Goal: Task Accomplishment & Management: Use online tool/utility

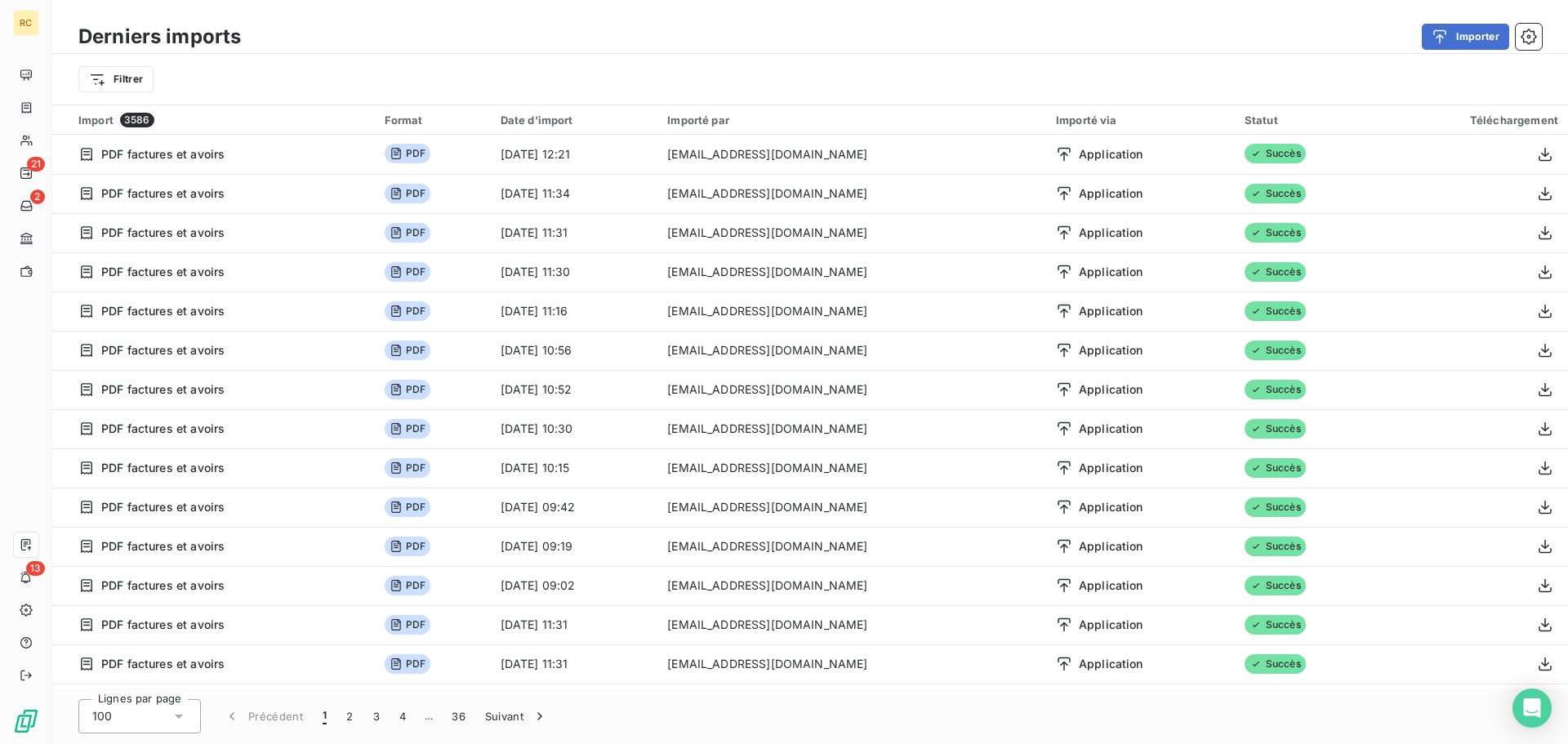
click at [1464, 58] on div "Filtrer" at bounding box center [810, 79] width 1516 height 51
click at [1464, 35] on button "Importer" at bounding box center [1466, 36] width 88 height 26
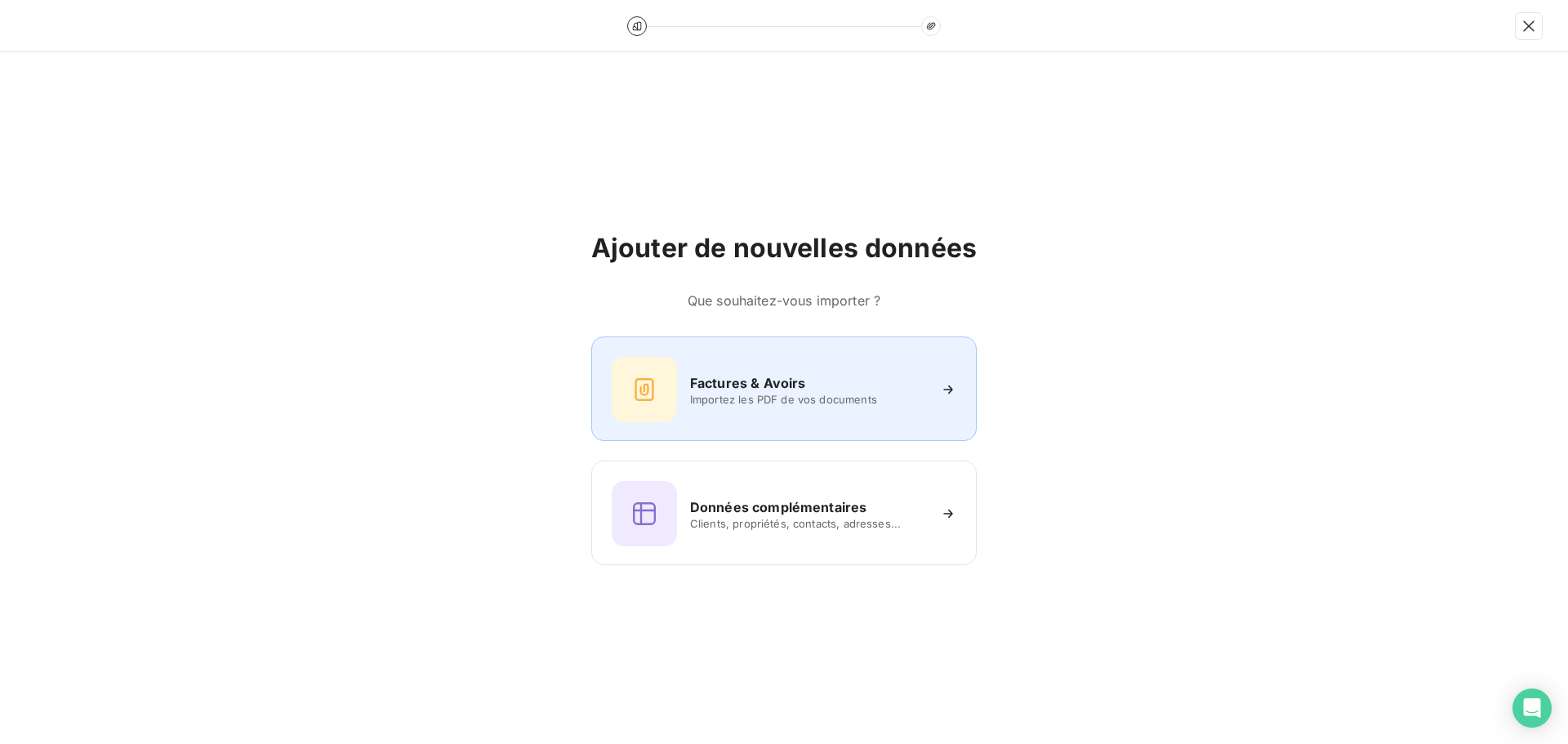
click at [736, 389] on h6 "Factures & Avoirs" at bounding box center [748, 384] width 116 height 20
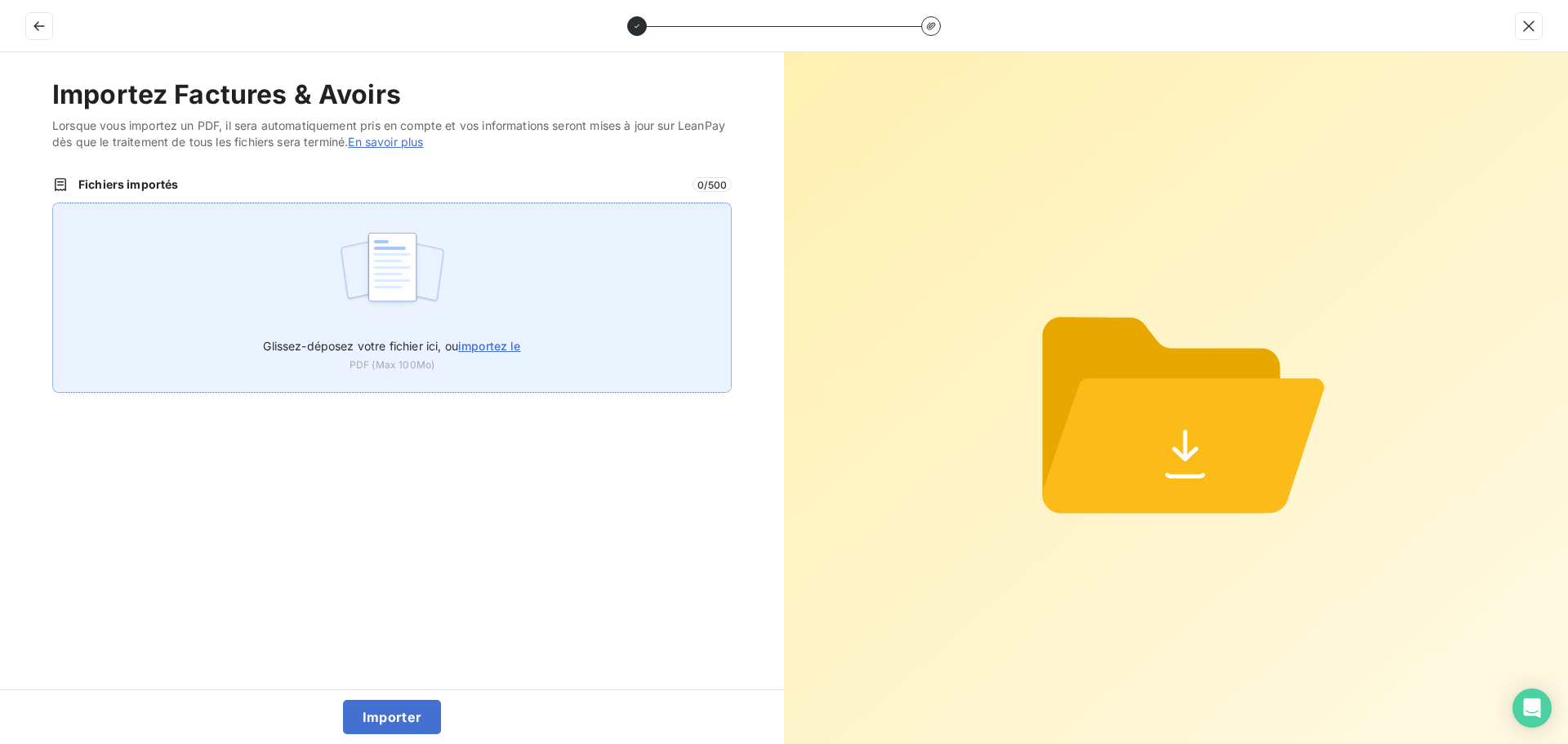
click at [452, 264] on div "Glissez-déposez votre fichier ici, ou importez le PDF (Max 100Mo)" at bounding box center [392, 297] width 680 height 191
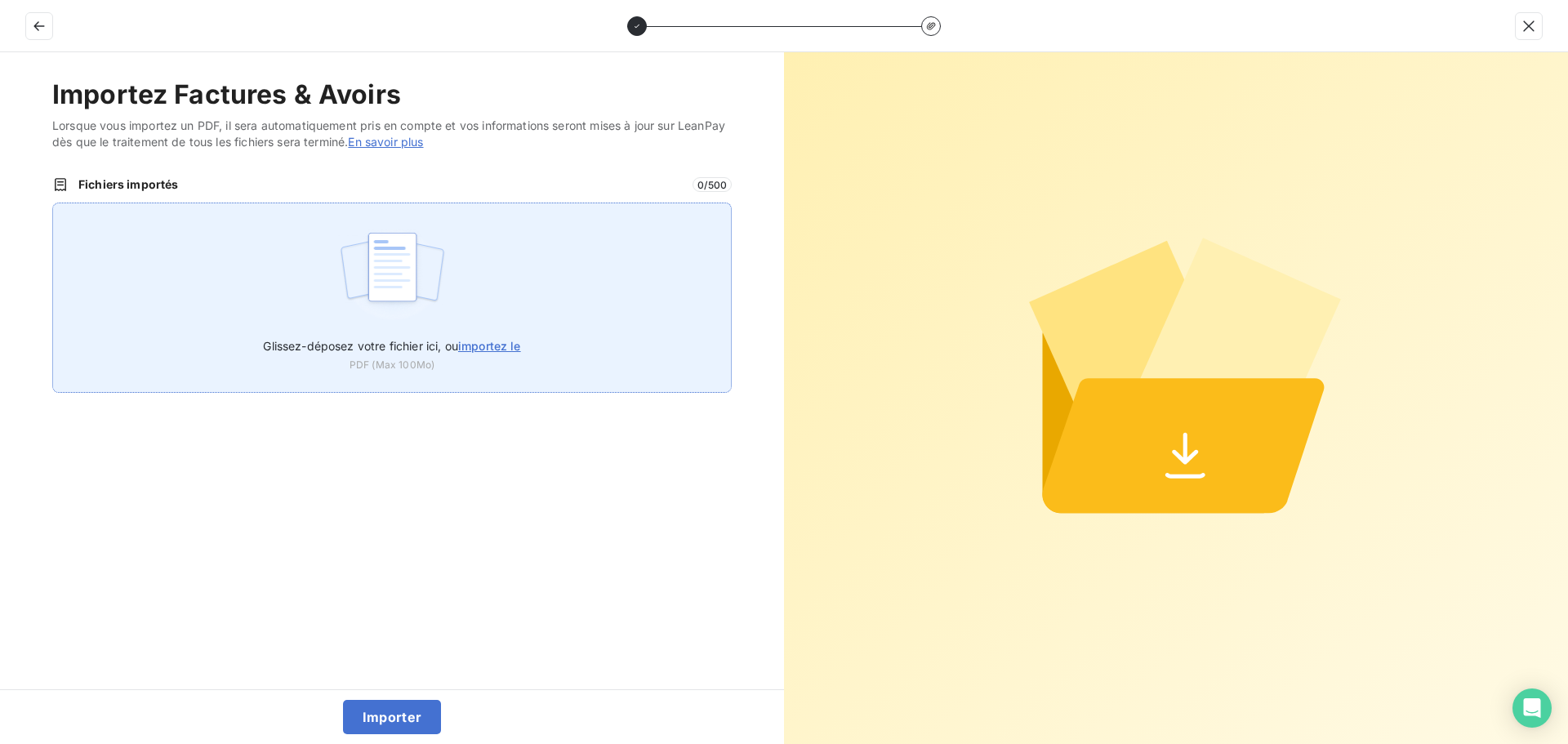
click at [403, 219] on div "Glissez-déposez votre fichier ici, ou importez le PDF (Max 100Mo)" at bounding box center [392, 297] width 680 height 191
type input "C:\fakepath\FC39030.pdf"
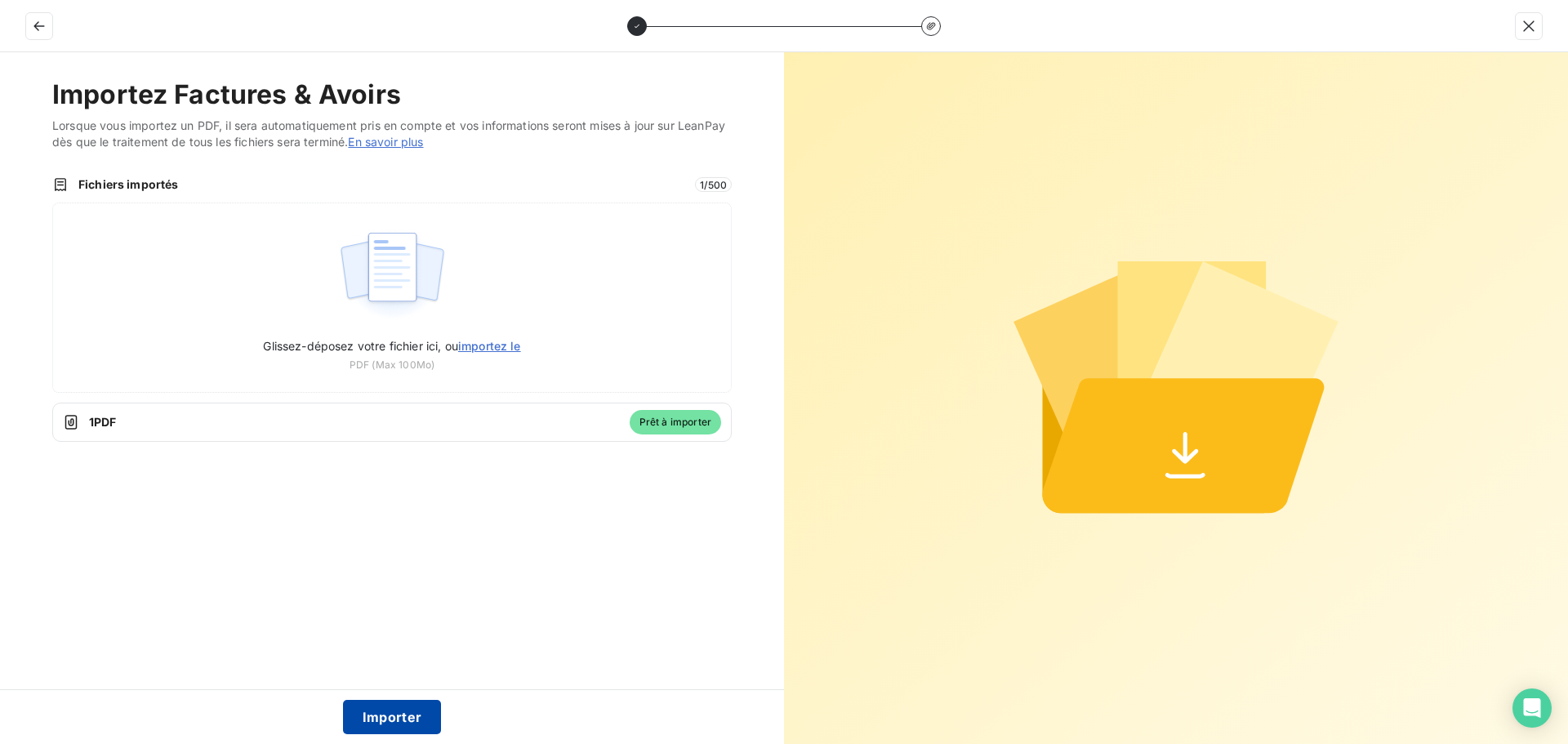
click at [394, 715] on button "Importer" at bounding box center [392, 718] width 98 height 35
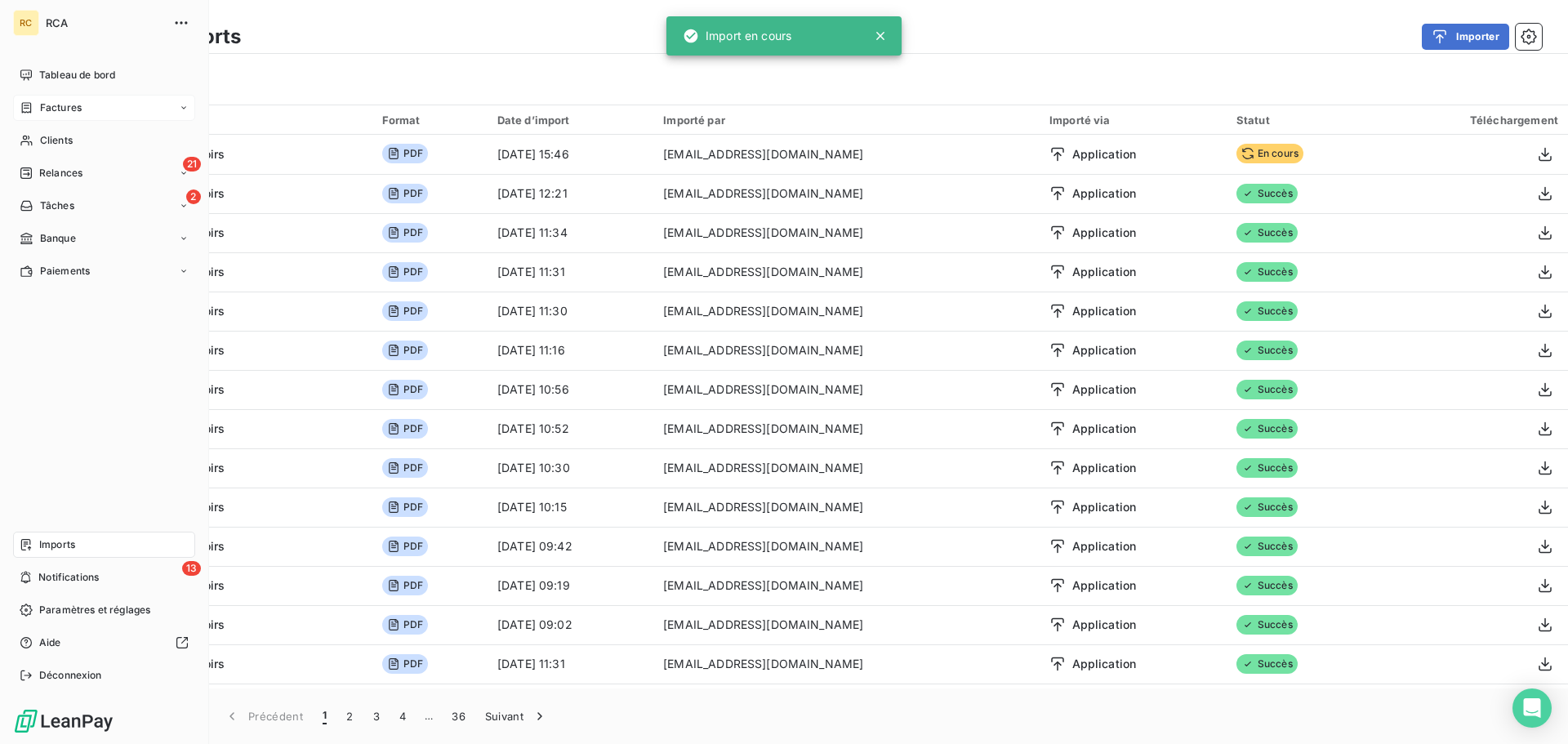
click at [57, 108] on span "Factures" at bounding box center [61, 108] width 42 height 15
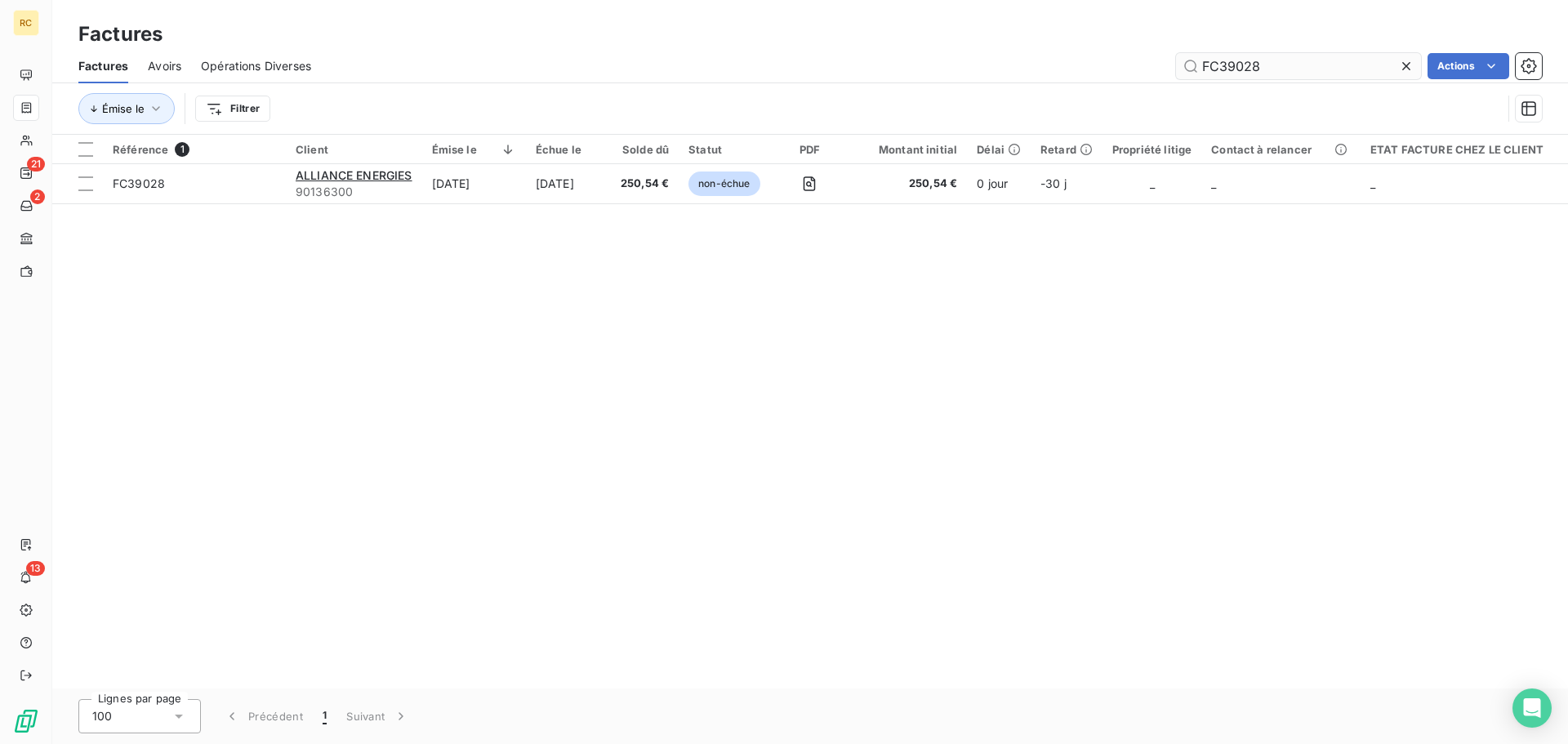
click at [1329, 61] on input "FC39028" at bounding box center [1298, 66] width 245 height 26
type input "FC39030"
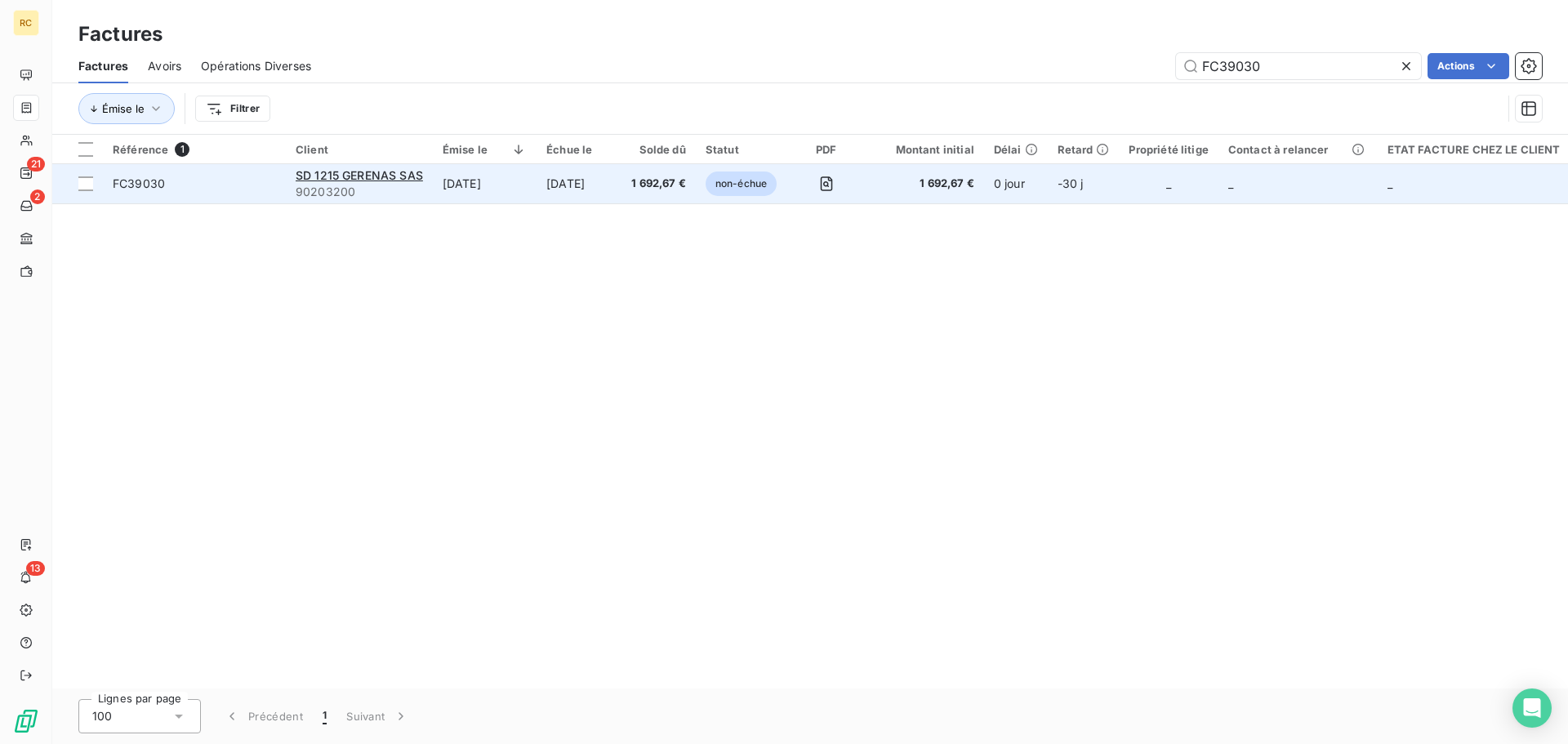
click at [154, 181] on span "FC39030" at bounding box center [139, 183] width 52 height 14
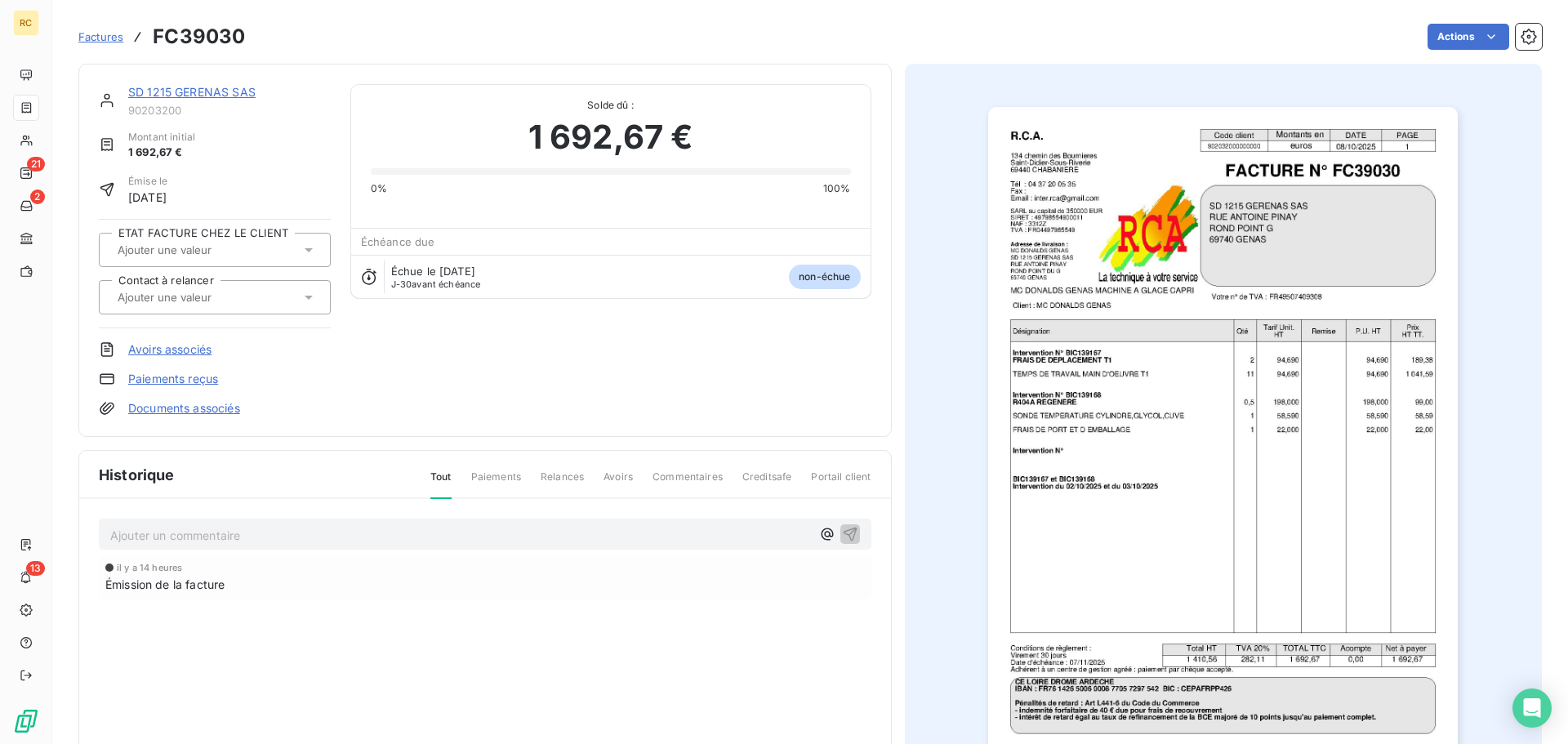
click at [185, 407] on link "Documents associés" at bounding box center [184, 408] width 112 height 16
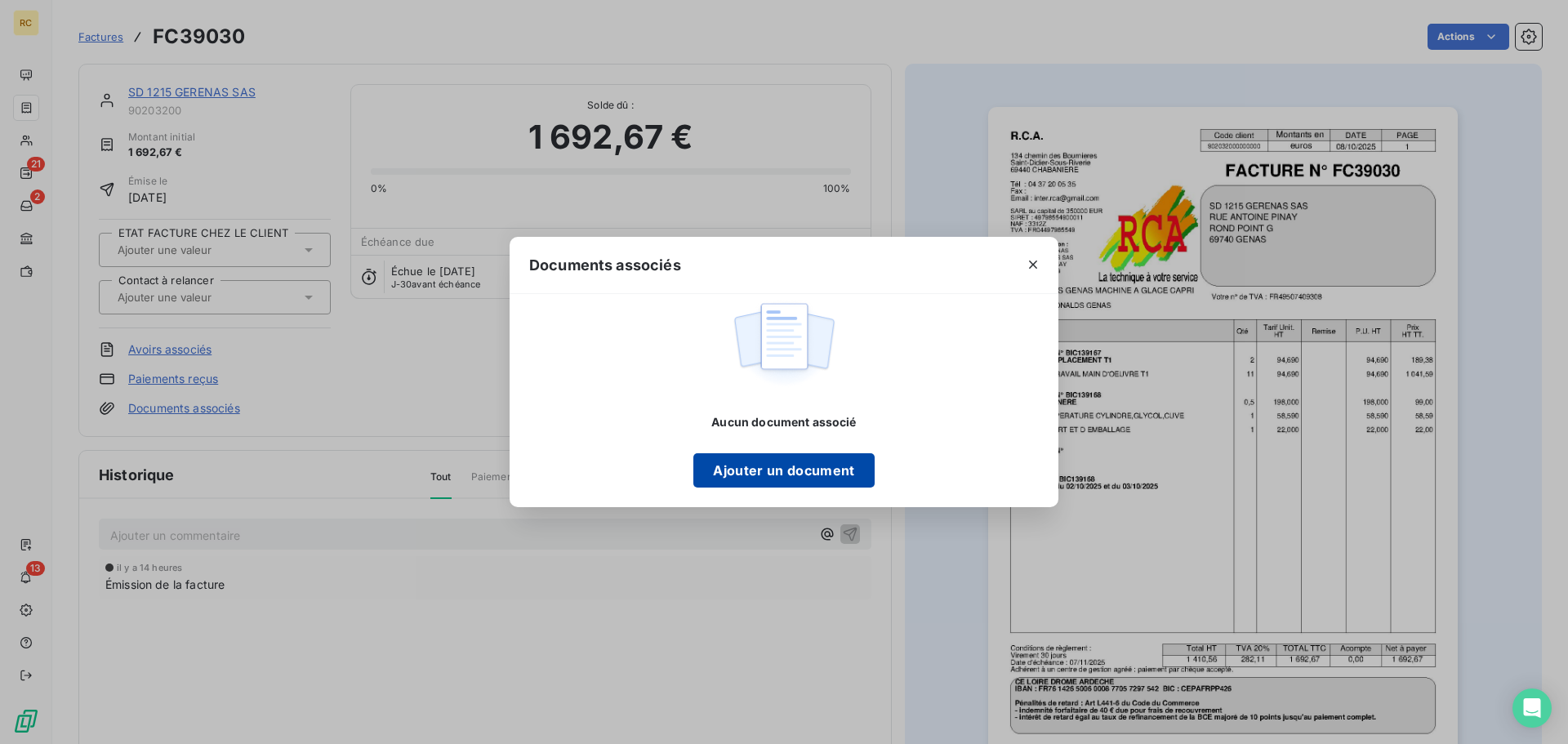
click at [749, 478] on button "Ajouter un document" at bounding box center [784, 470] width 181 height 35
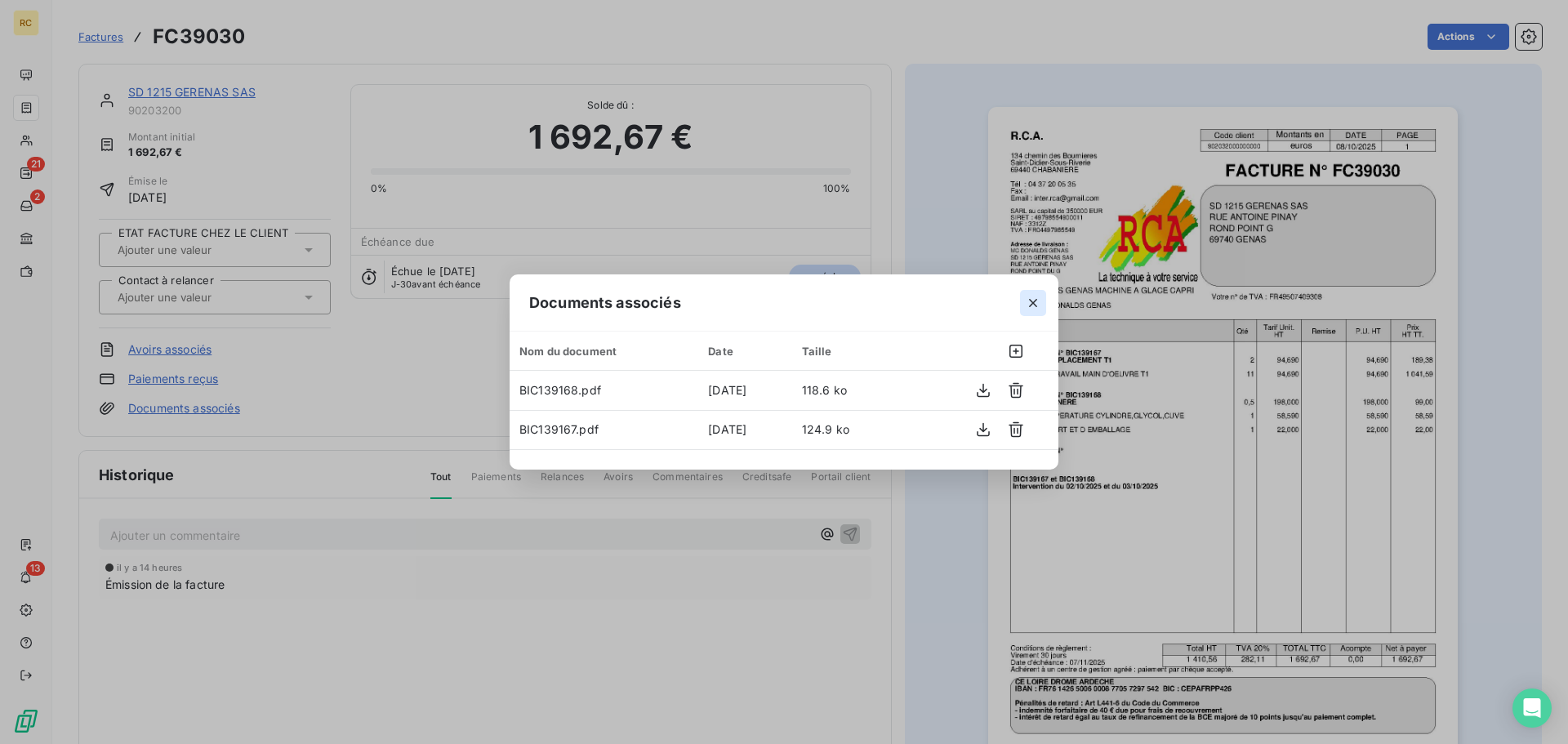
click at [1031, 302] on icon "button" at bounding box center [1034, 303] width 16 height 16
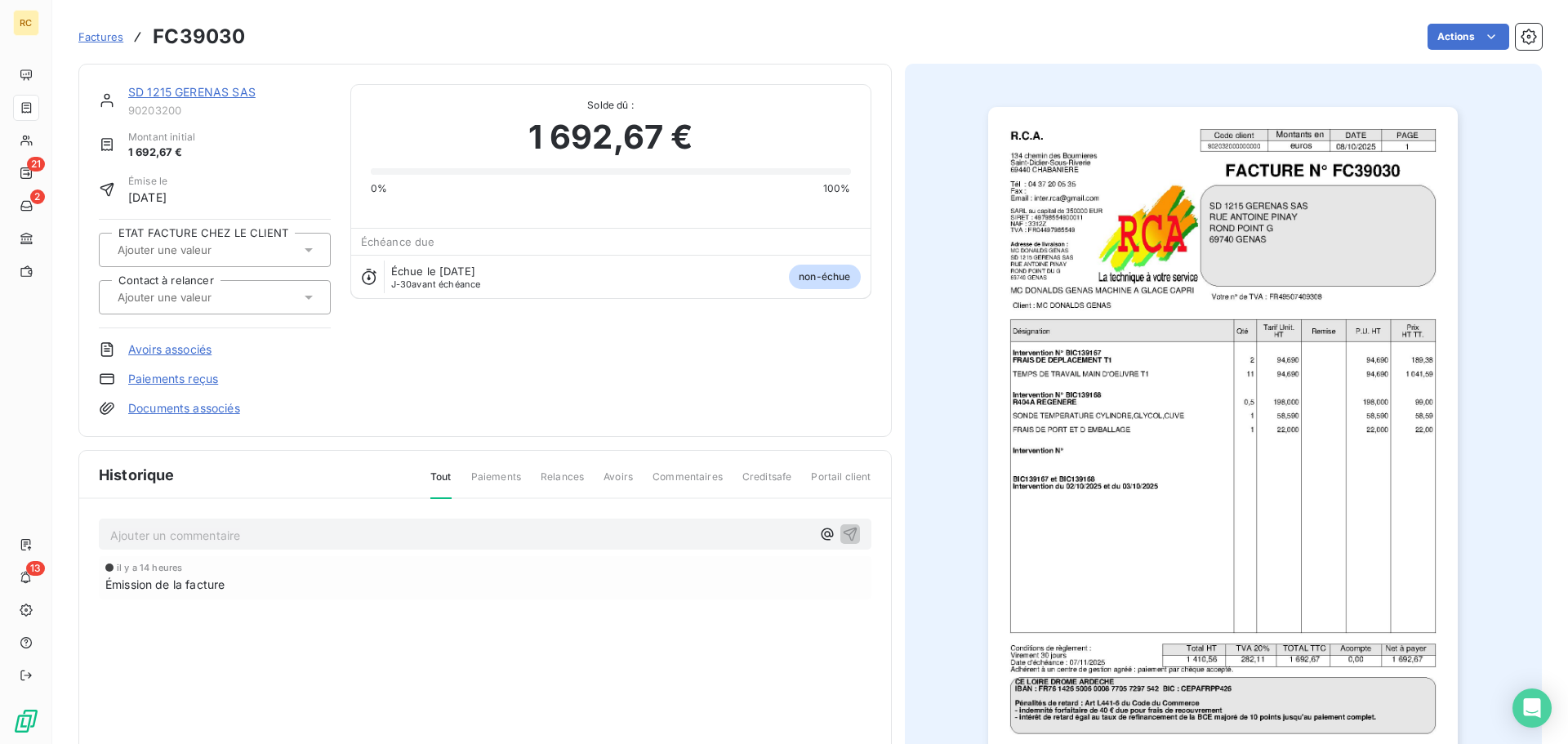
click at [146, 408] on link "Documents associés" at bounding box center [184, 408] width 112 height 16
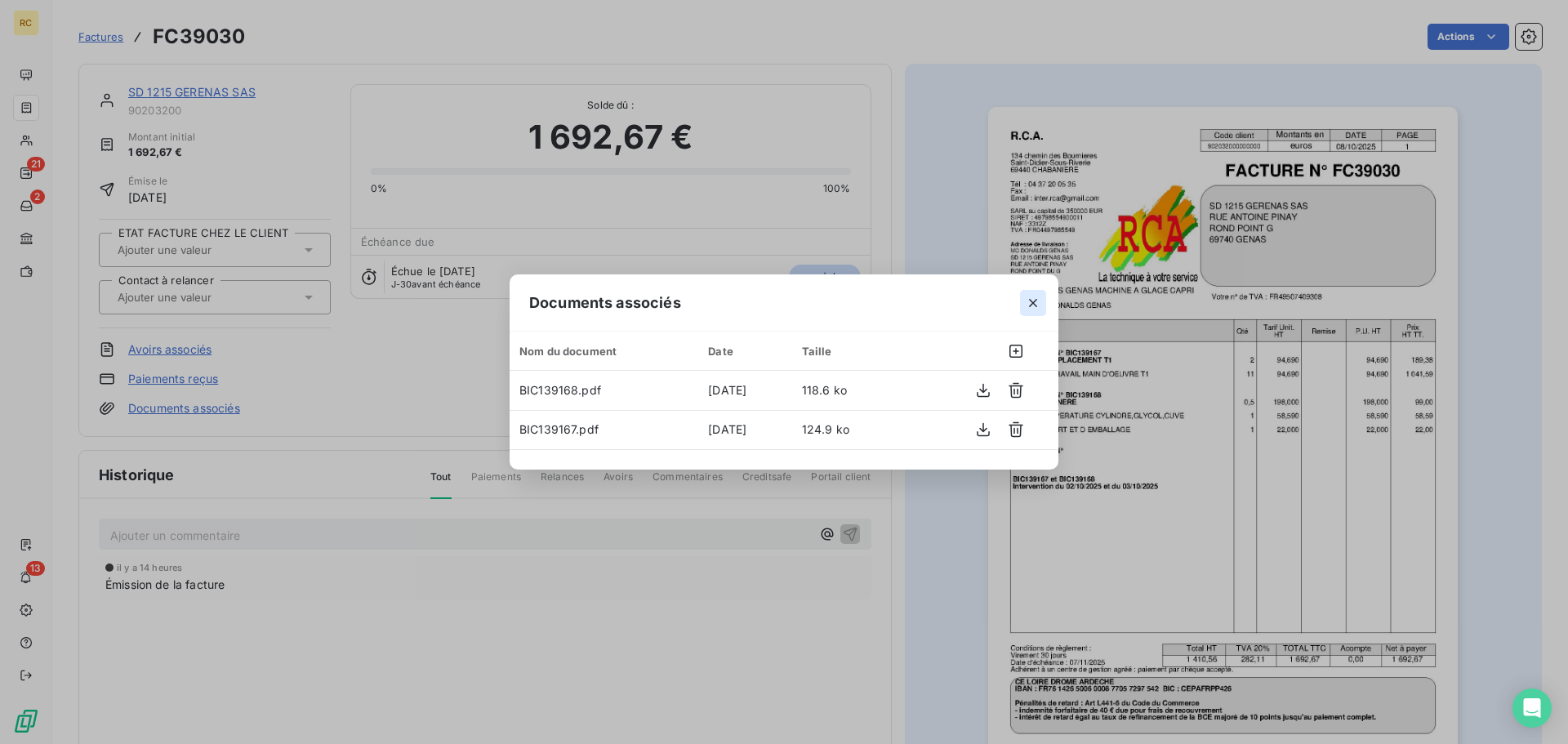
click at [1040, 300] on icon "button" at bounding box center [1034, 303] width 16 height 16
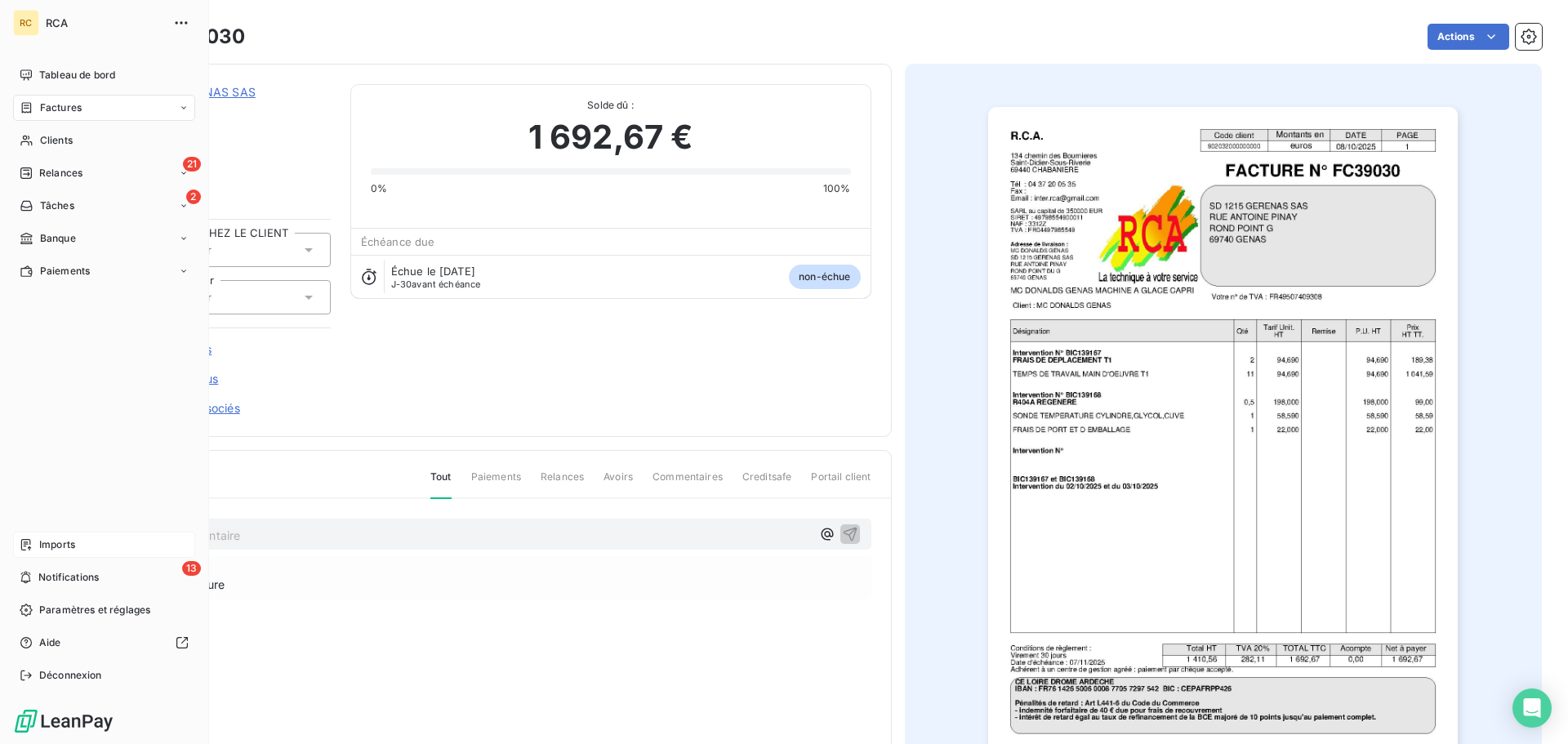
click at [36, 543] on div "Imports" at bounding box center [104, 544] width 182 height 26
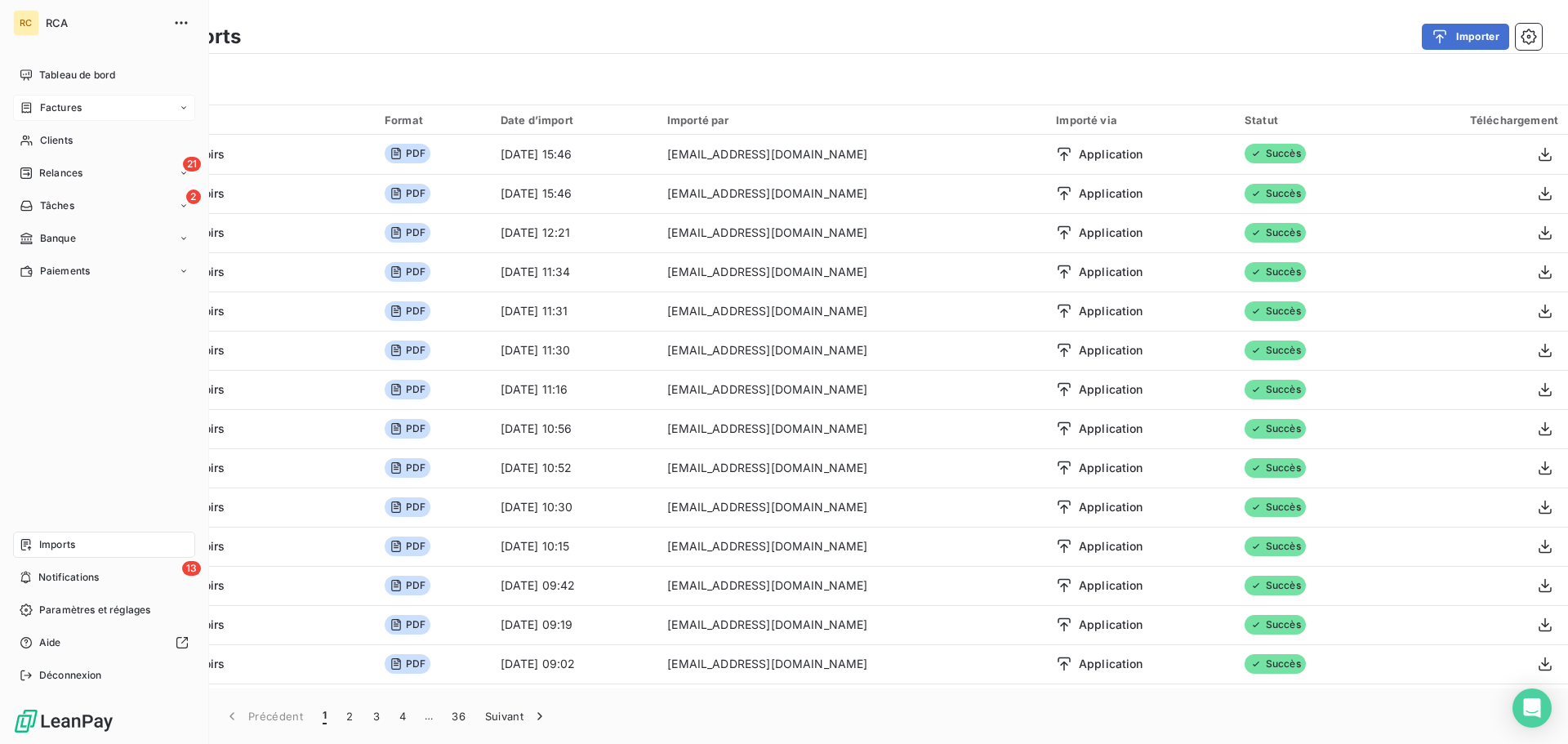
click at [25, 113] on icon at bounding box center [26, 108] width 10 height 11
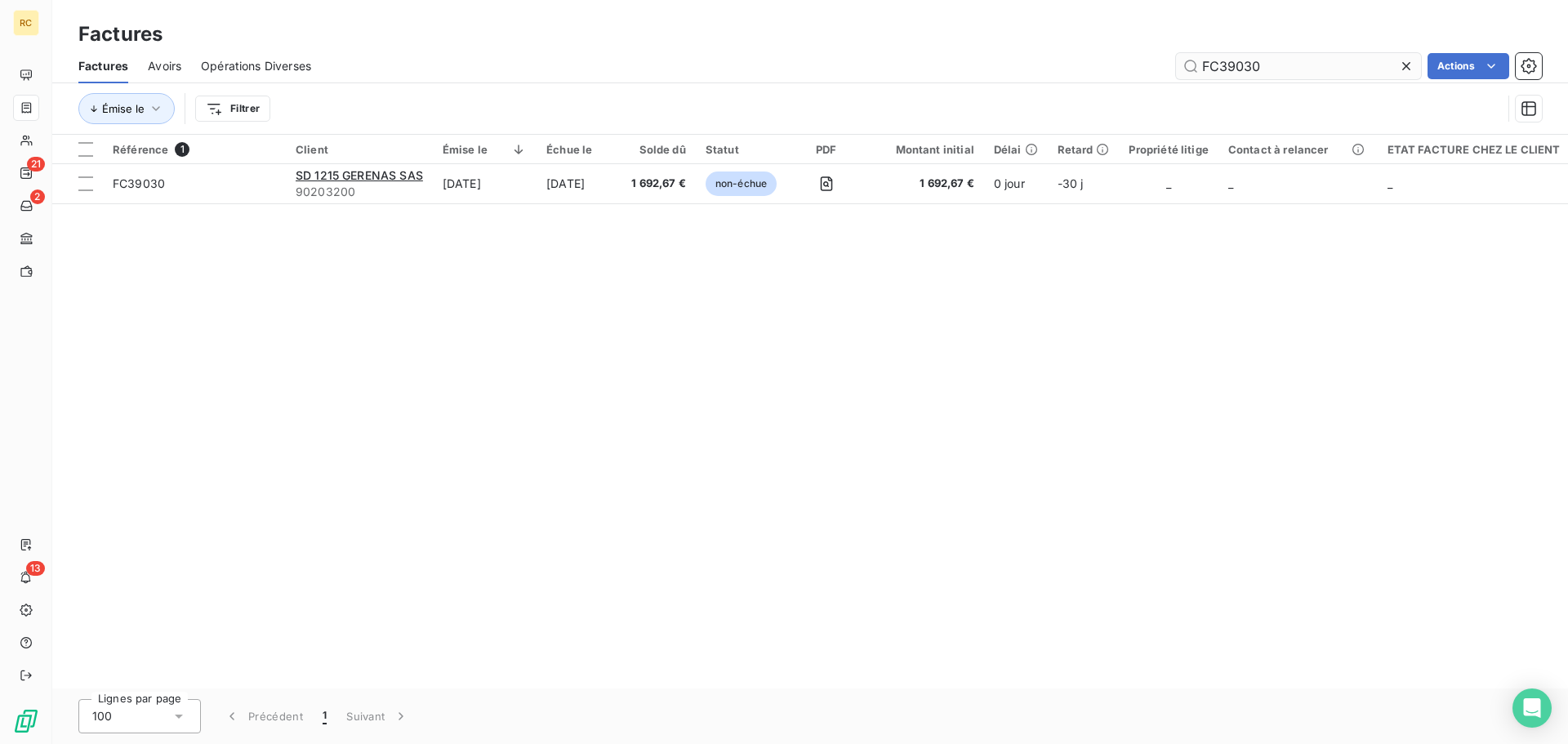
click at [1346, 67] on input "FC39030" at bounding box center [1298, 66] width 245 height 26
type input "FC38709"
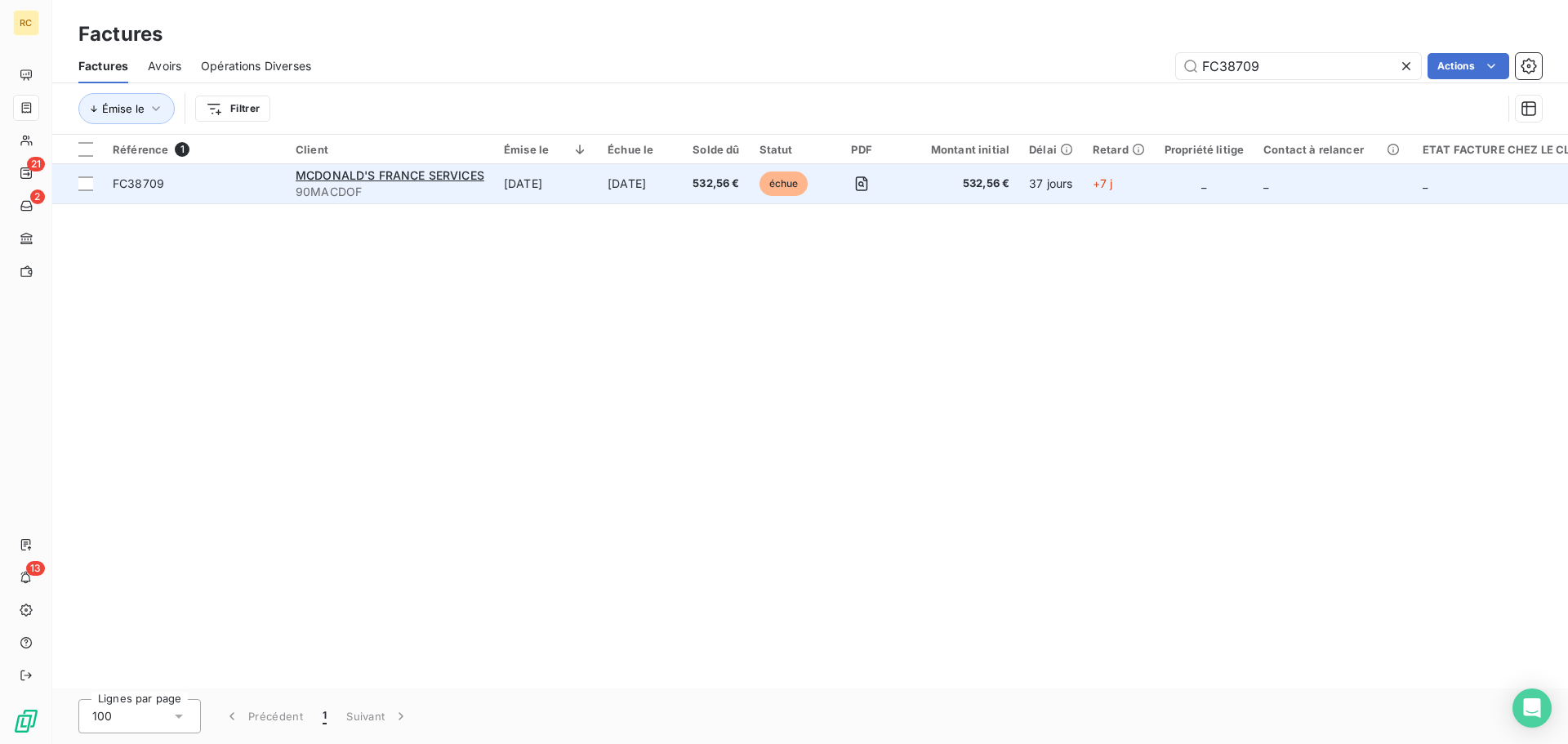
click at [118, 187] on span "FC38709" at bounding box center [139, 183] width 51 height 14
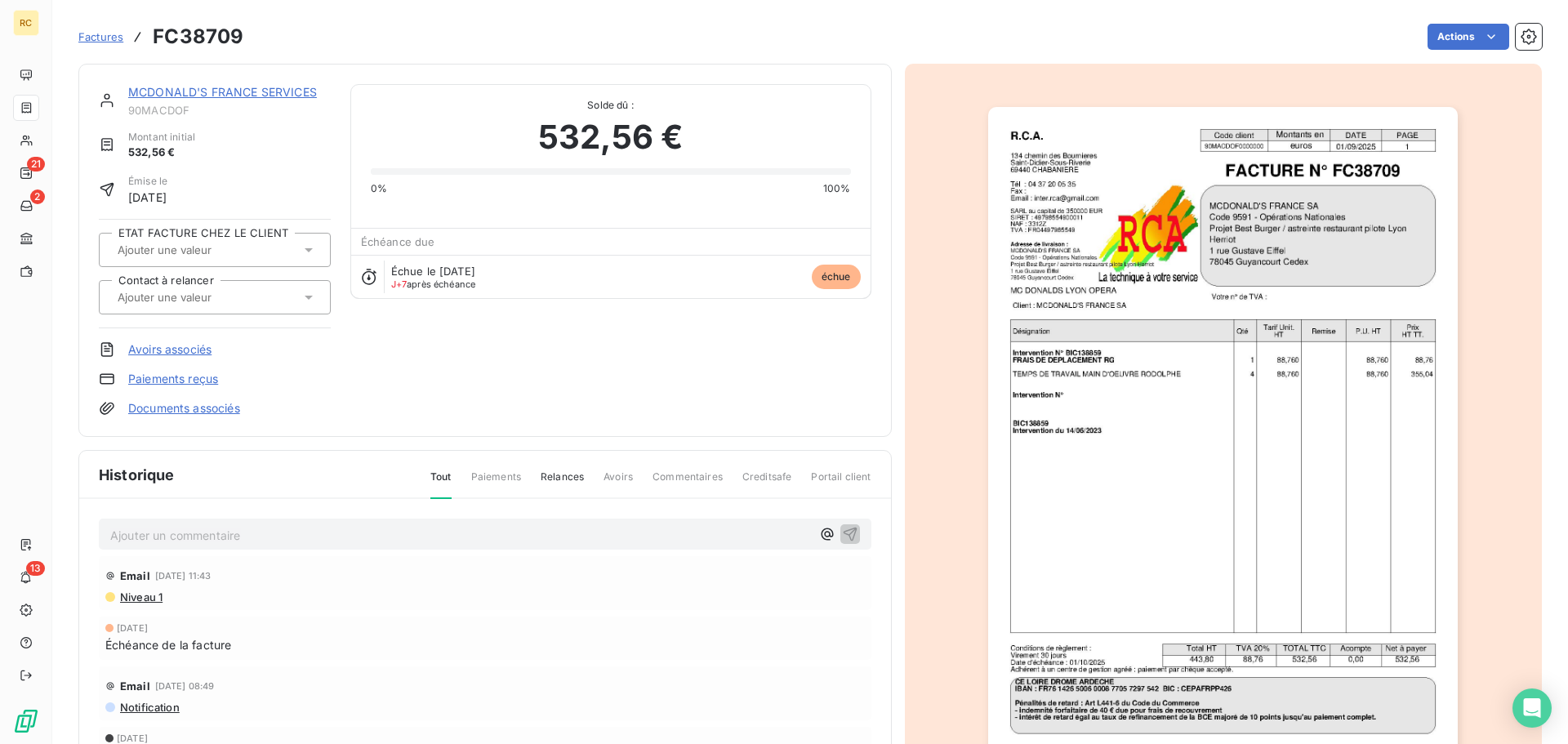
click at [189, 353] on link "Avoirs associés" at bounding box center [170, 350] width 83 height 16
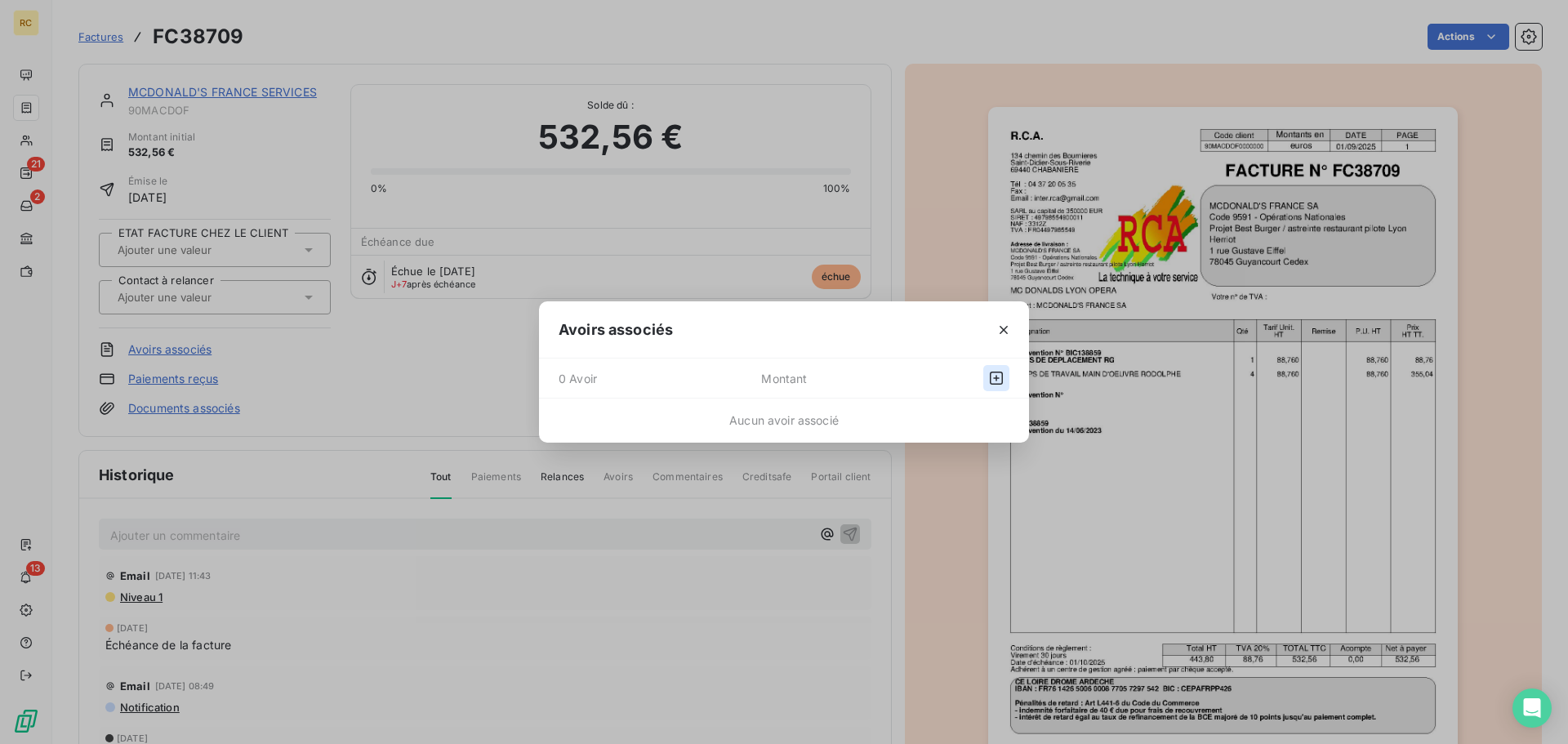
click at [1002, 380] on icon "button" at bounding box center [996, 378] width 13 height 13
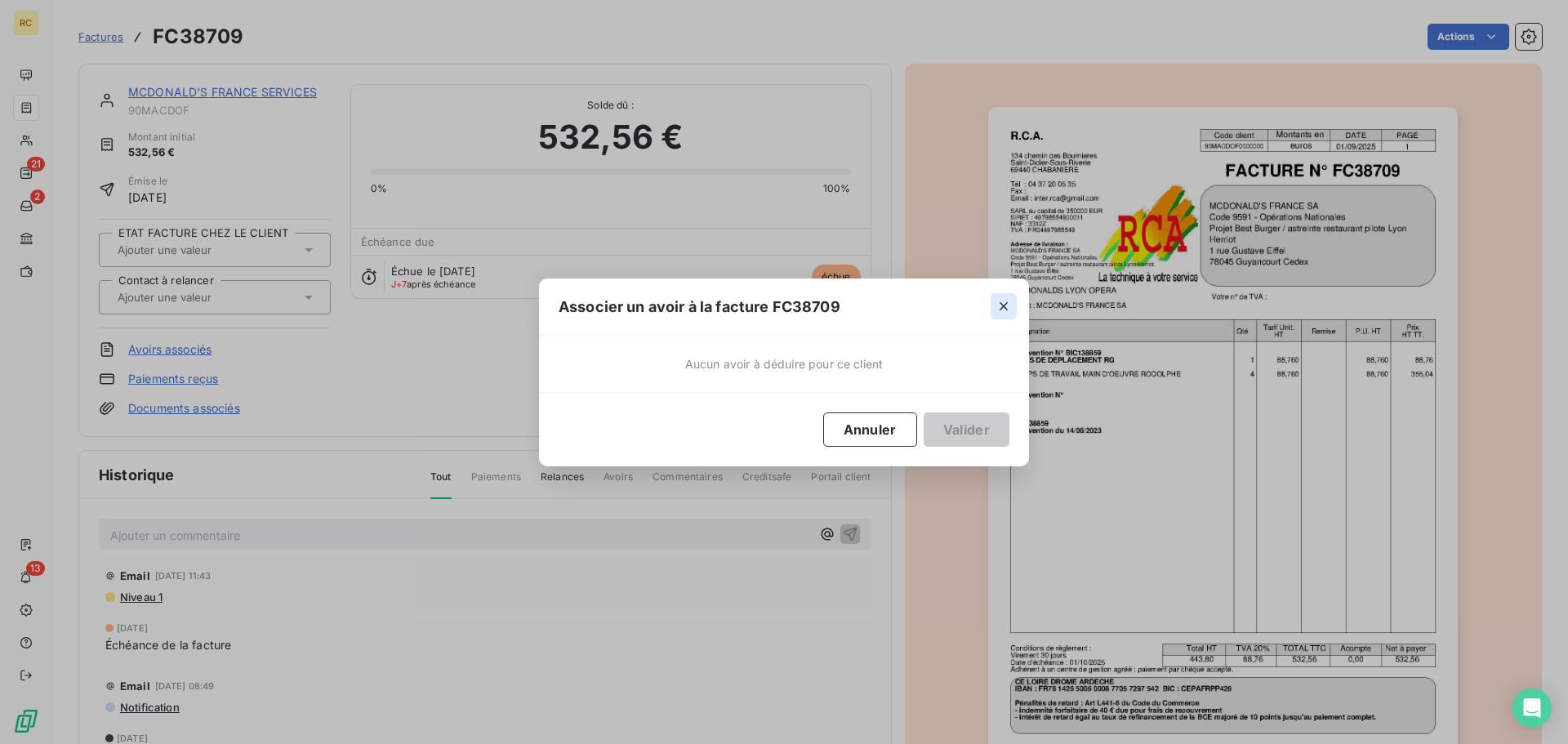
click at [1004, 304] on icon "button" at bounding box center [1004, 306] width 16 height 16
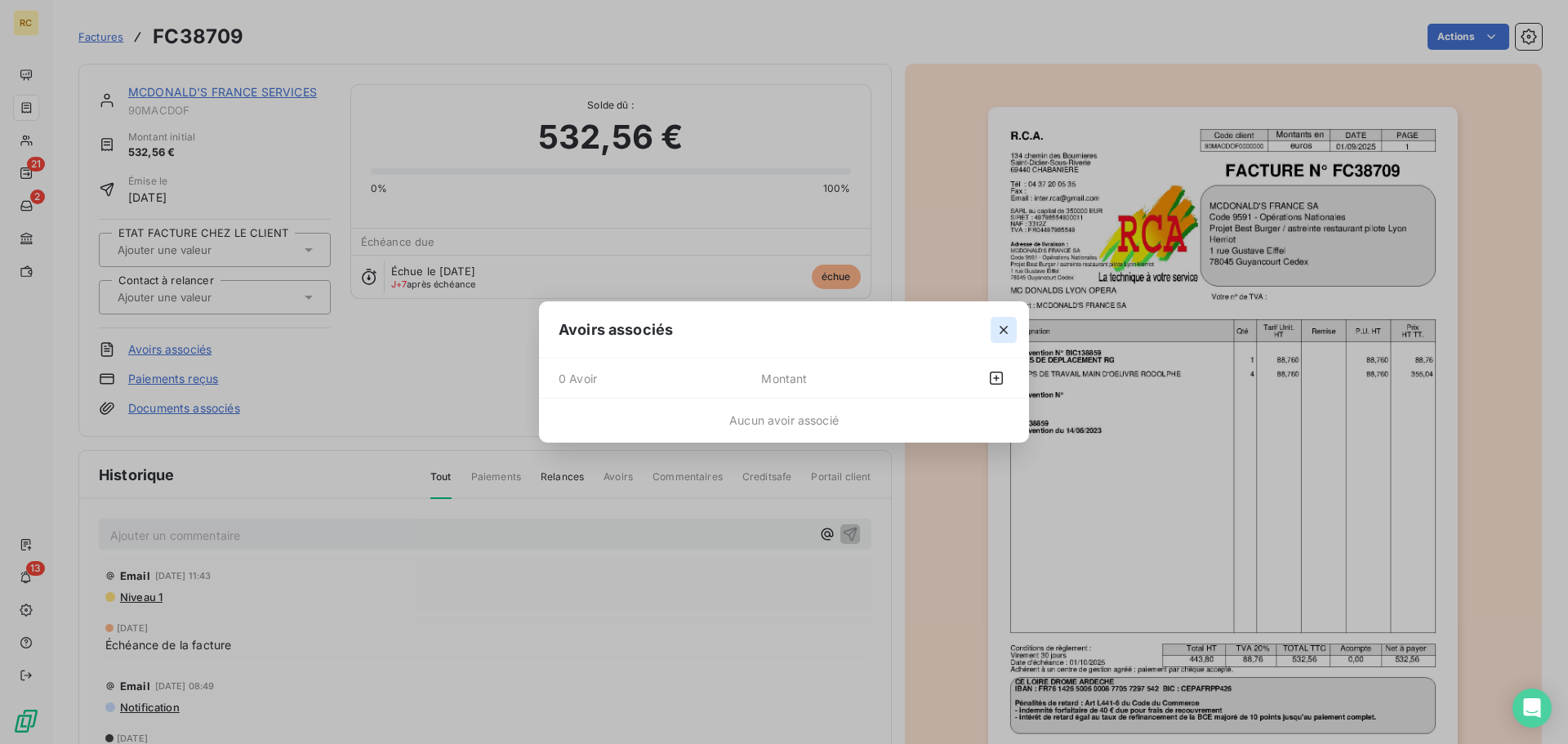
click at [1010, 335] on icon "button" at bounding box center [1004, 330] width 16 height 16
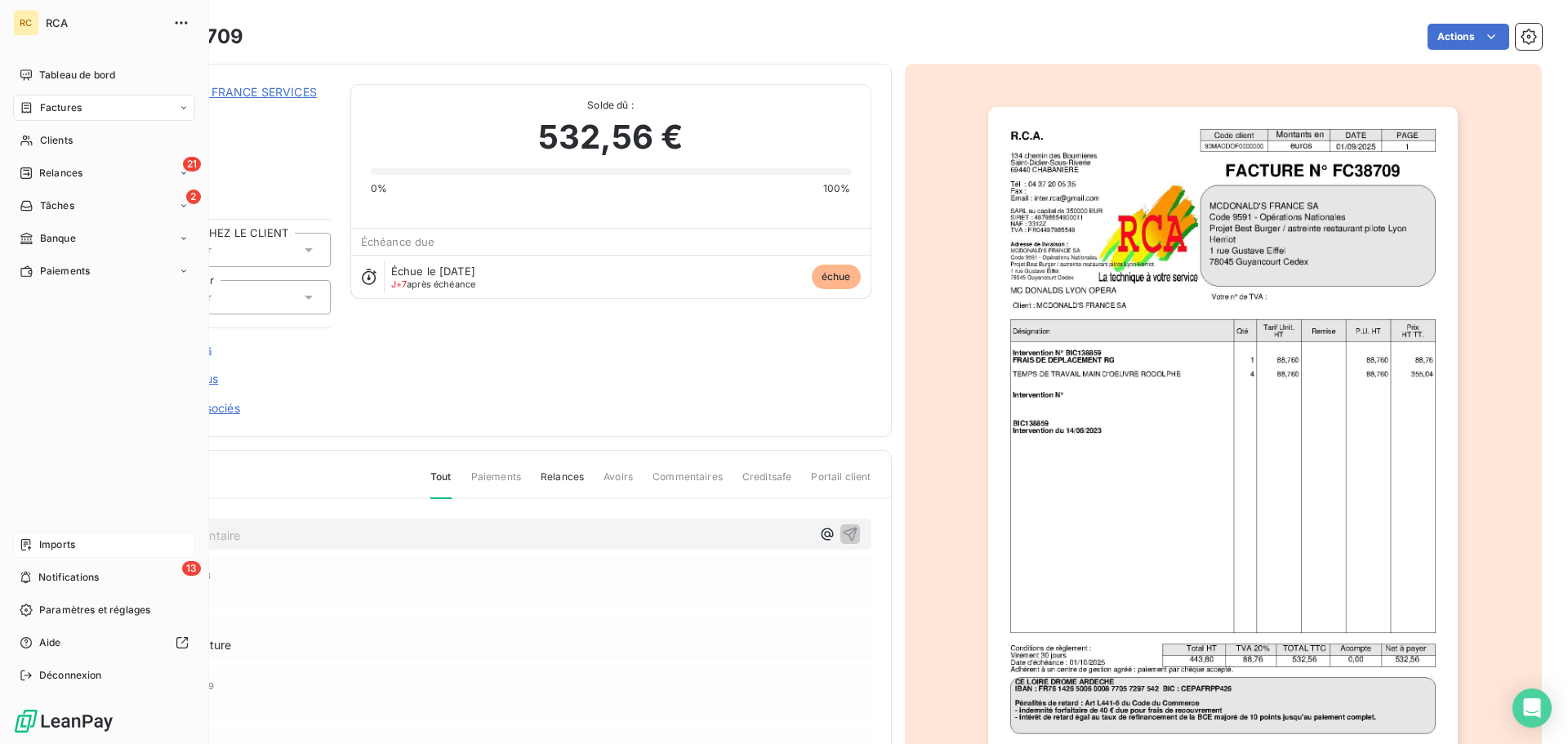
click at [77, 532] on div "Imports" at bounding box center [104, 544] width 182 height 26
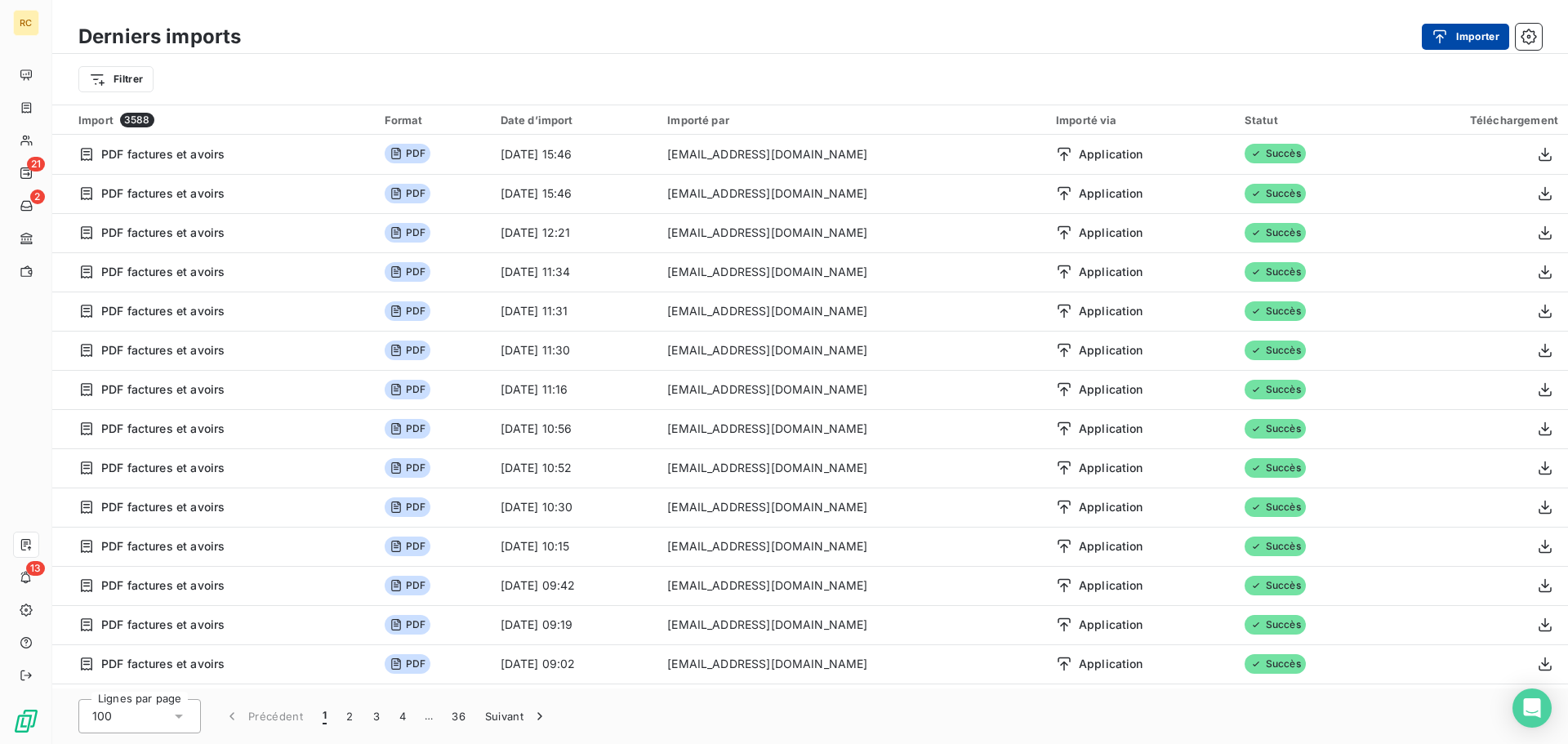
click at [1462, 36] on button "Importer" at bounding box center [1466, 36] width 88 height 26
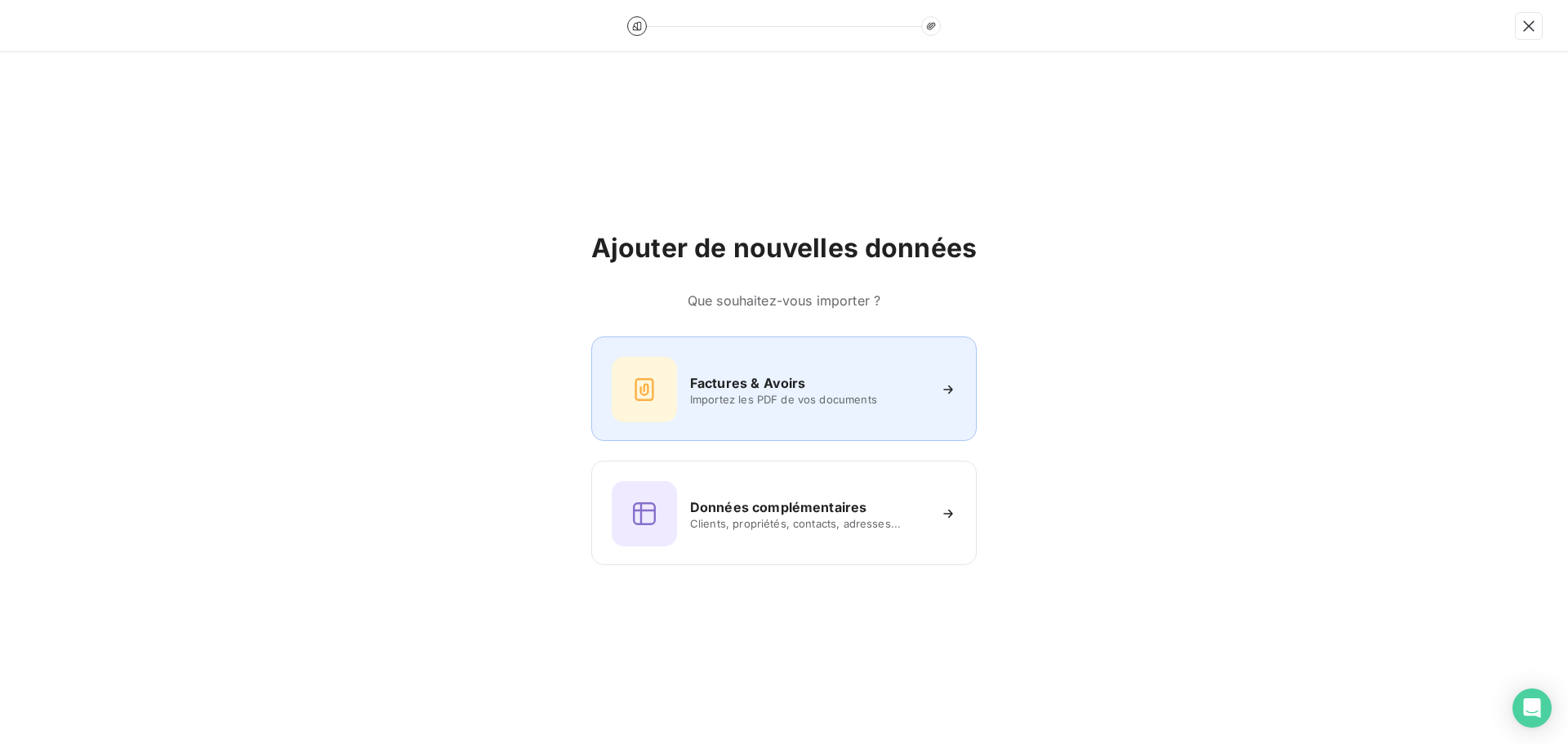
click at [696, 351] on div "Factures & Avoirs Importez les PDF de vos documents" at bounding box center [784, 388] width 386 height 105
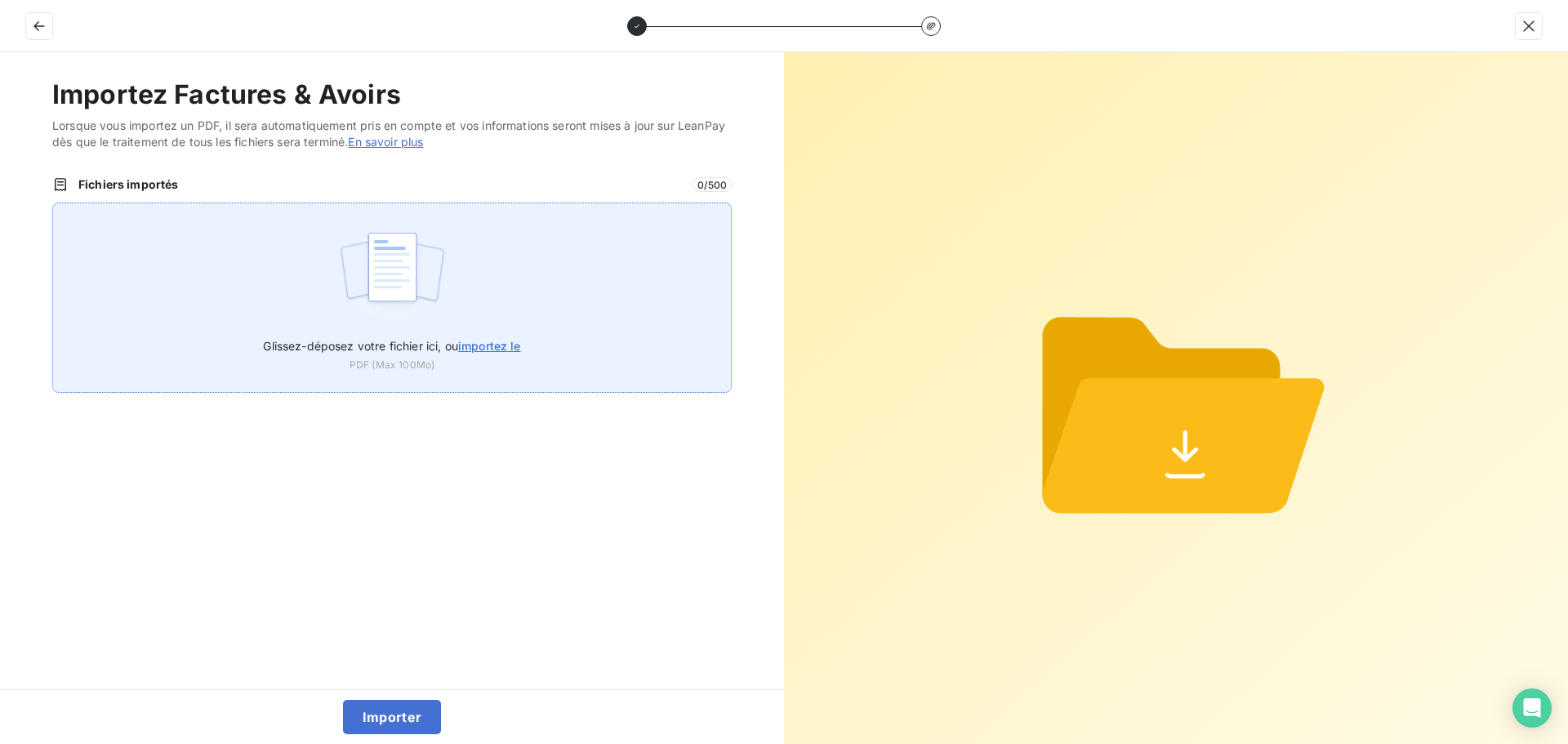
click at [369, 232] on img at bounding box center [392, 275] width 108 height 105
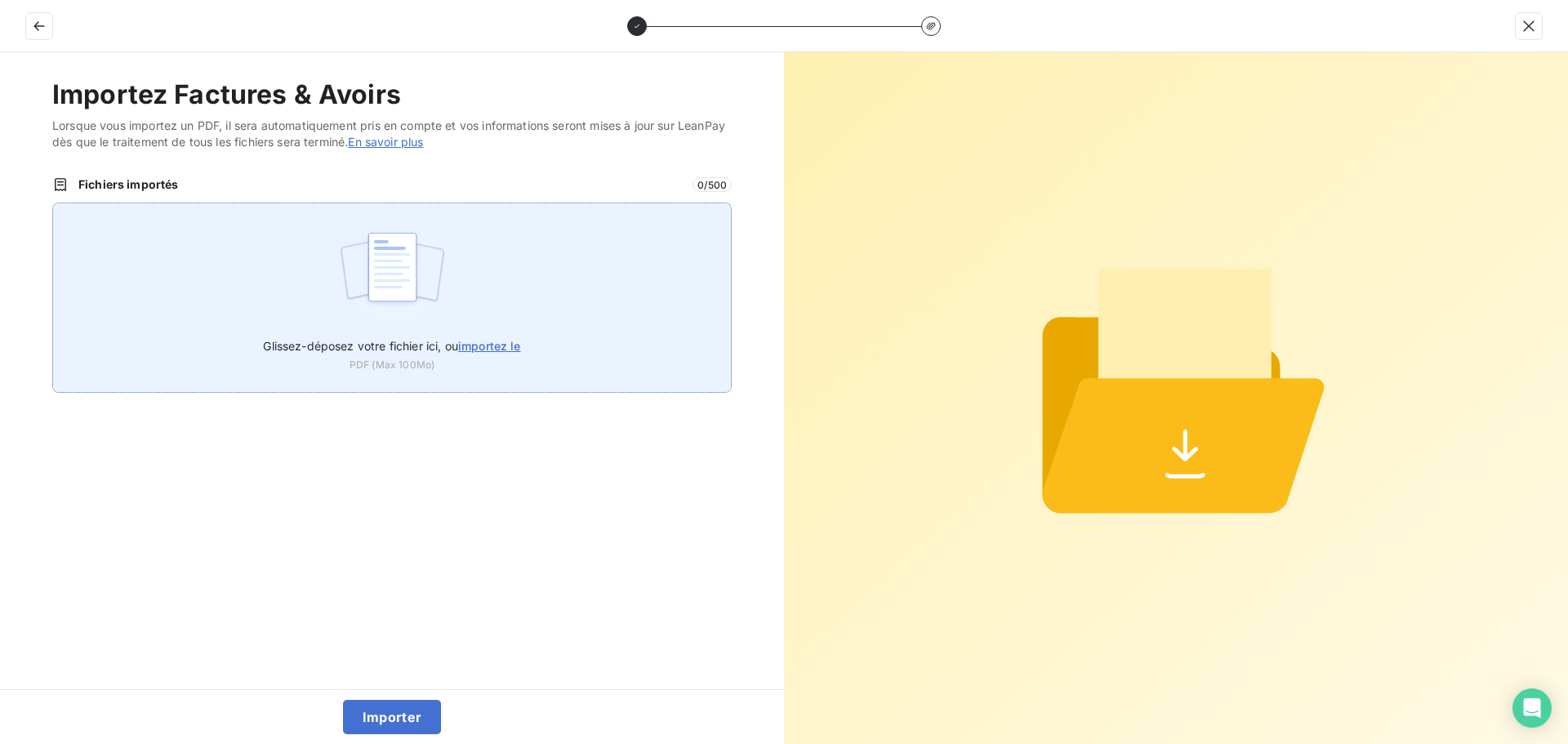
type input "C:\fakepath\AC250261.pdf"
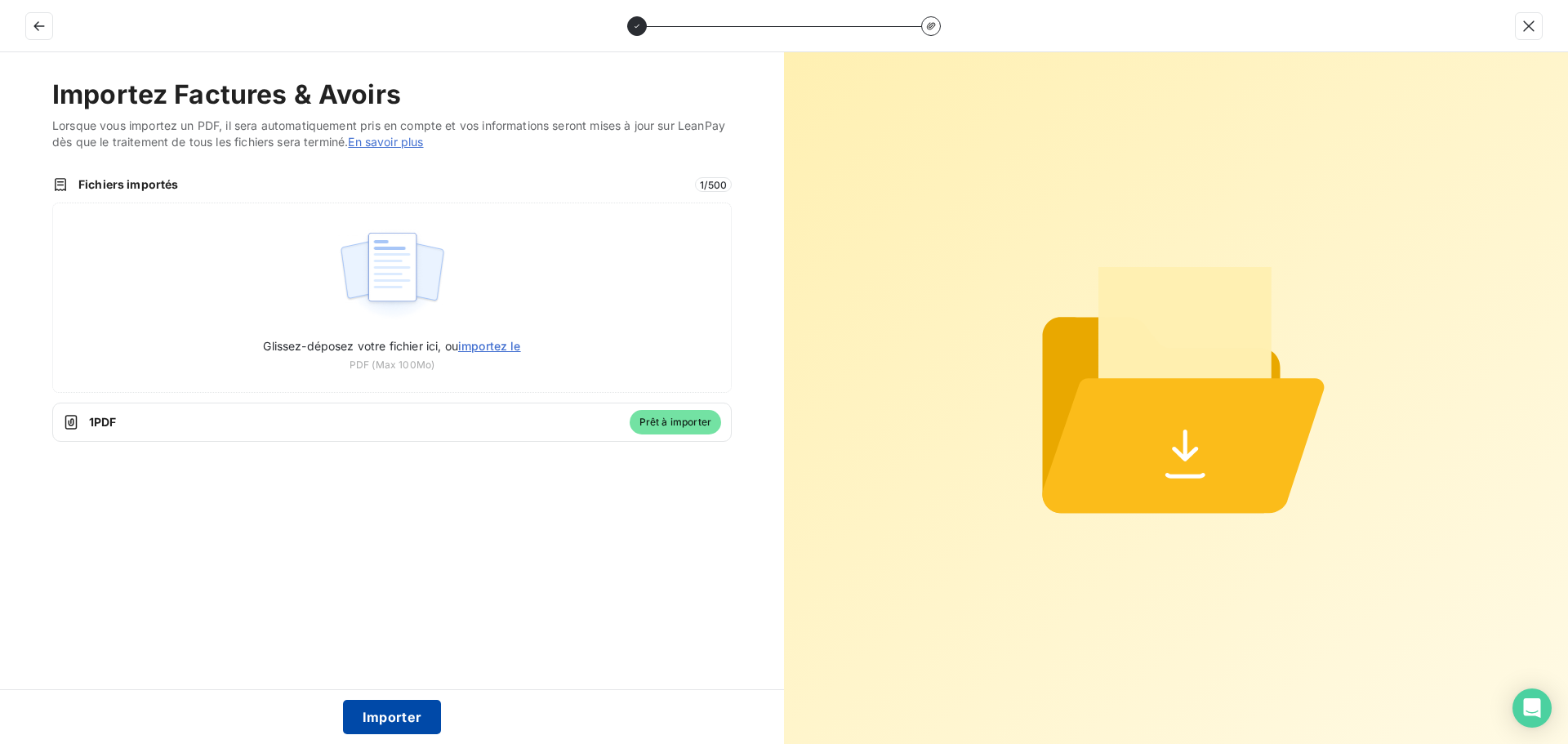
click at [428, 709] on button "Importer" at bounding box center [392, 718] width 98 height 35
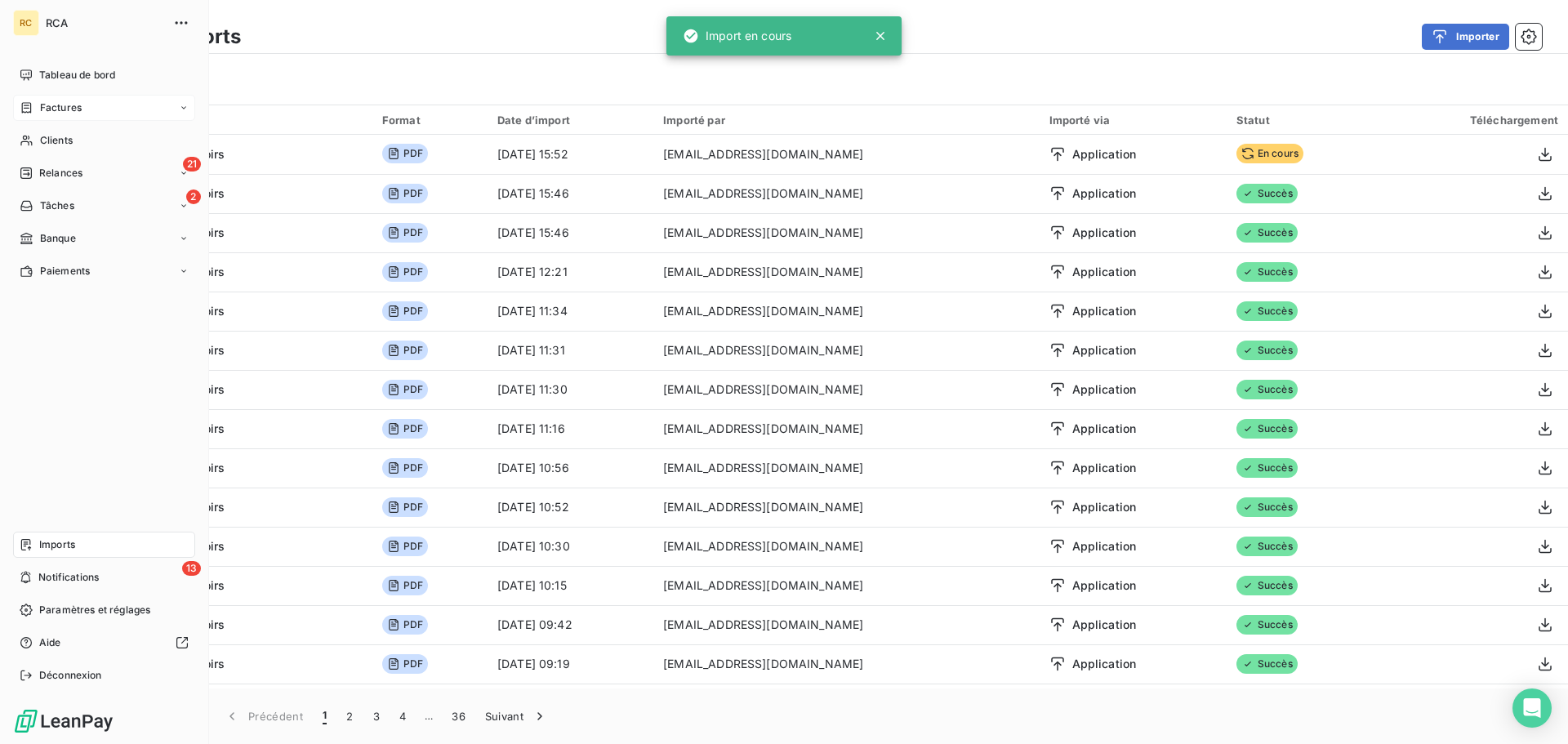
click at [36, 107] on div "Factures" at bounding box center [51, 108] width 62 height 15
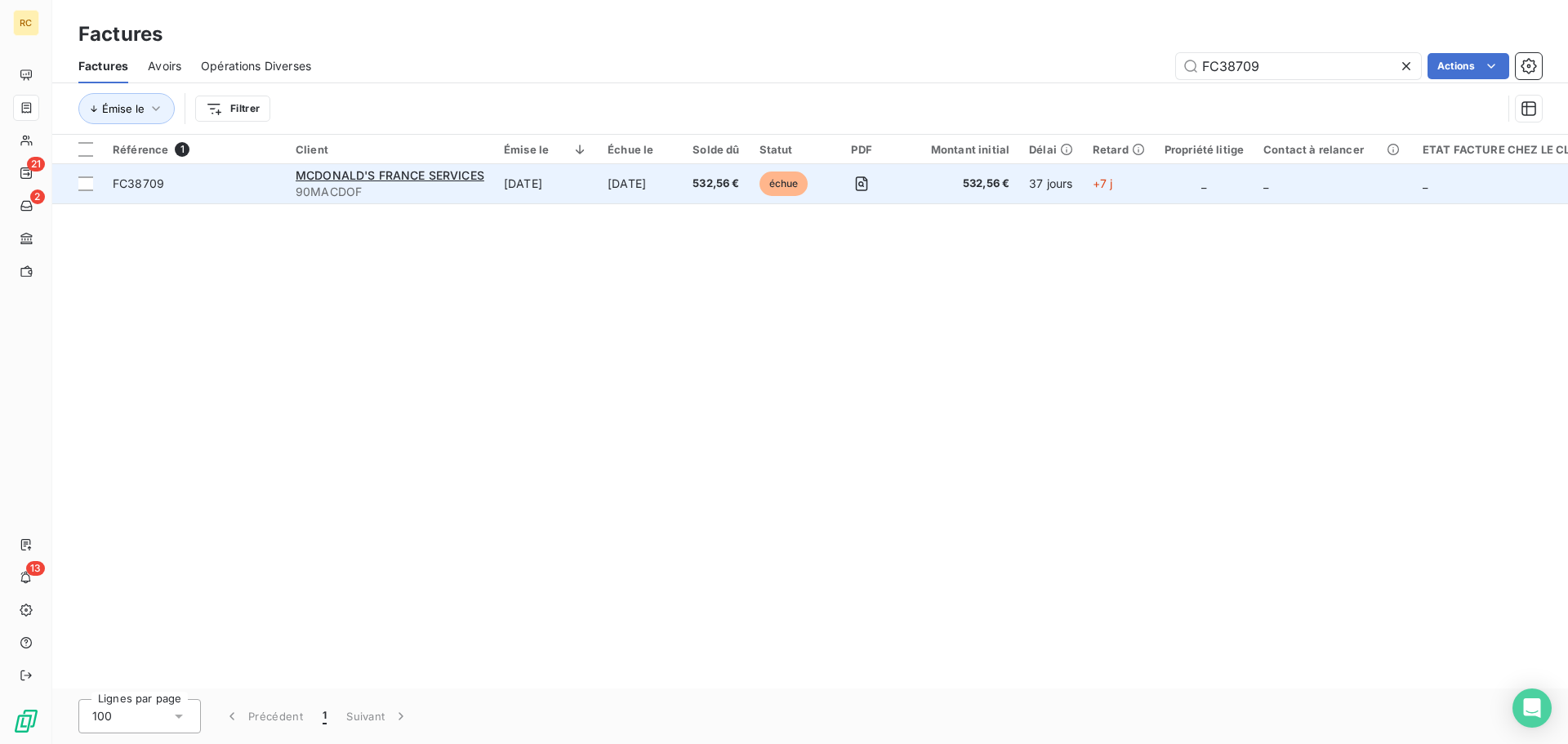
click at [148, 181] on span "FC38709" at bounding box center [139, 183] width 51 height 14
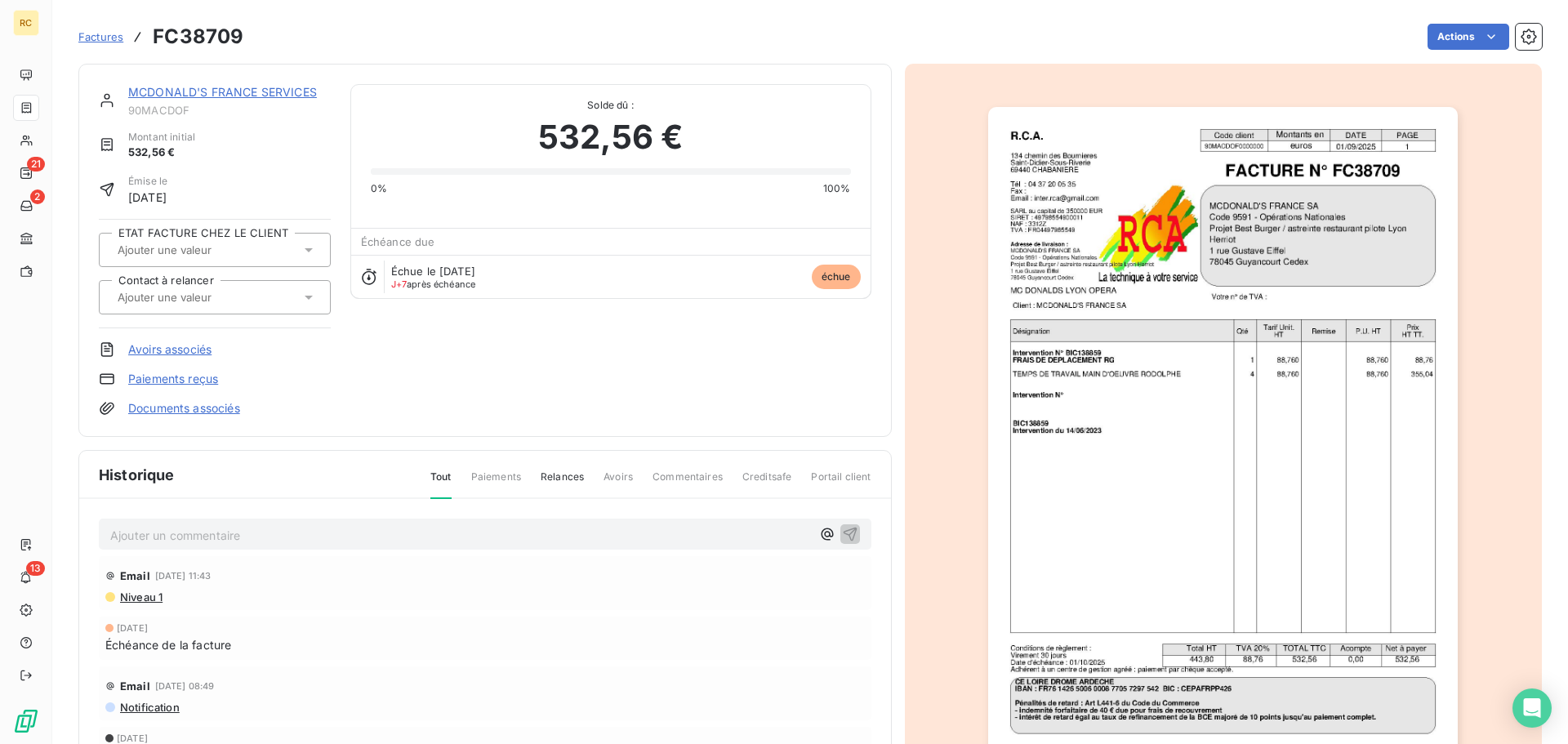
click at [172, 345] on link "Avoirs associés" at bounding box center [170, 350] width 83 height 16
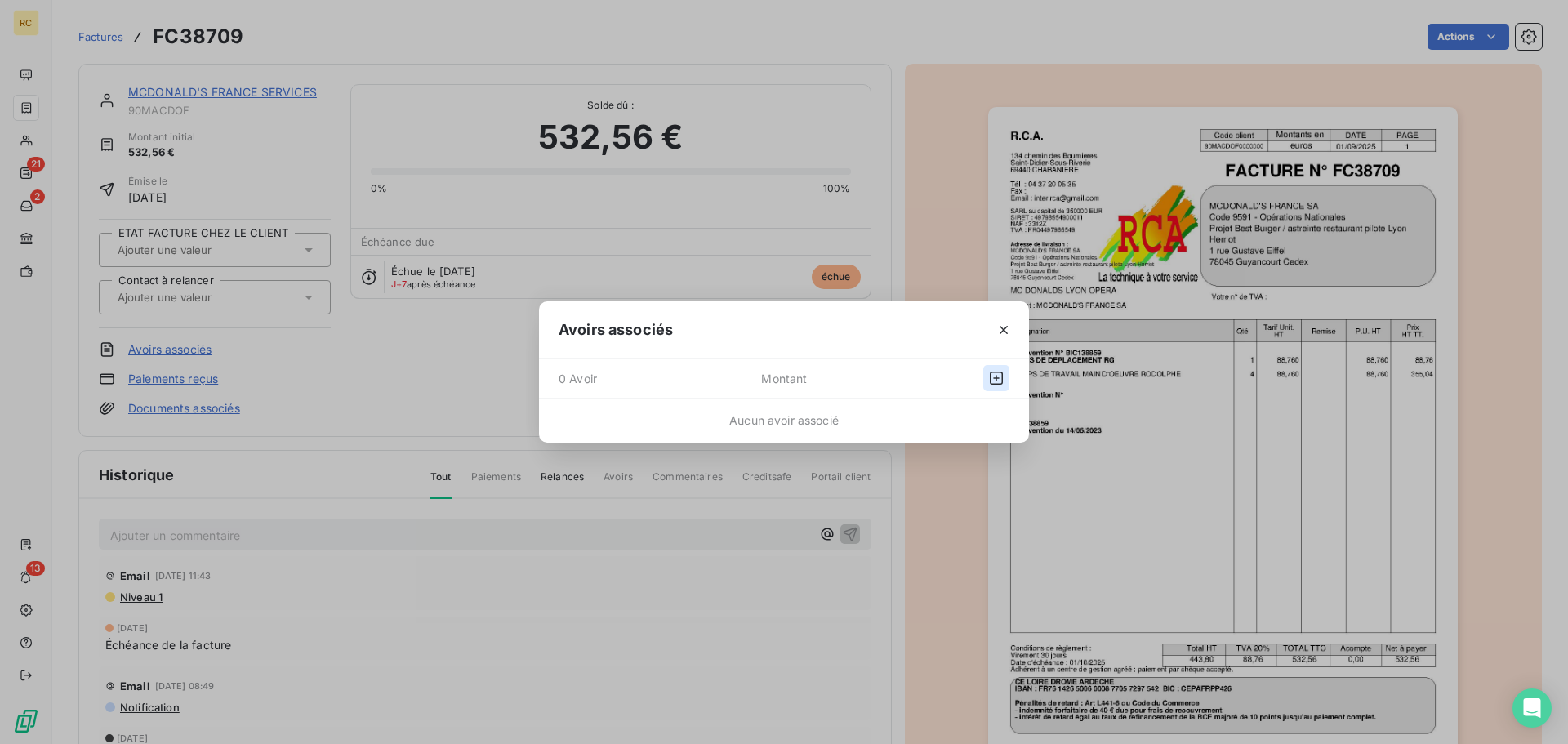
click at [996, 376] on icon "button" at bounding box center [996, 378] width 13 height 13
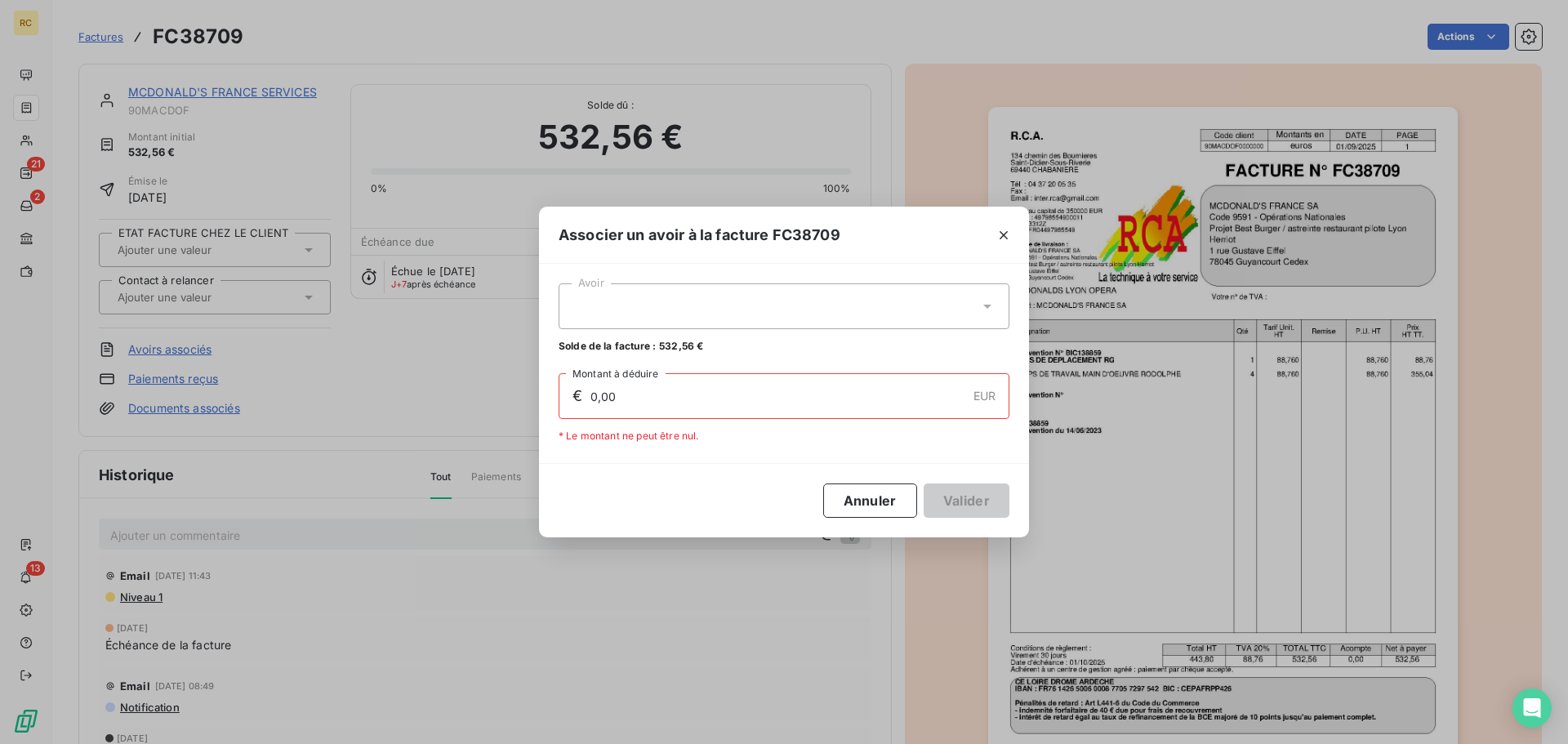
click at [808, 309] on div at bounding box center [784, 306] width 451 height 46
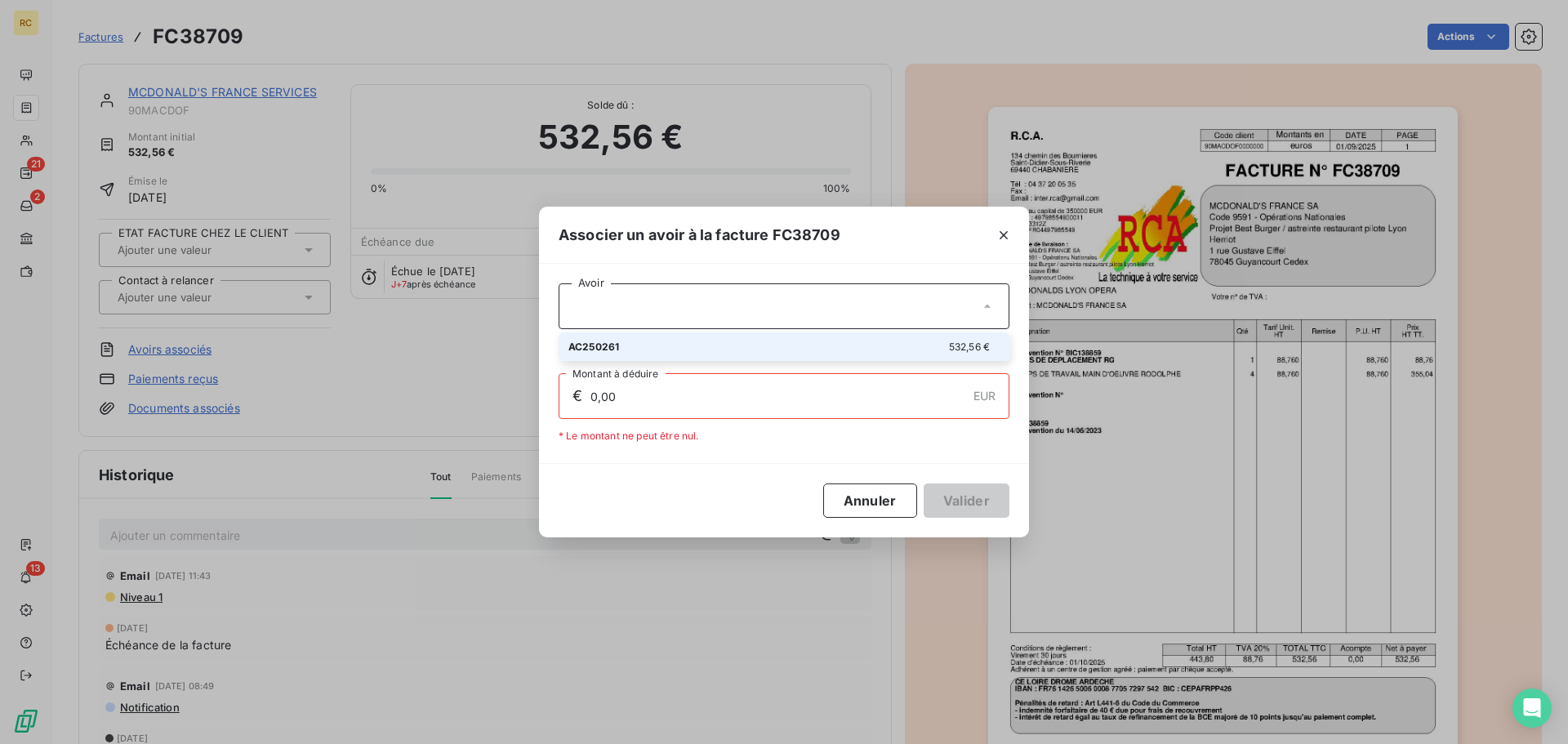
click at [720, 347] on div "AC250261 532,56 €" at bounding box center [784, 346] width 431 height 16
type input "532,56"
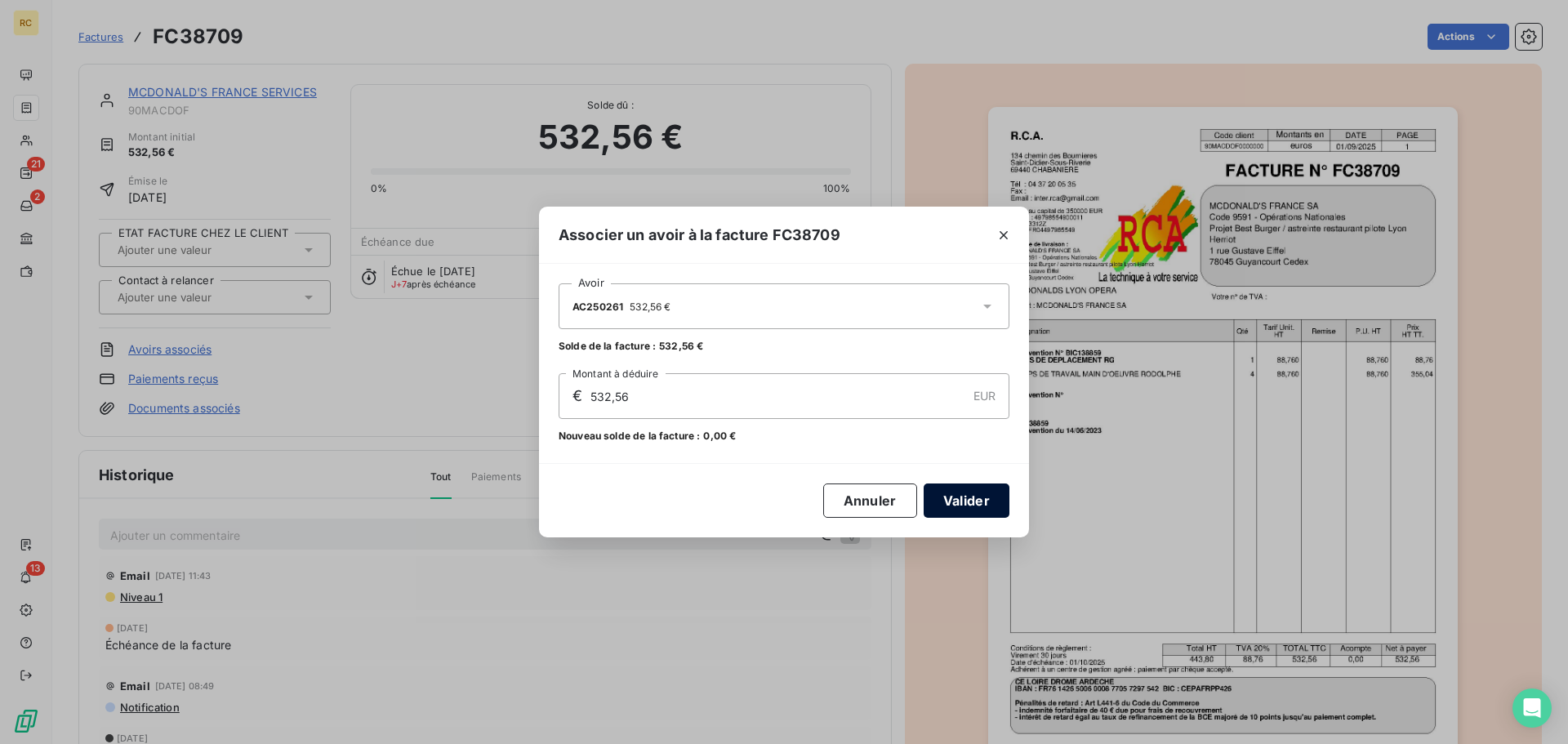
click at [954, 491] on button "Valider" at bounding box center [966, 501] width 86 height 35
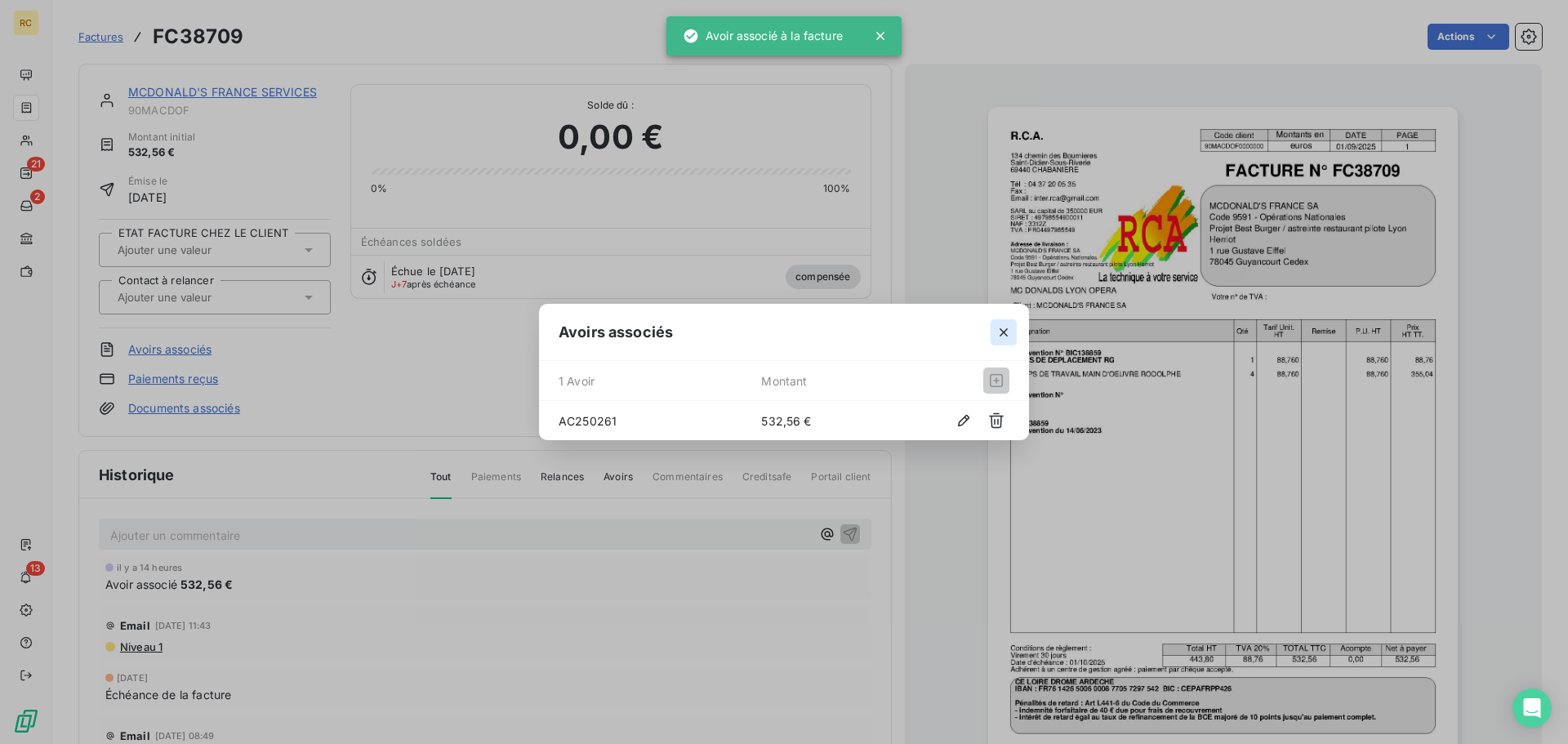
click at [998, 333] on icon "button" at bounding box center [1004, 333] width 16 height 16
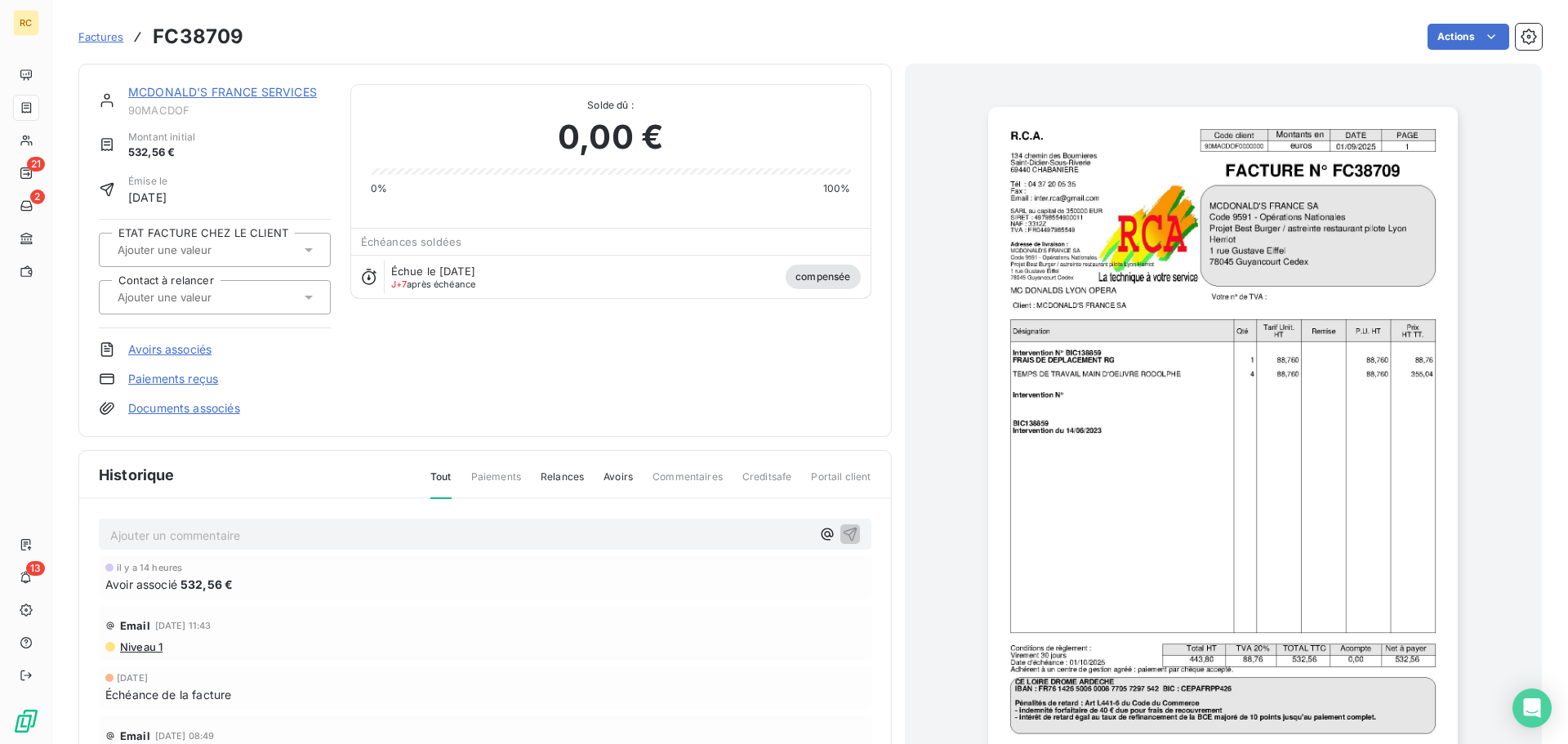
click at [194, 90] on link "MCDONALD'S FRANCE SERVICES" at bounding box center [222, 91] width 189 height 14
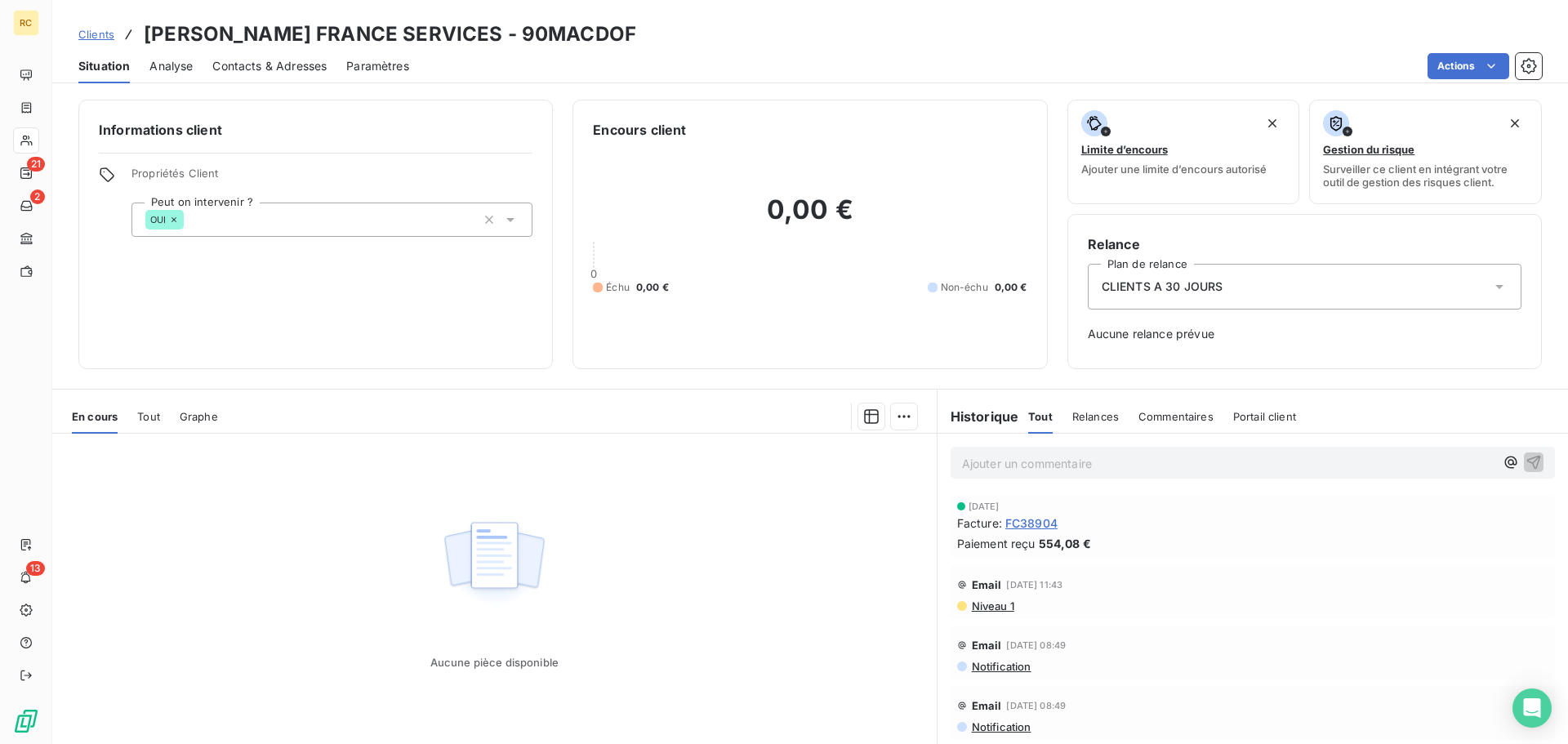
click at [101, 35] on span "Clients" at bounding box center [96, 34] width 36 height 13
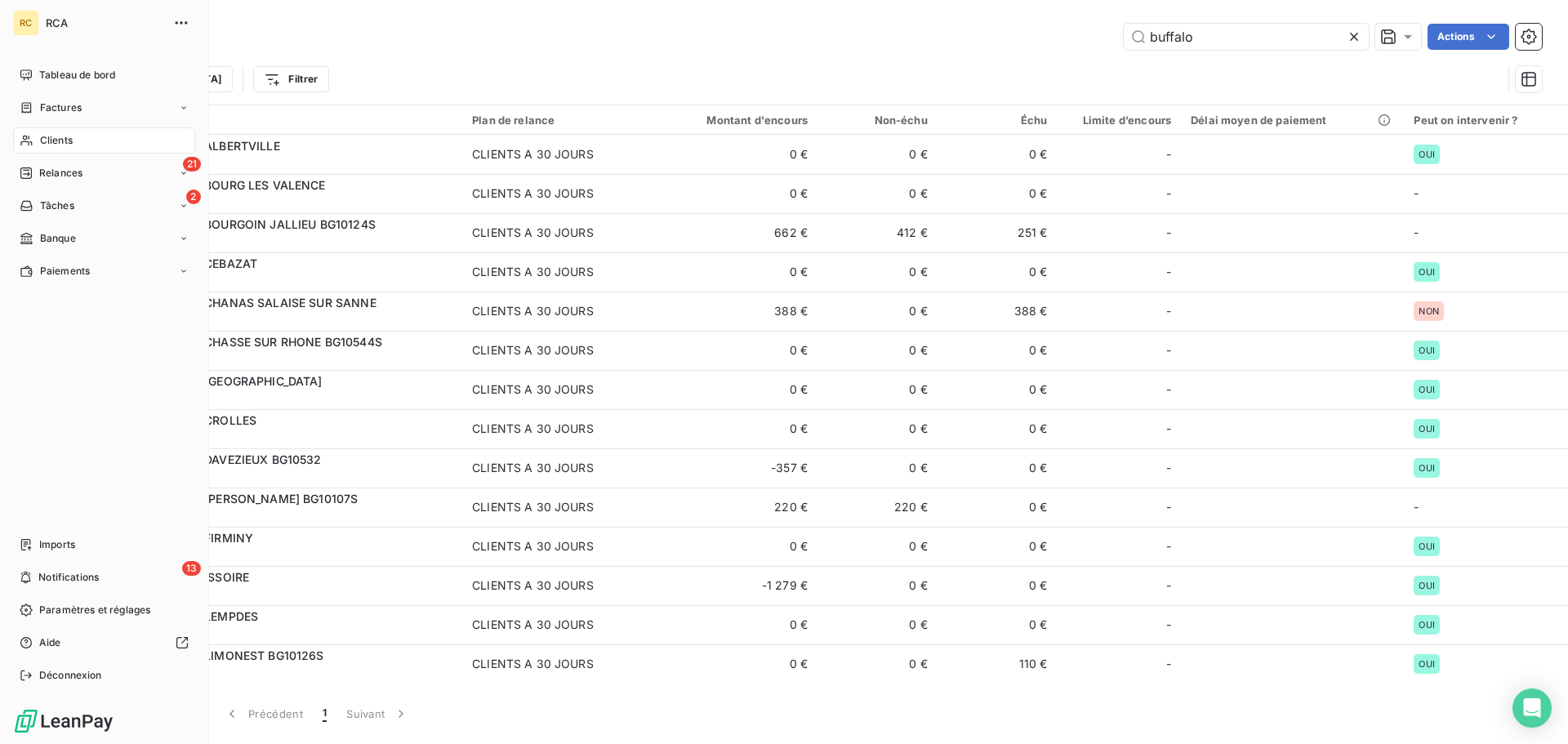
click at [35, 122] on nav "Tableau de bord Factures Clients 21 Relances 2 Tâches Banque Paiements" at bounding box center [104, 173] width 182 height 222
click at [36, 110] on div "Factures" at bounding box center [51, 108] width 62 height 15
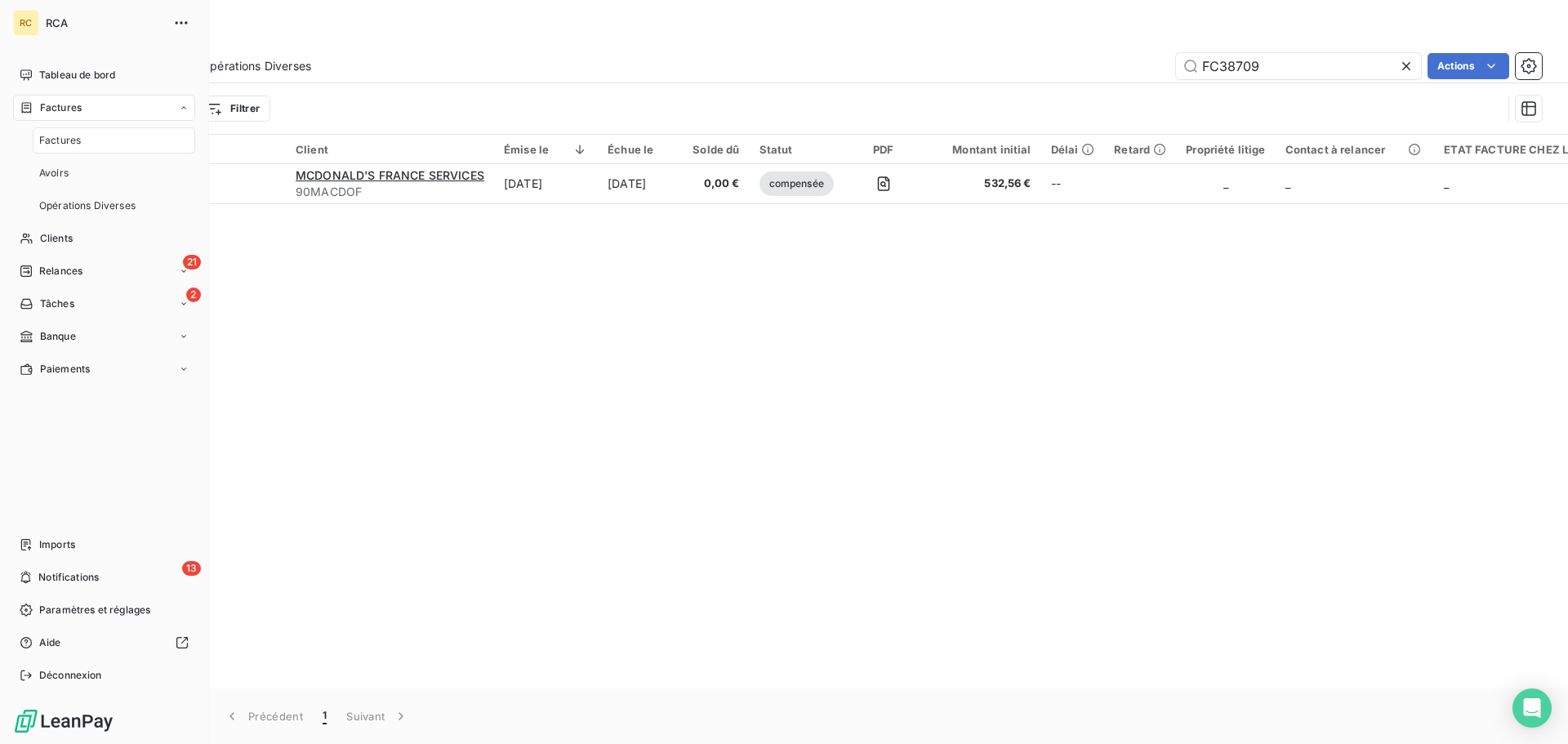
click at [85, 140] on div "Factures" at bounding box center [114, 140] width 162 height 26
click at [74, 550] on span "Imports" at bounding box center [57, 545] width 36 height 15
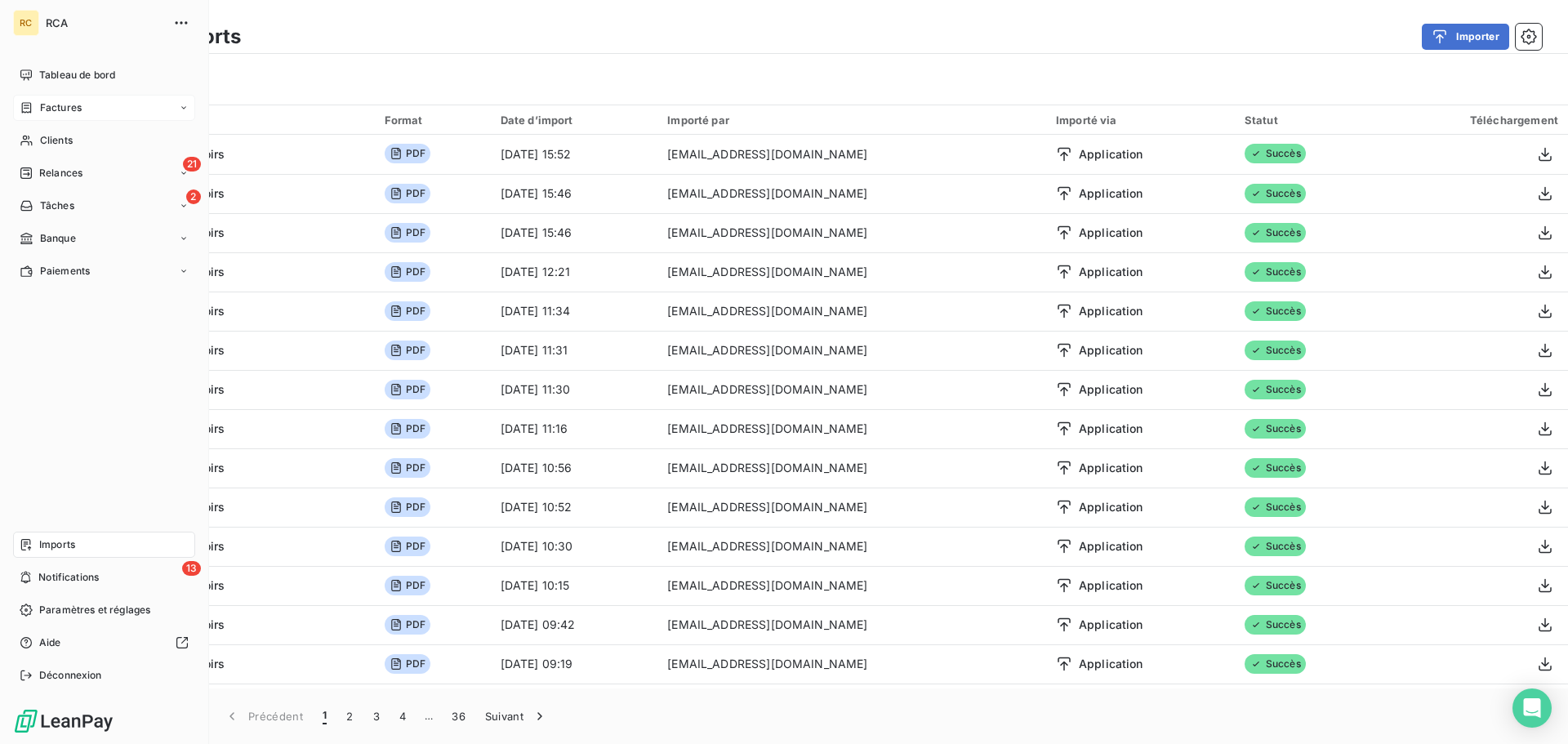
click at [28, 114] on icon at bounding box center [26, 108] width 14 height 13
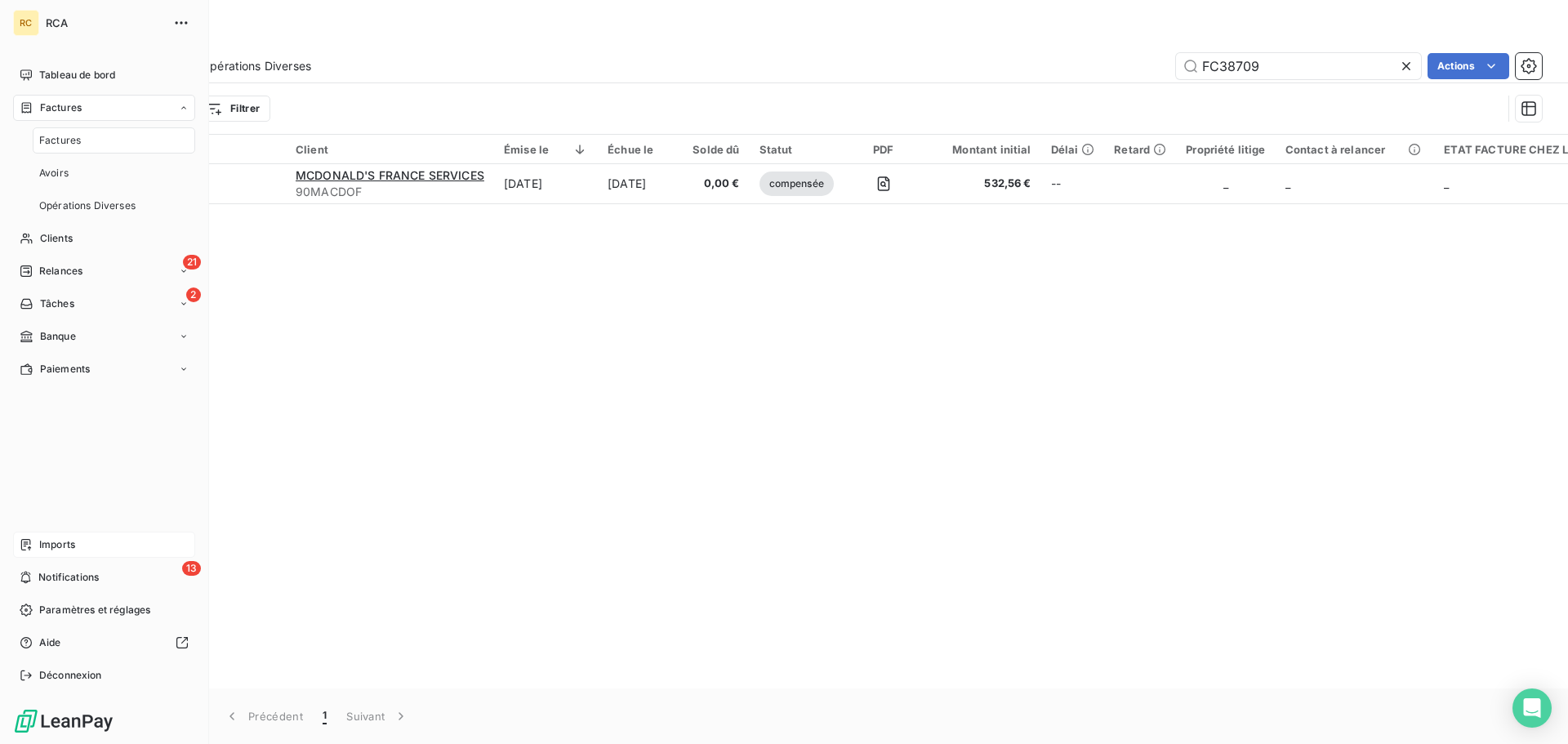
click at [56, 143] on span "Factures" at bounding box center [60, 140] width 42 height 15
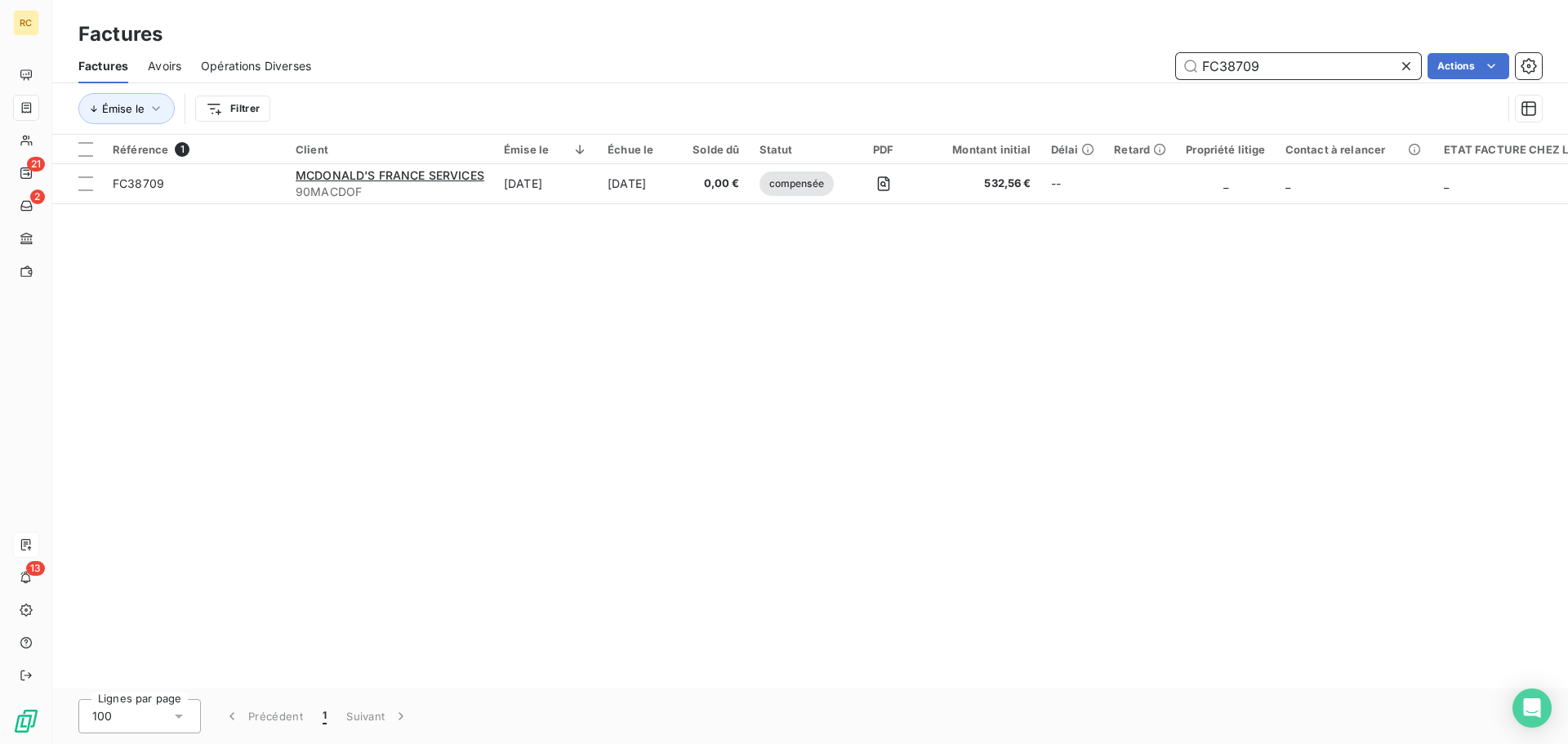
click at [1264, 59] on input "FC38709" at bounding box center [1298, 66] width 245 height 26
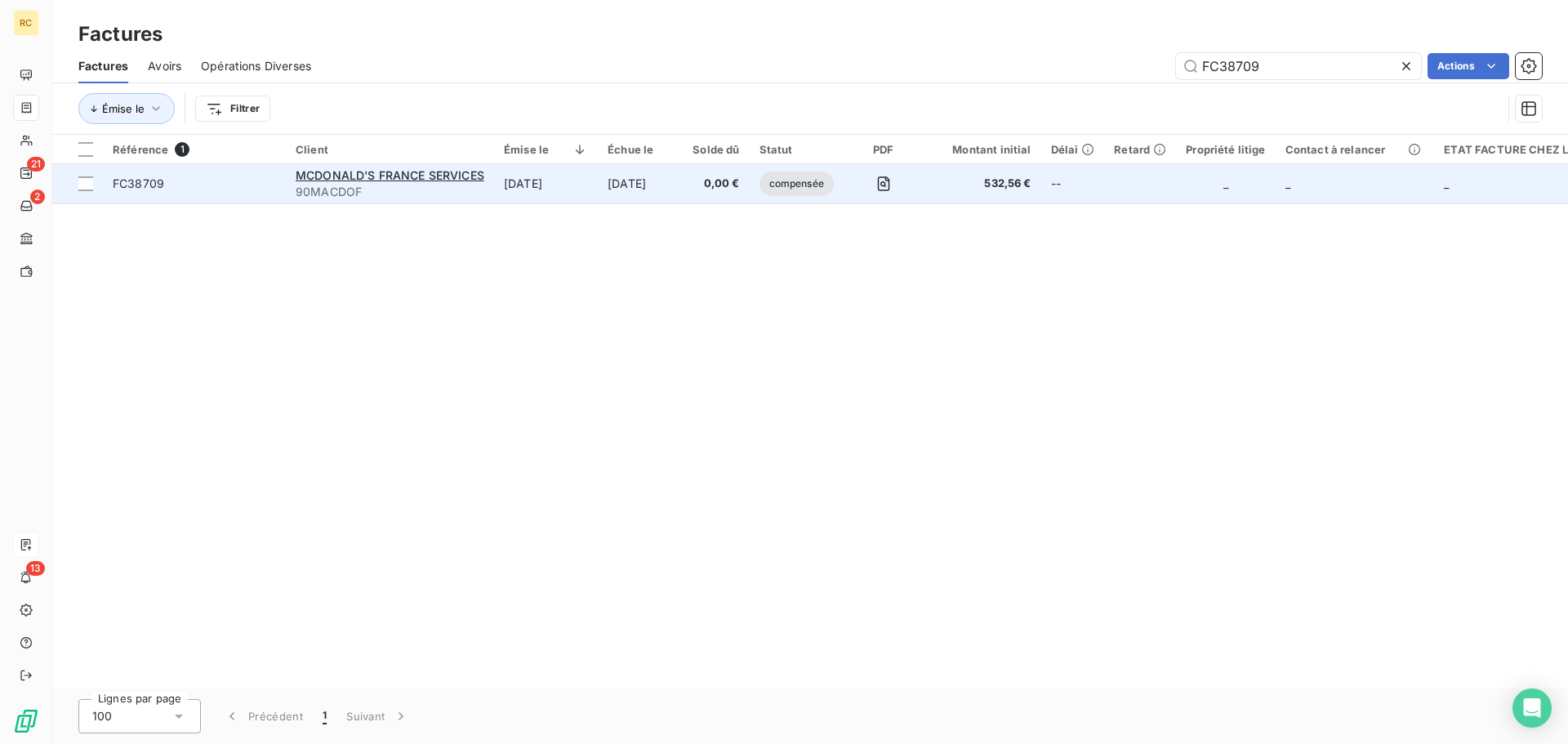
click at [114, 179] on span "FC38709" at bounding box center [139, 183] width 51 height 14
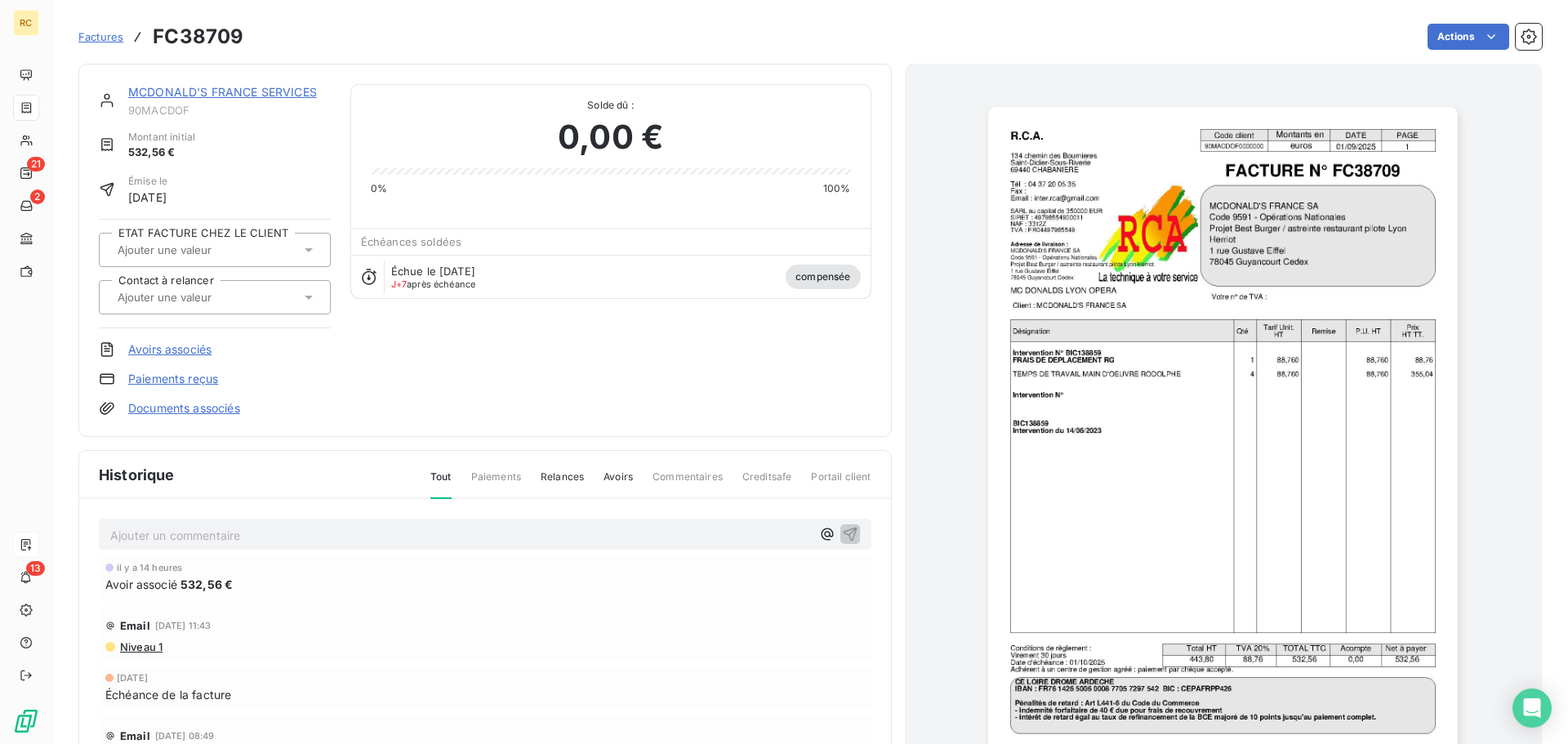
click at [143, 348] on link "Avoirs associés" at bounding box center [170, 350] width 83 height 16
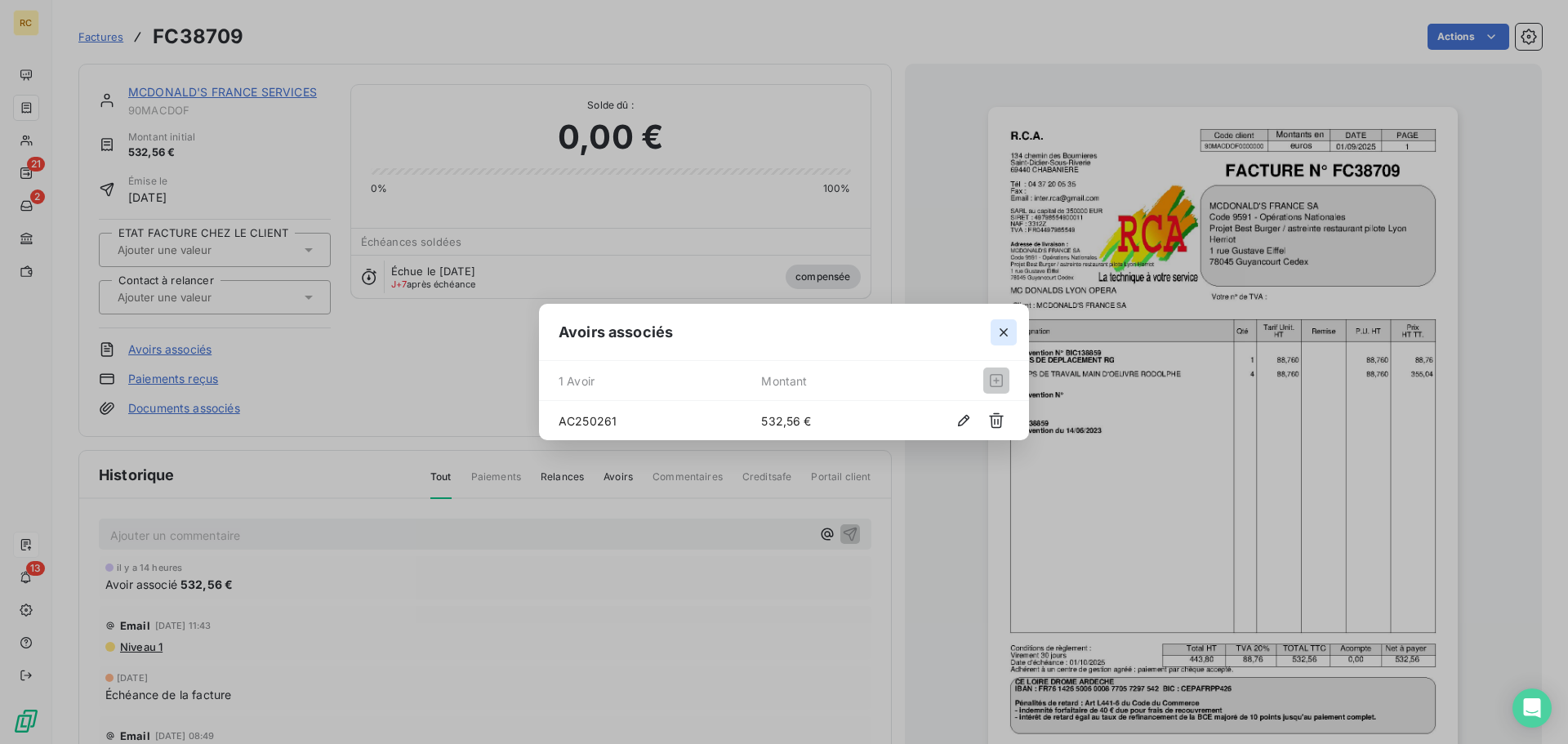
click at [1009, 344] on button "button" at bounding box center [1004, 332] width 26 height 26
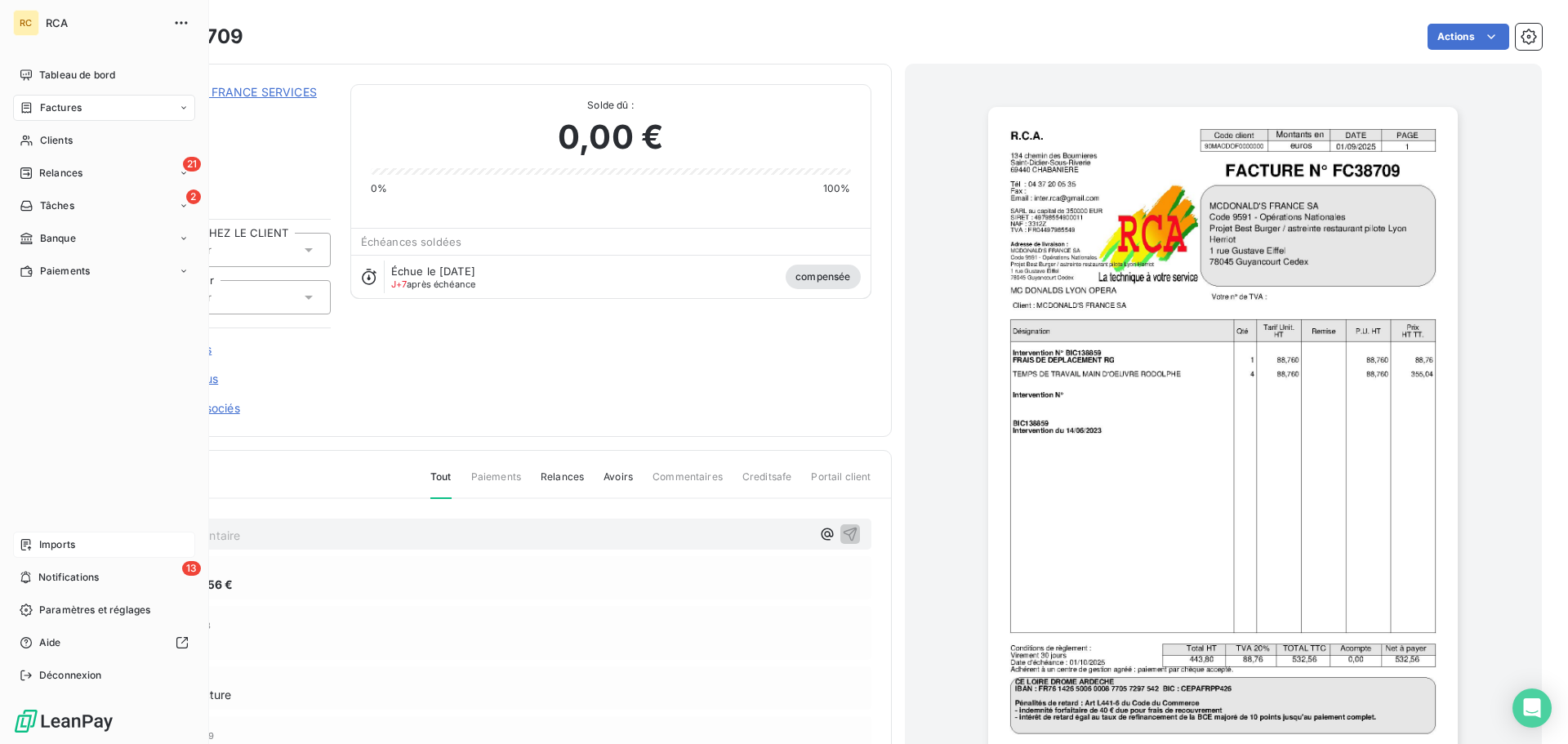
drag, startPoint x: 43, startPoint y: 560, endPoint x: 42, endPoint y: 549, distance: 11.0
click at [43, 557] on nav "Imports 13 Notifications Paramètres et réglages Aide Déconnexion" at bounding box center [104, 610] width 182 height 157
click at [42, 549] on span "Imports" at bounding box center [57, 545] width 36 height 15
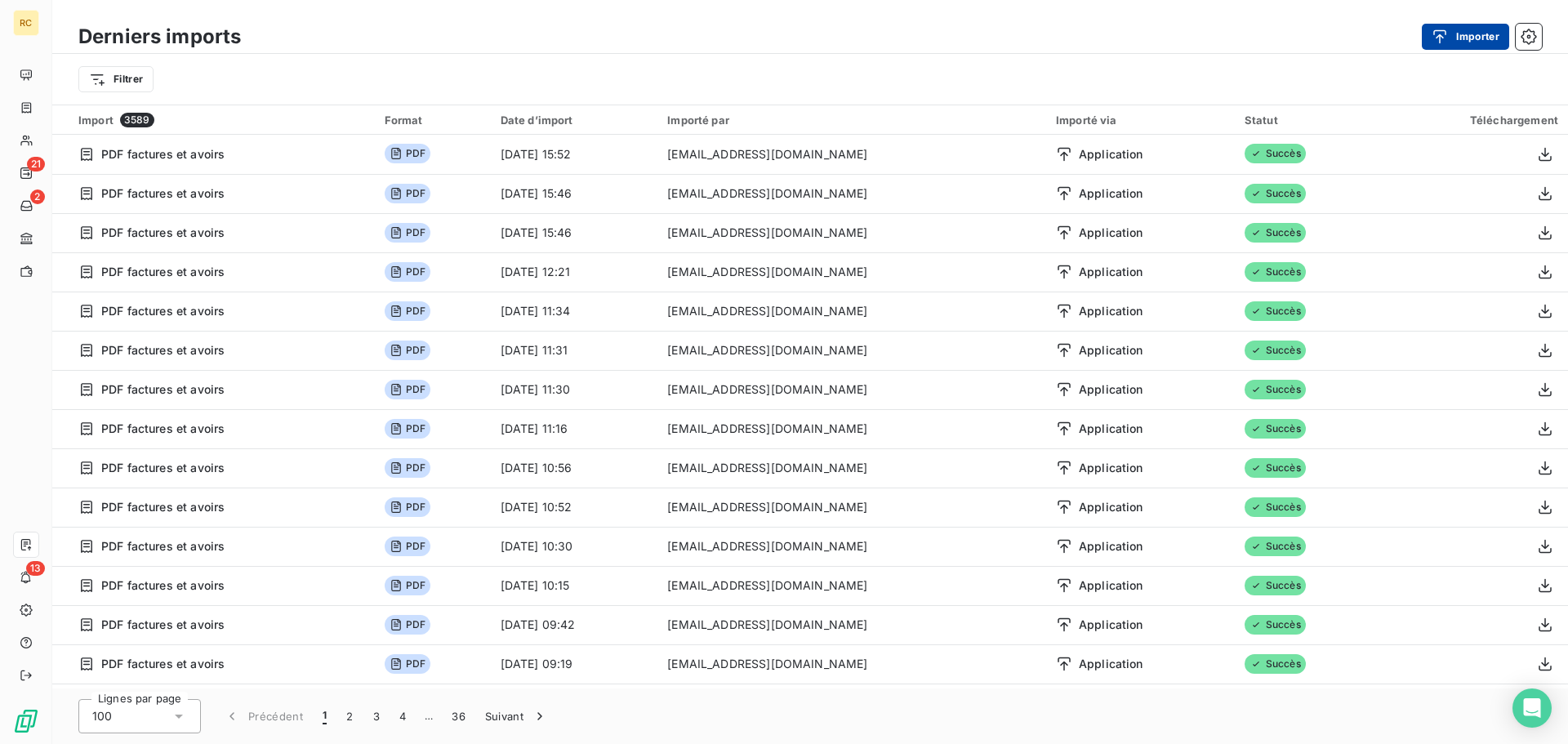
click at [1462, 39] on button "Importer" at bounding box center [1466, 36] width 88 height 26
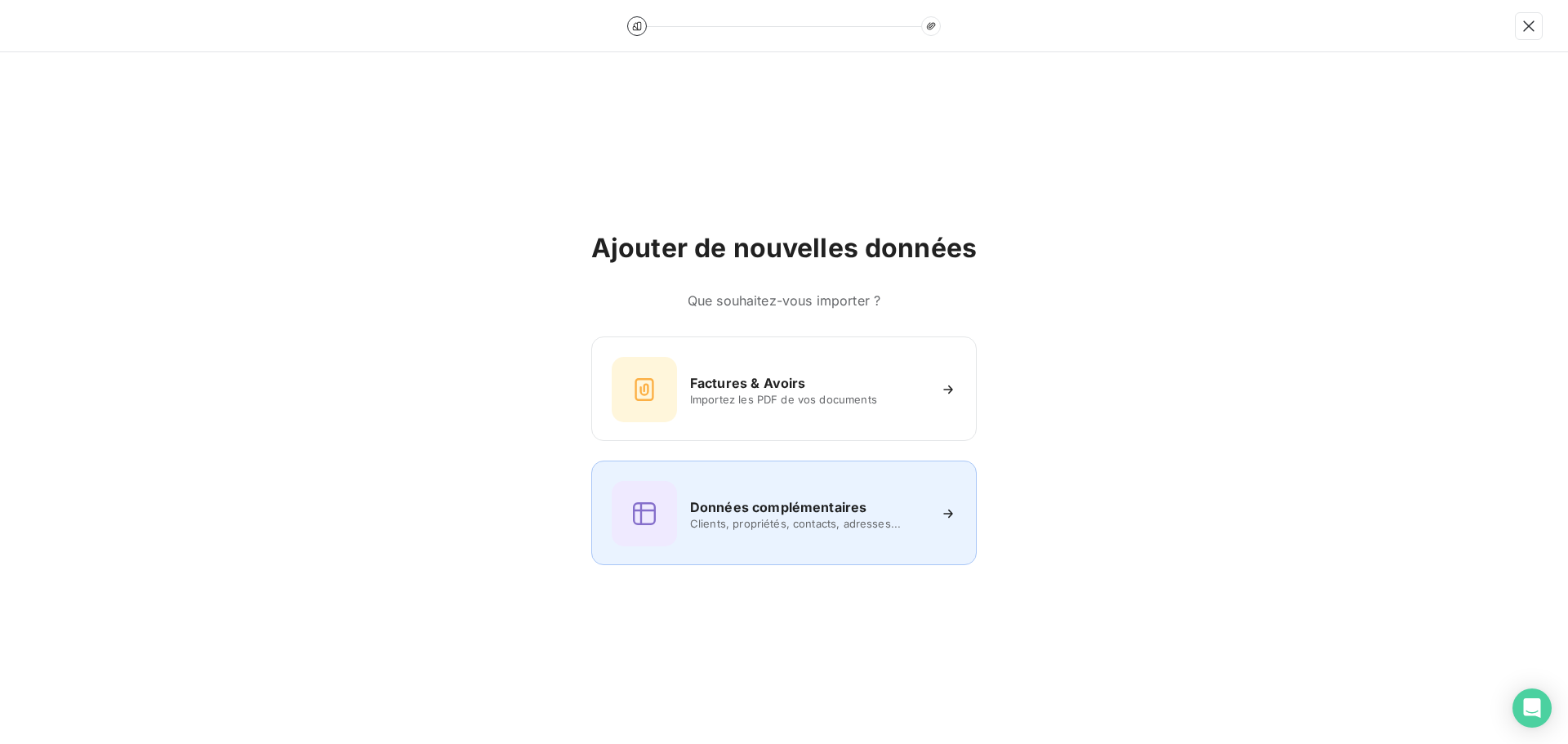
click at [735, 462] on div "Données complémentaires Clients, propriétés, contacts, adresses..." at bounding box center [784, 512] width 386 height 105
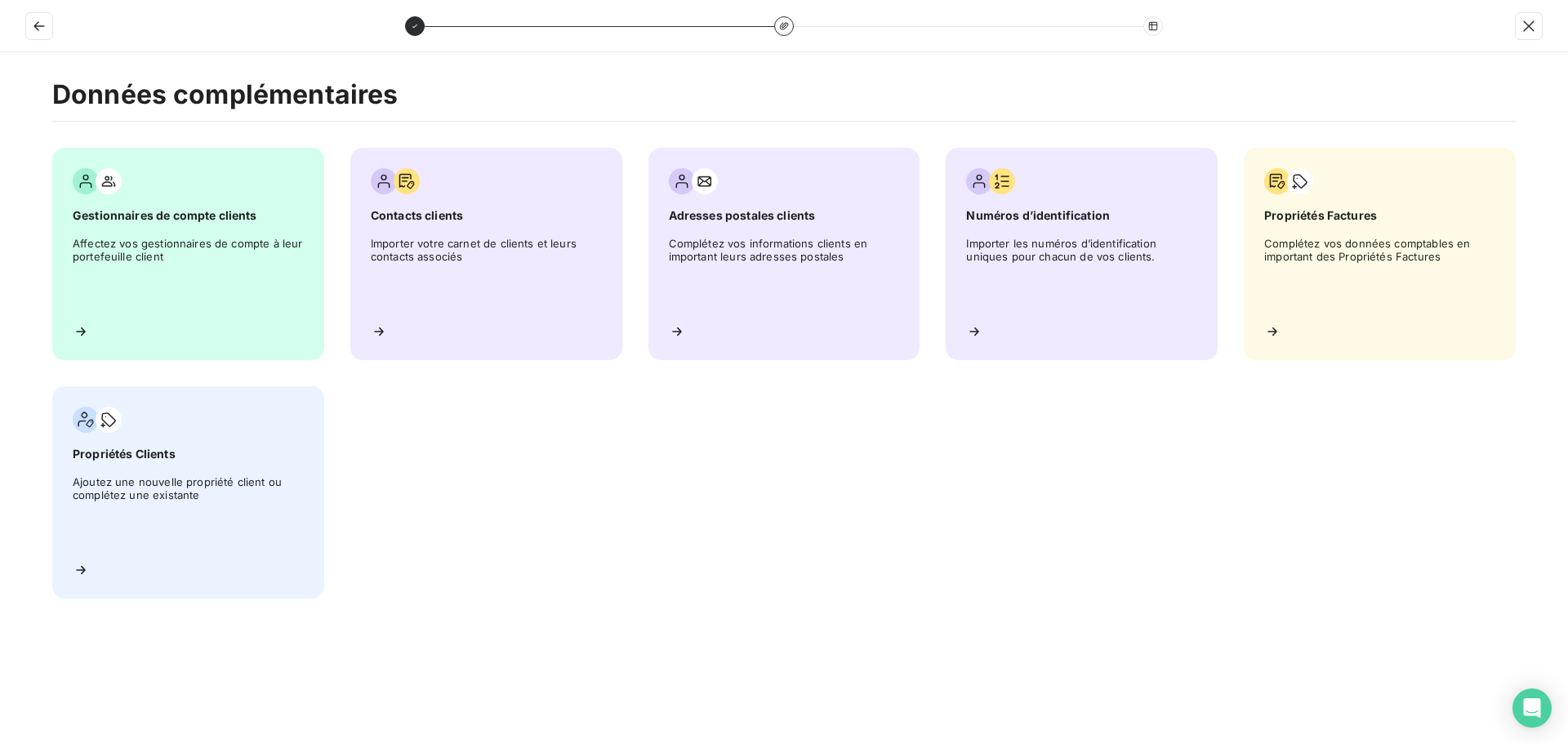
click at [721, 401] on div "Gestionnaires de compte clients Affectez vos gestionnaires de compte à leur por…" at bounding box center [784, 373] width 1464 height 451
click at [32, 20] on icon "button" at bounding box center [39, 26] width 16 height 16
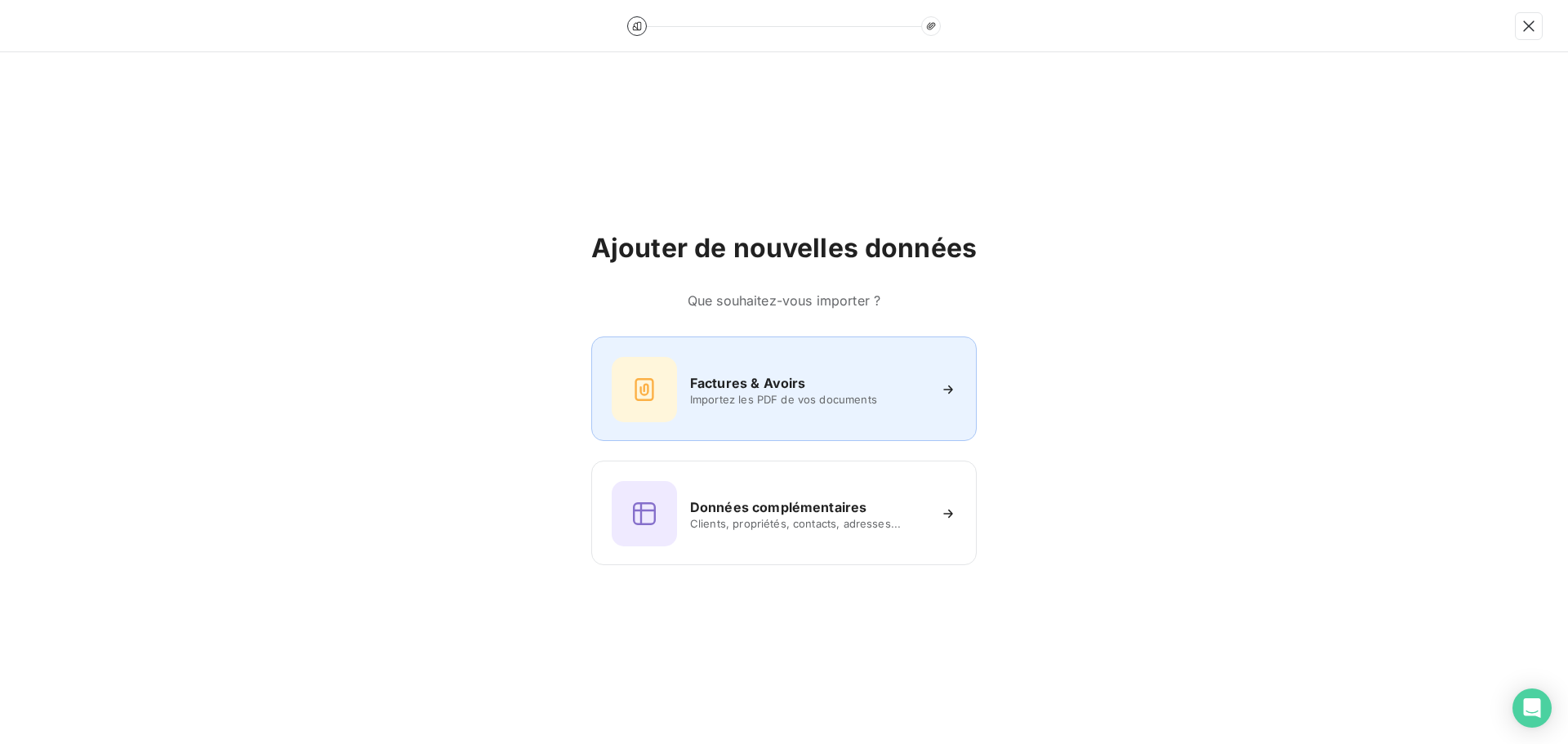
click at [748, 361] on div "Factures & Avoirs Importez les PDF de vos documents" at bounding box center [784, 390] width 345 height 66
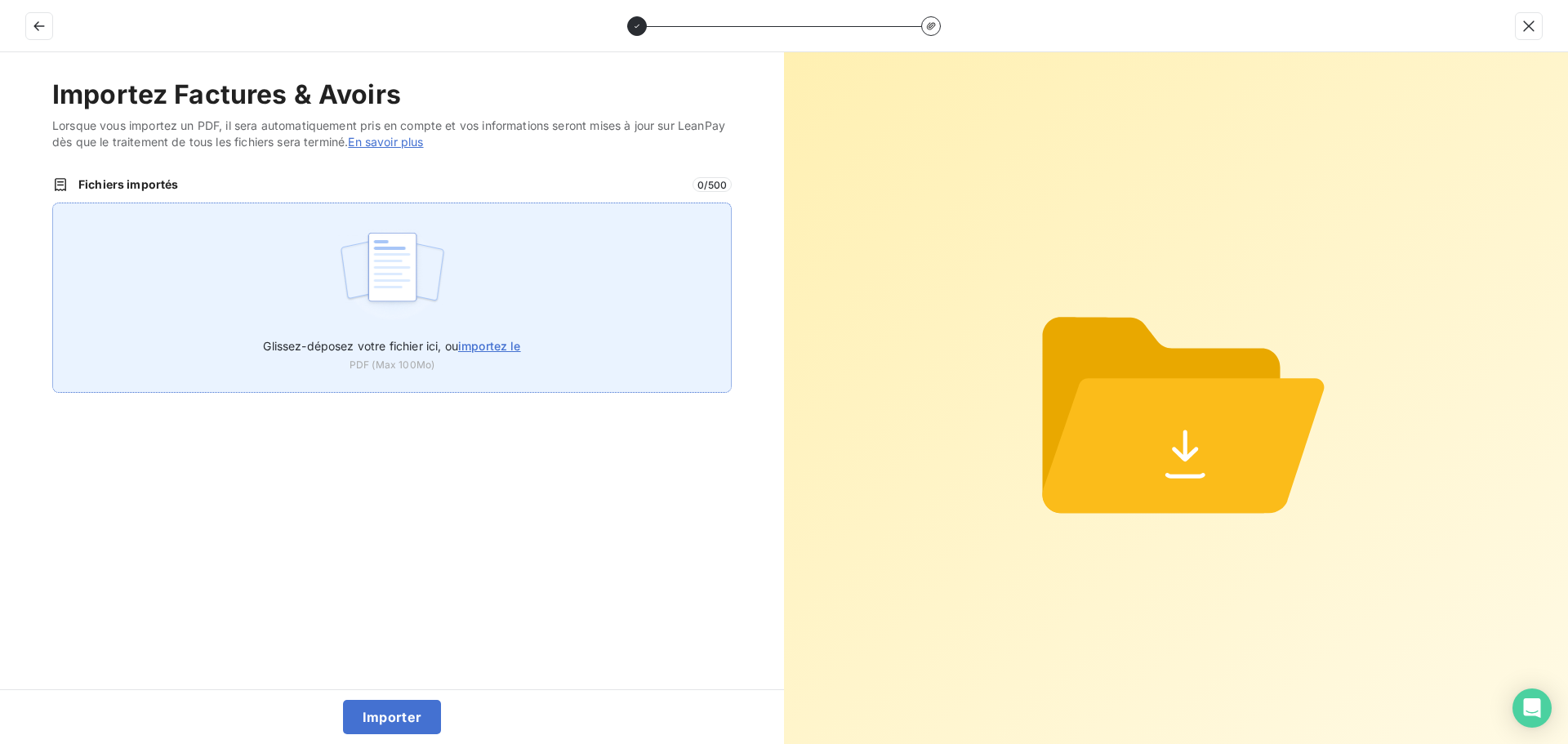
click at [369, 216] on div "Glissez-déposez votre fichier ici, ou importez le PDF (Max 100Mo)" at bounding box center [392, 297] width 680 height 191
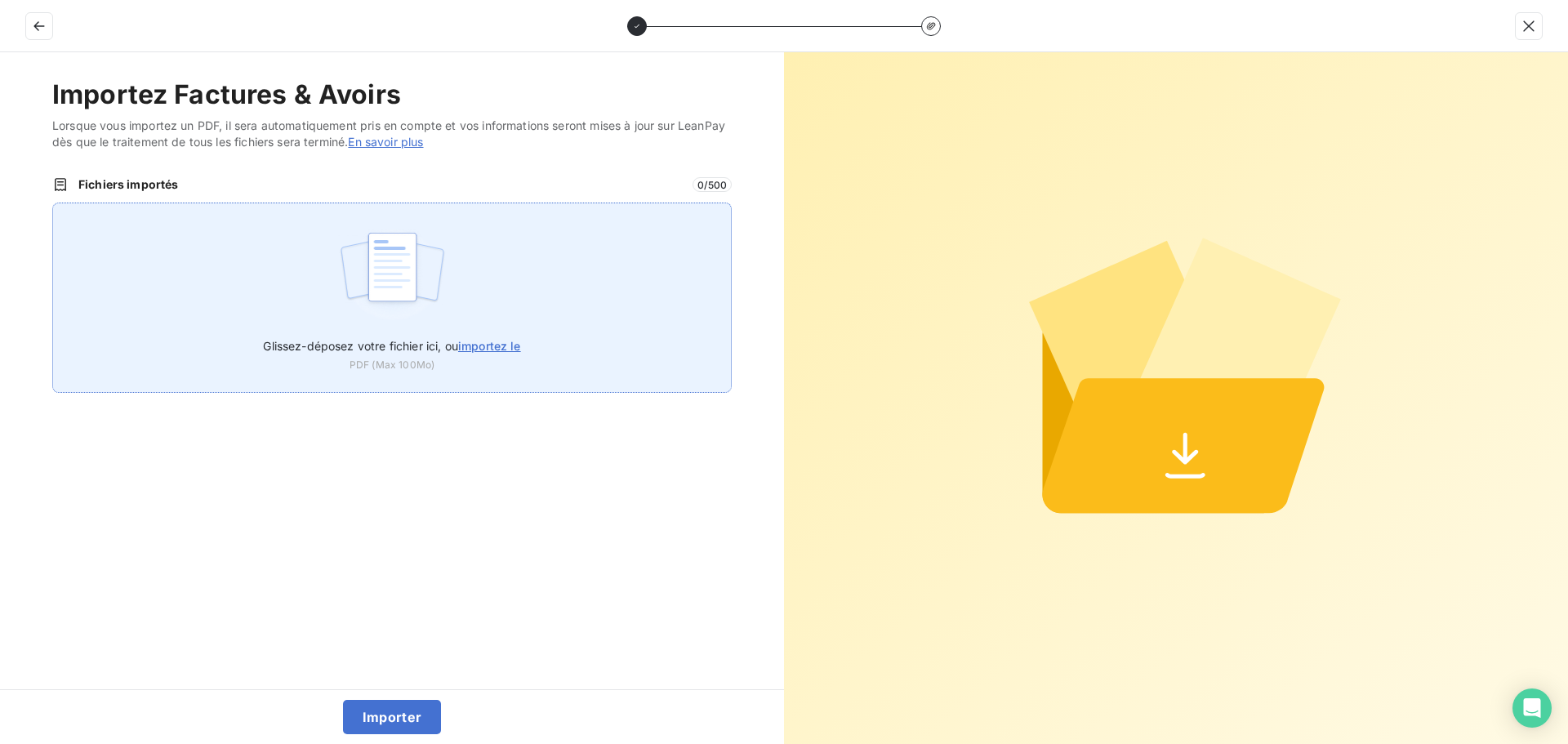
type input "C:\fakepath\FC39032.pdf"
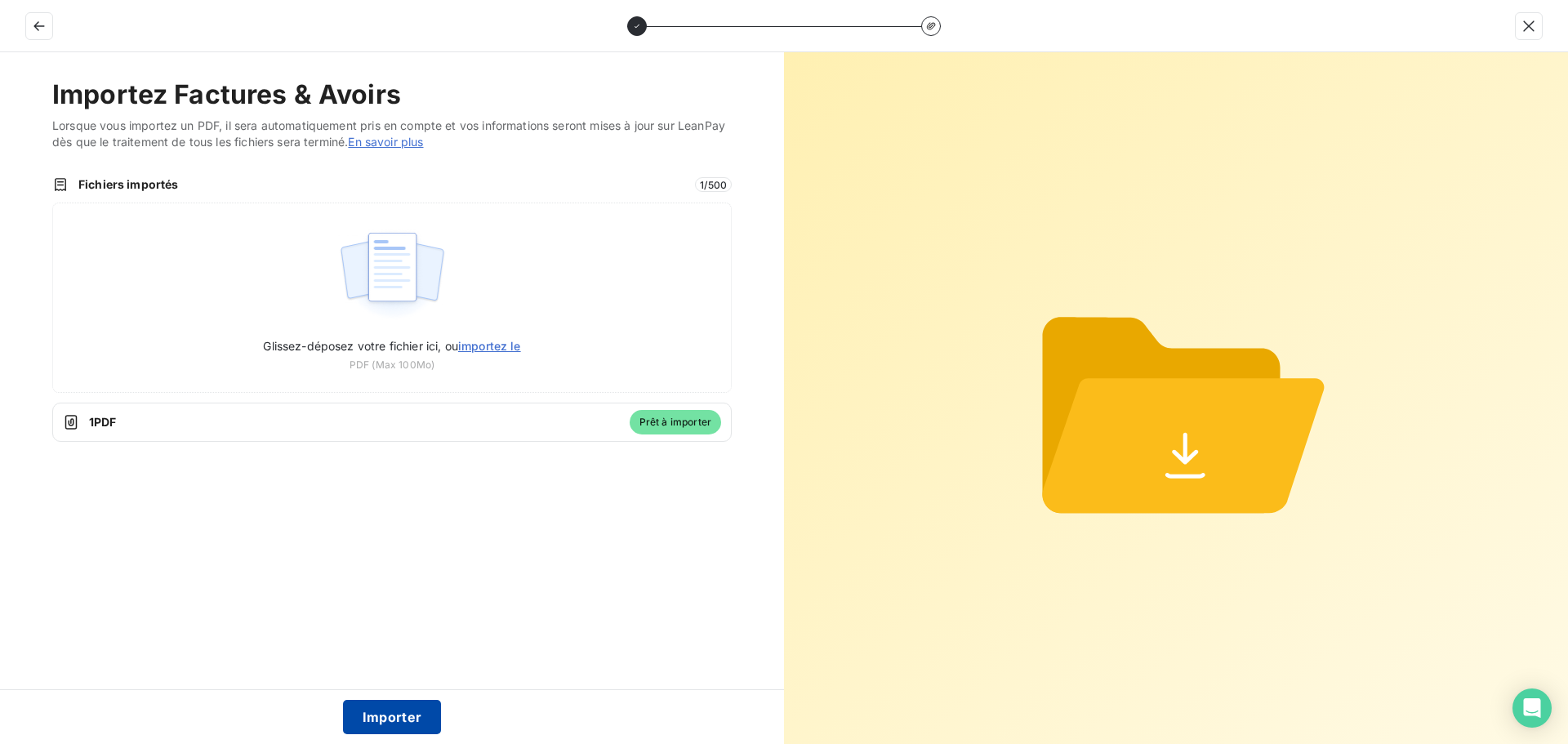
click at [418, 711] on button "Importer" at bounding box center [392, 718] width 98 height 35
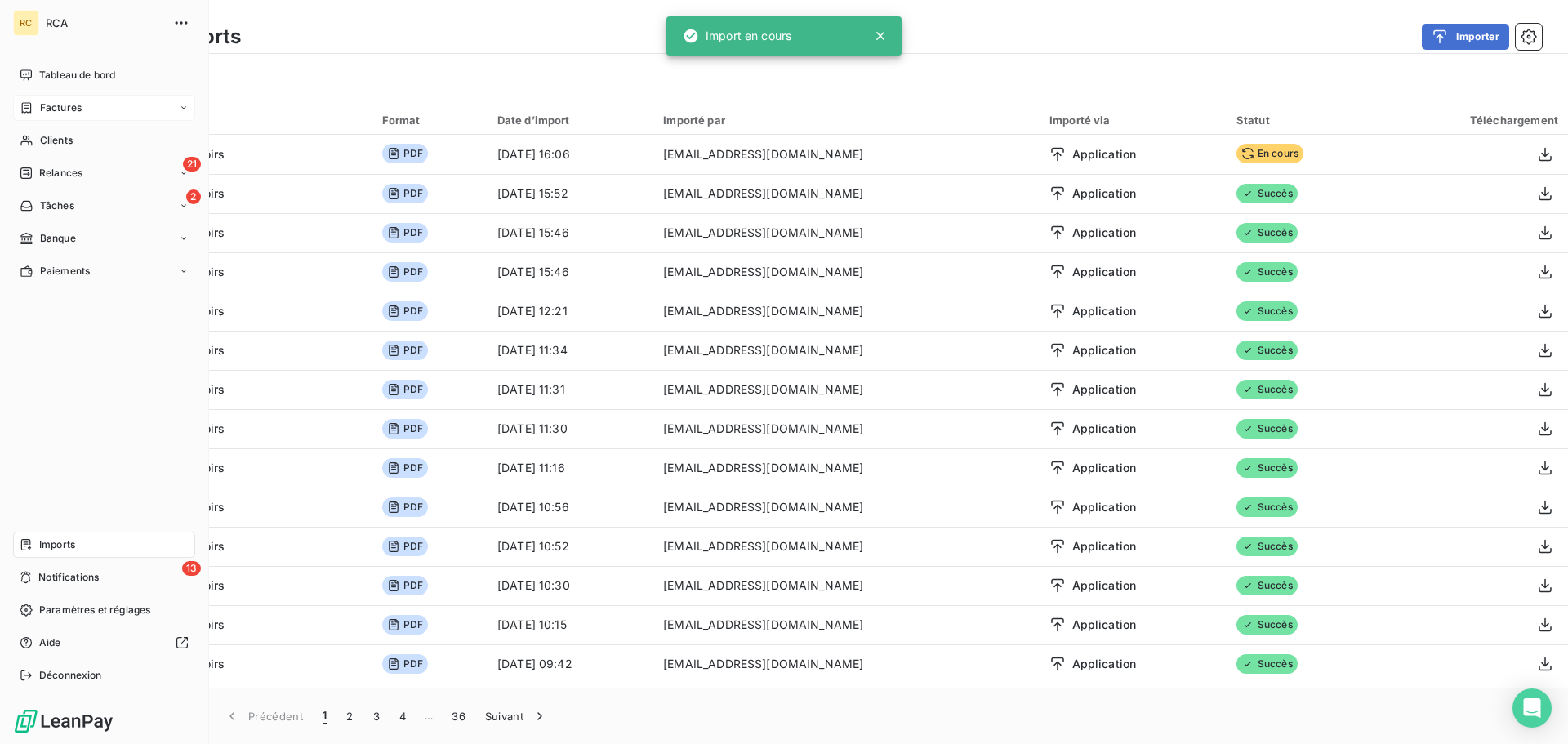
click at [24, 111] on icon at bounding box center [26, 108] width 14 height 13
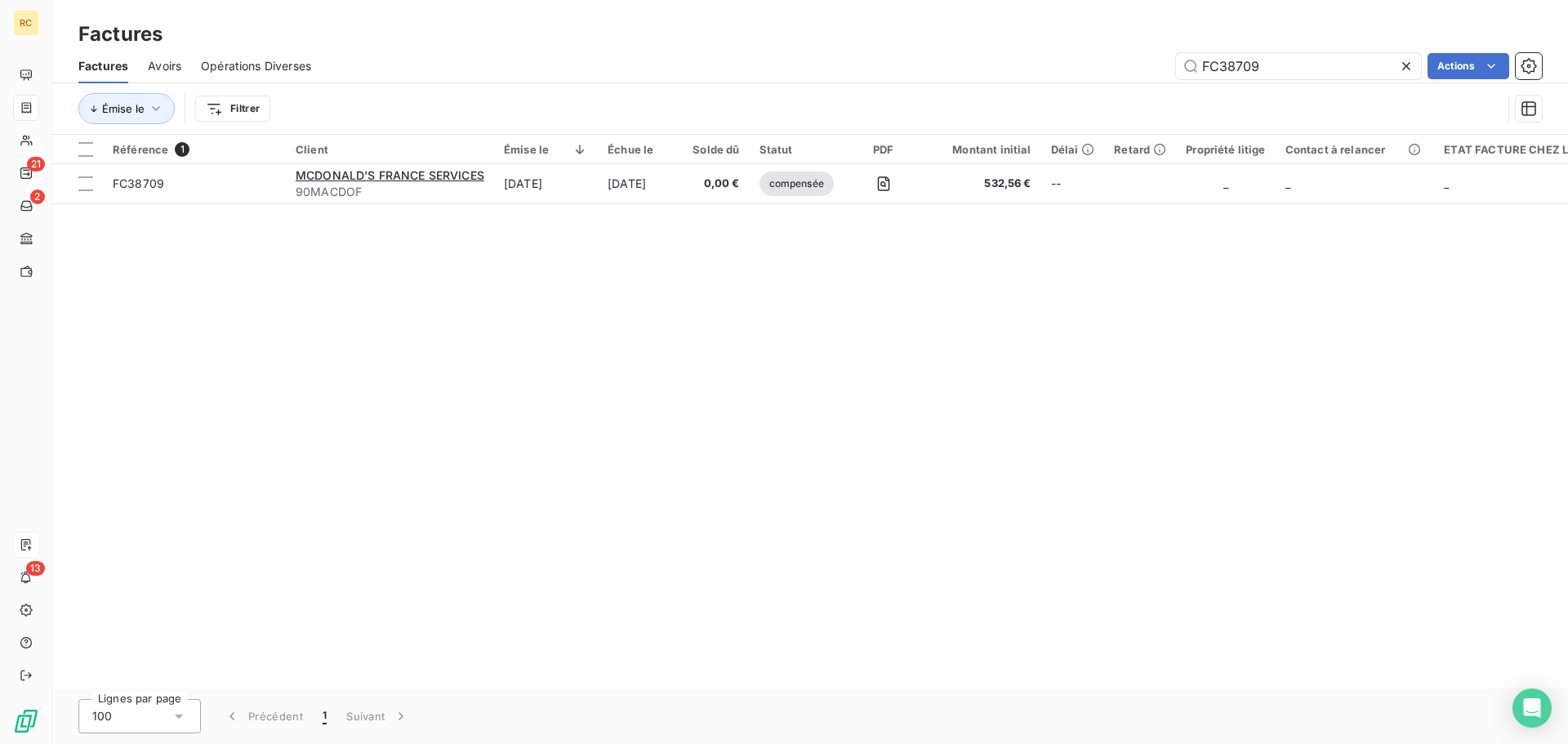
drag, startPoint x: 1285, startPoint y: 65, endPoint x: 1108, endPoint y: 59, distance: 177.1
click at [1108, 59] on div "FC38709 Actions" at bounding box center [936, 66] width 1212 height 26
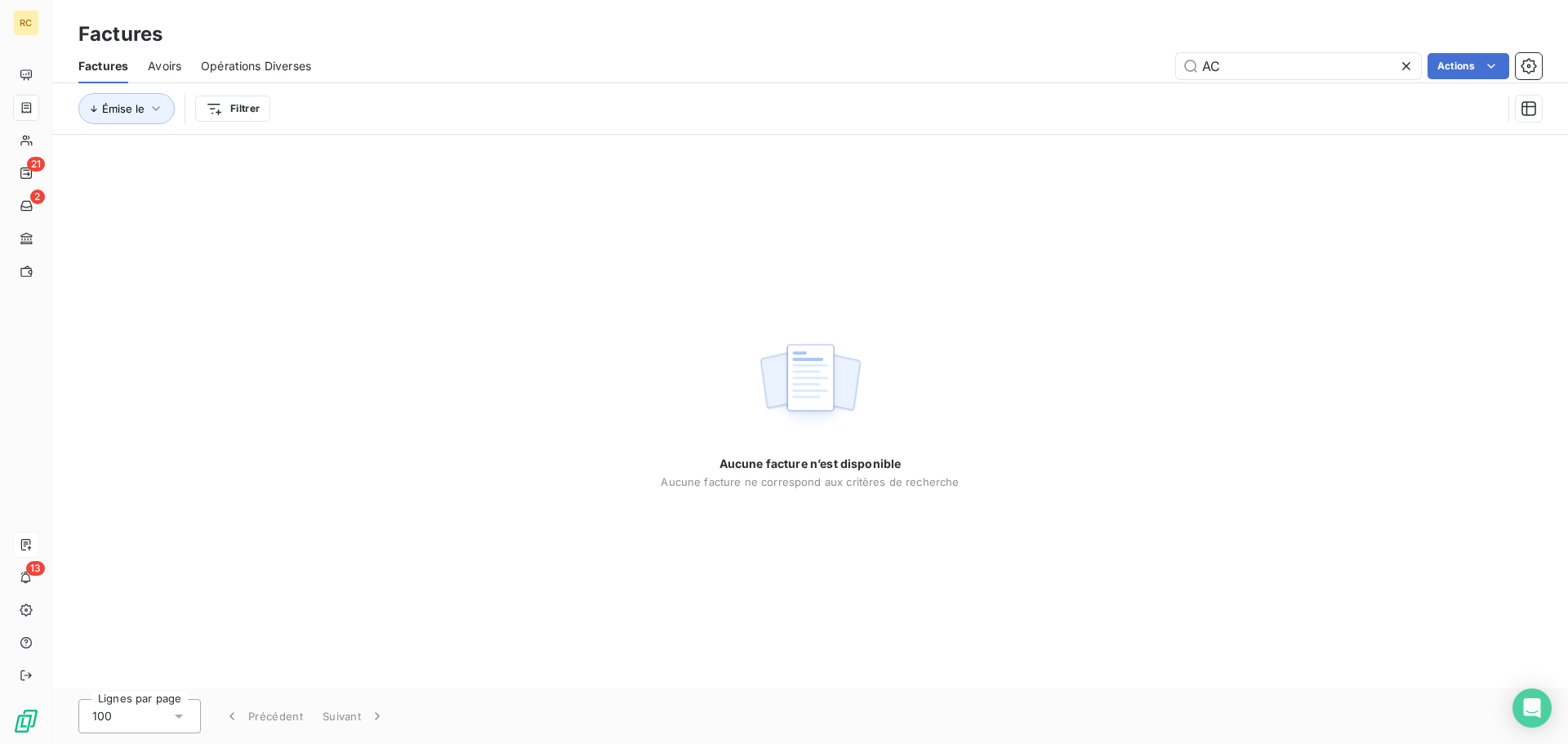
type input "A"
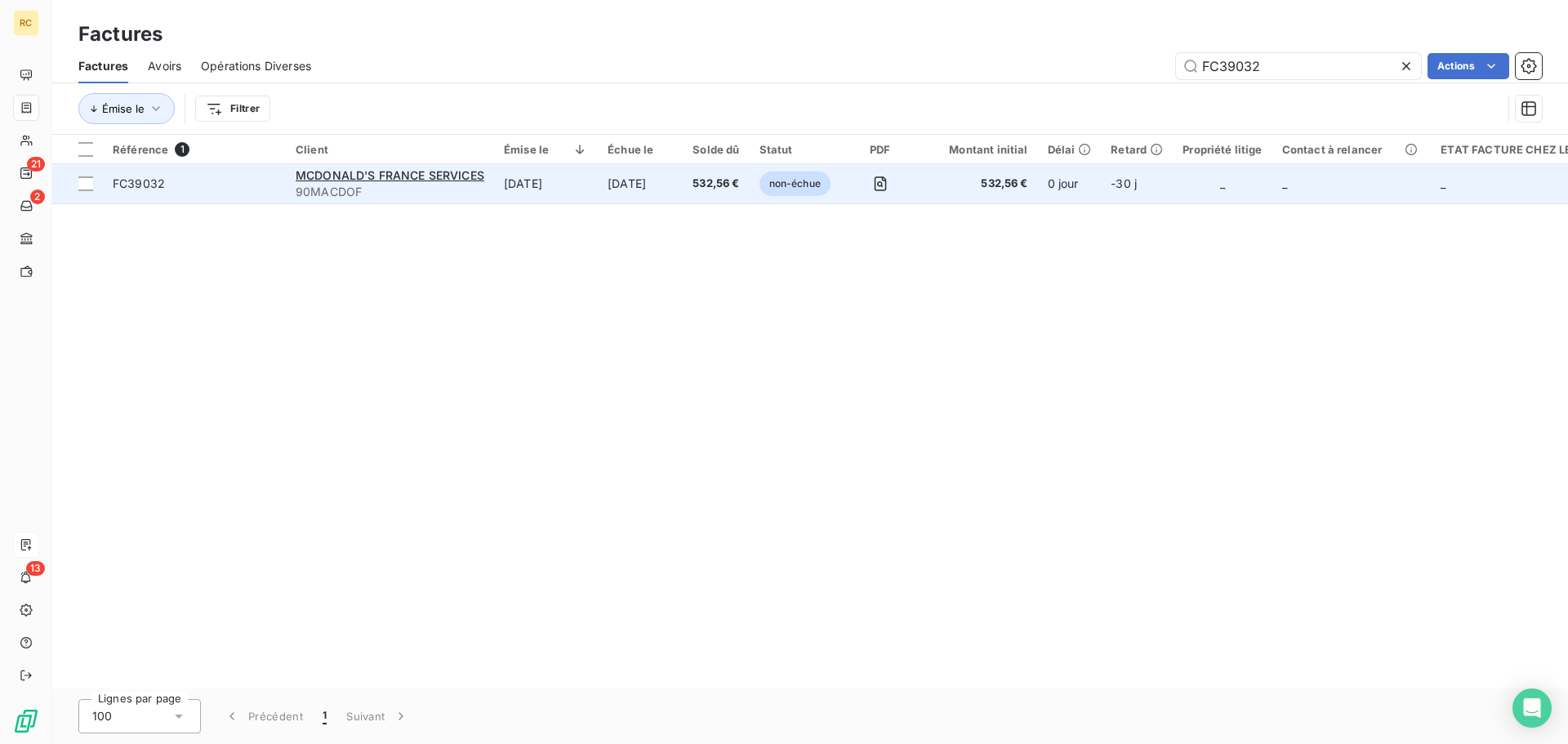
type input "FC39032"
click at [151, 185] on span "FC39032" at bounding box center [139, 183] width 52 height 14
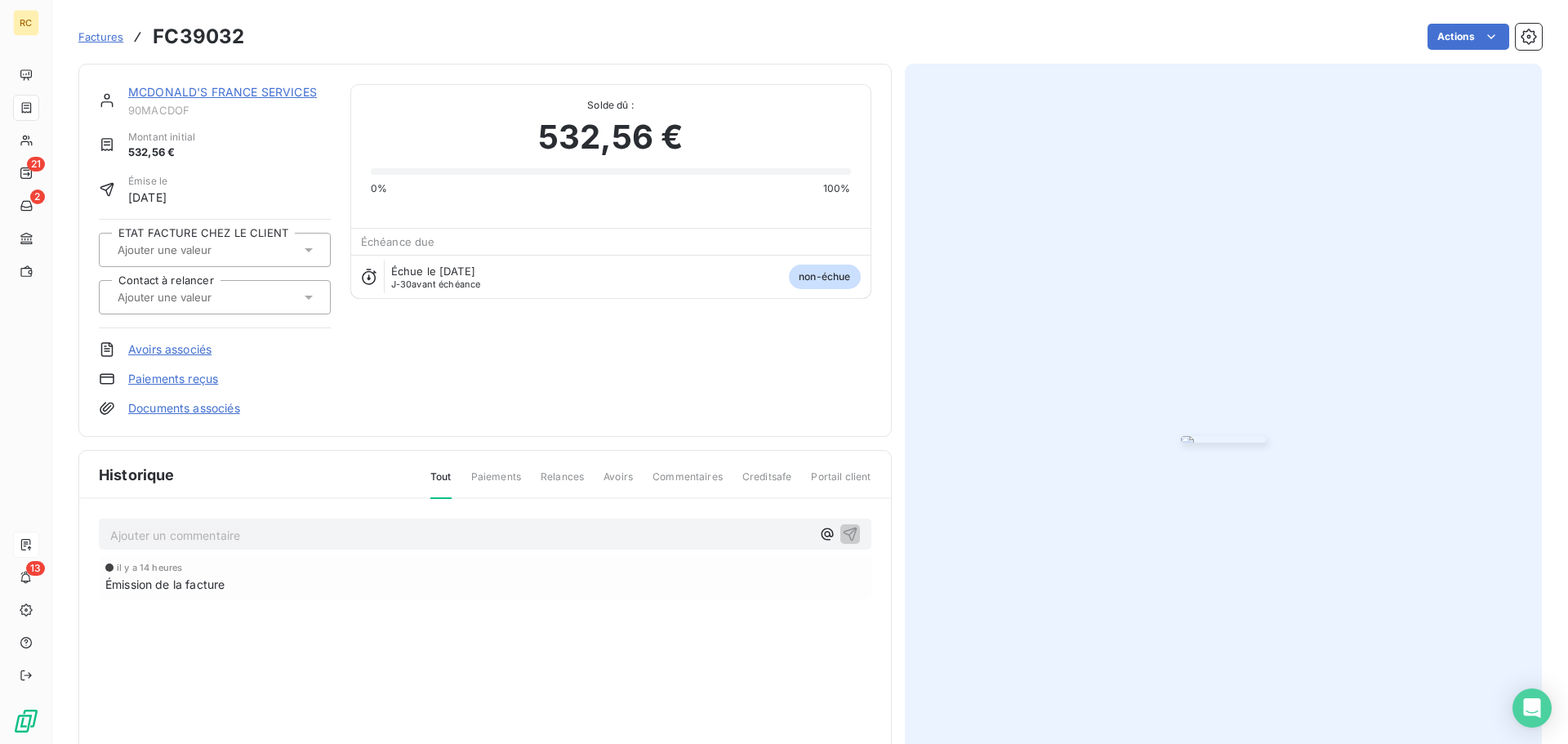
click at [166, 408] on link "Documents associés" at bounding box center [184, 408] width 112 height 16
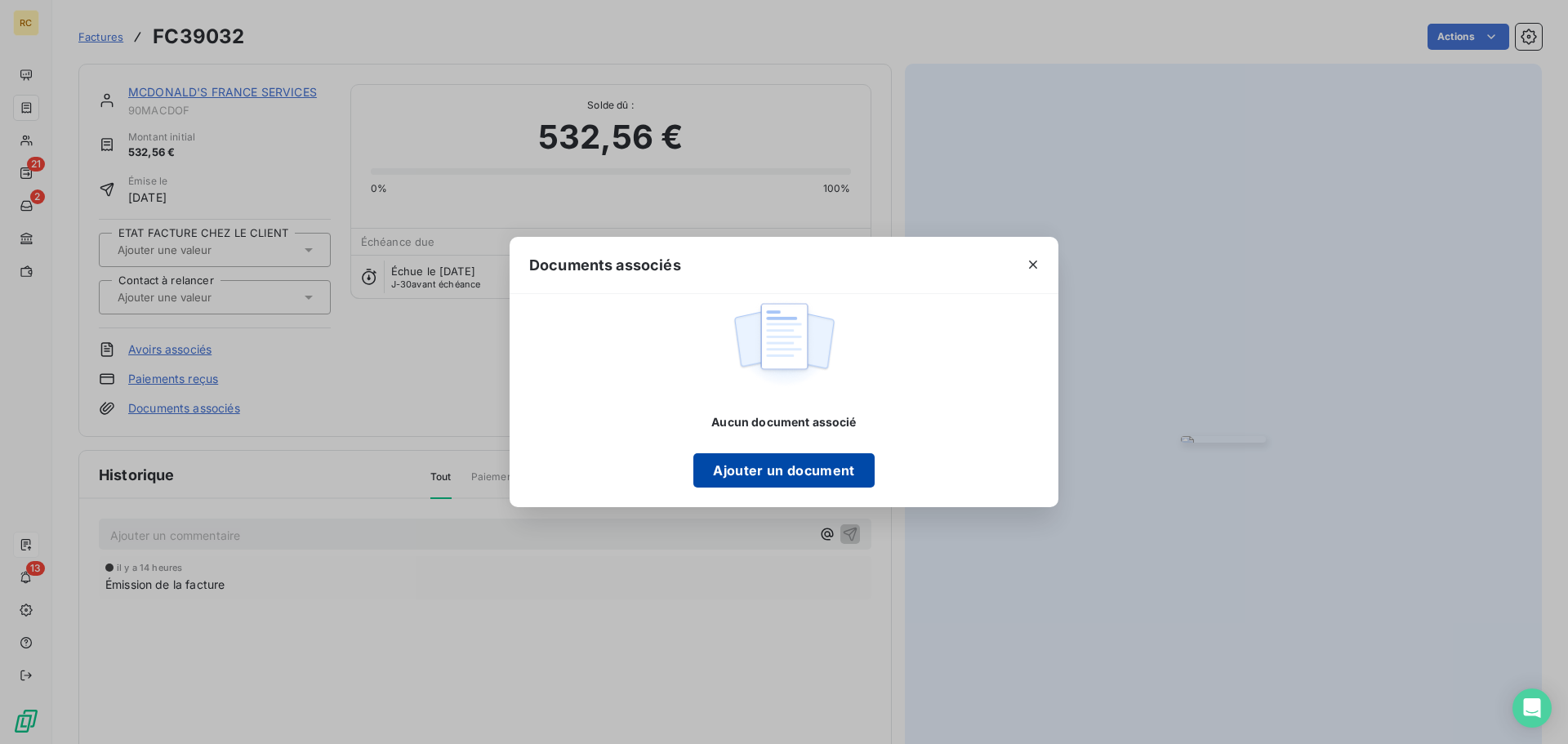
click at [755, 468] on button "Ajouter un document" at bounding box center [784, 470] width 181 height 35
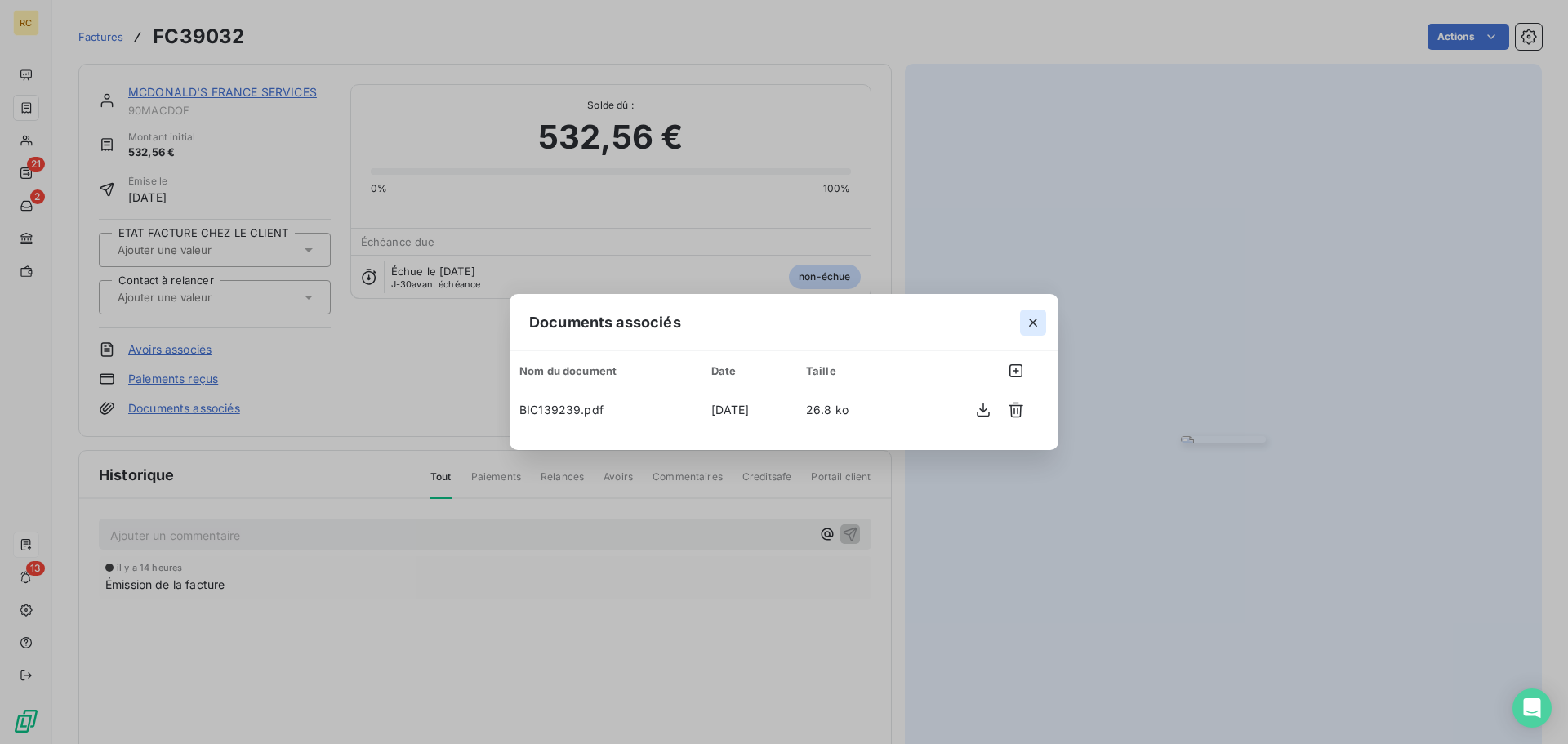
click at [1041, 318] on button "button" at bounding box center [1033, 323] width 26 height 26
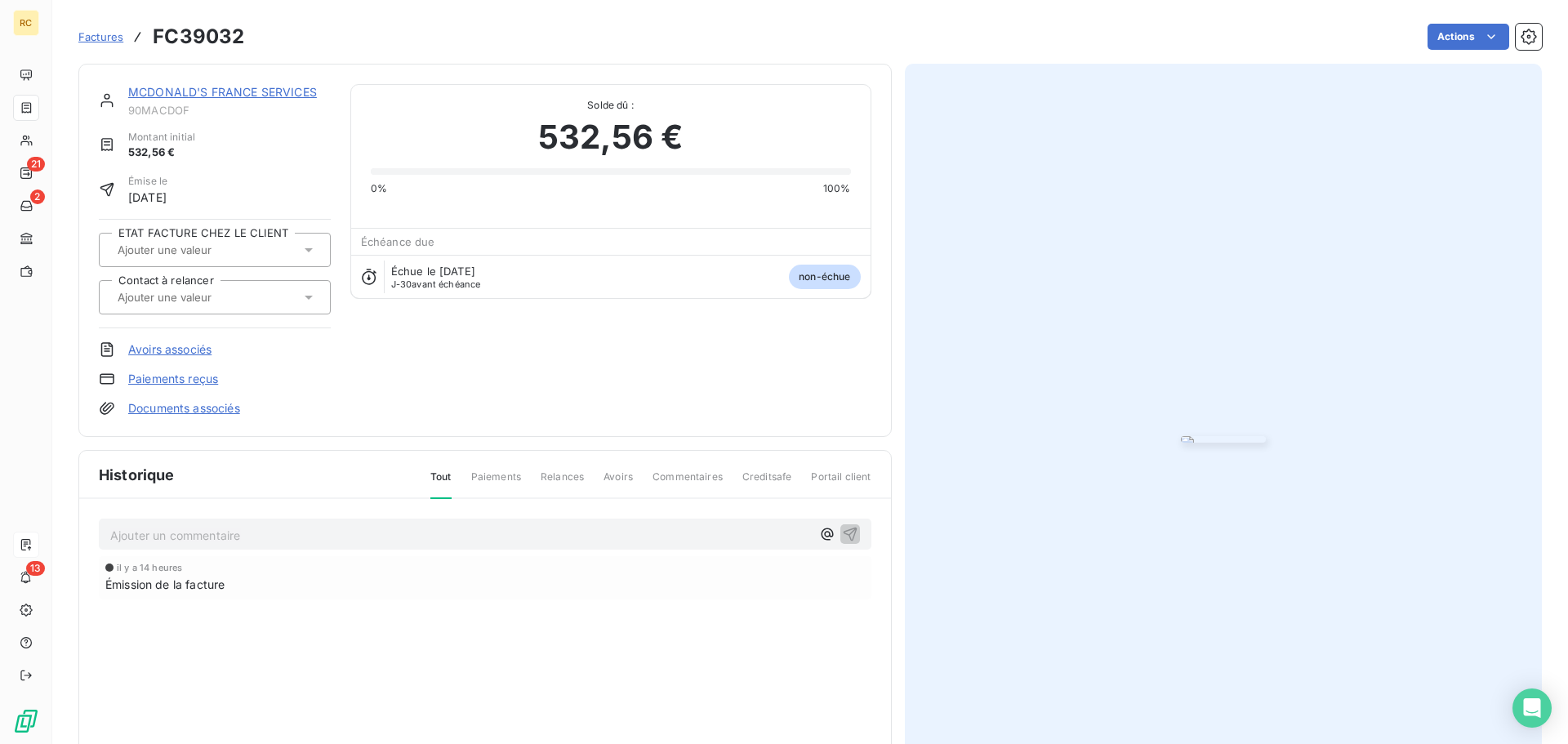
click at [593, 380] on div "[PERSON_NAME] FRANCE SERVICES 90MACDOF Montant initial 532,56 € Émise le [DATE]…" at bounding box center [485, 250] width 773 height 333
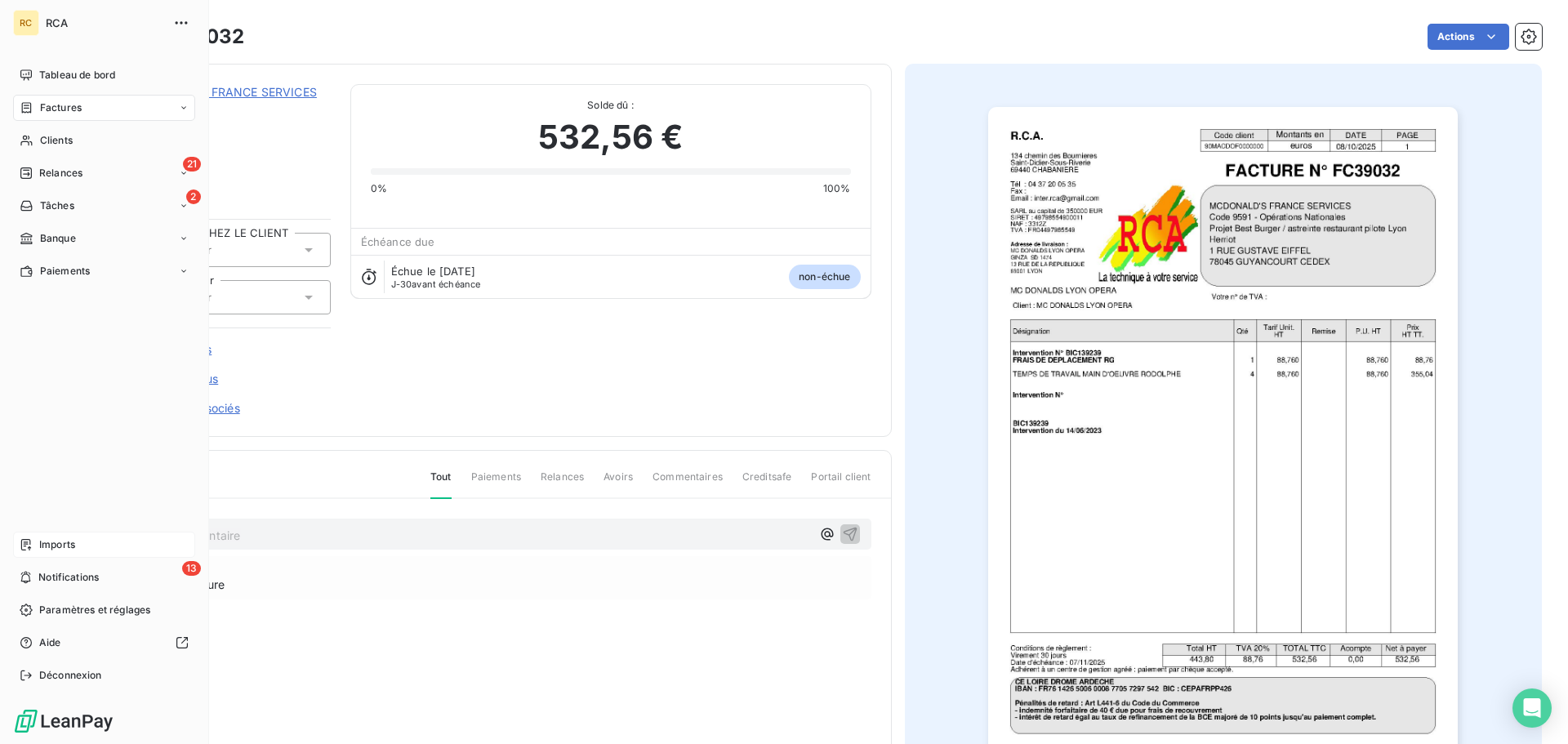
click at [27, 100] on div "Factures" at bounding box center [51, 108] width 62 height 15
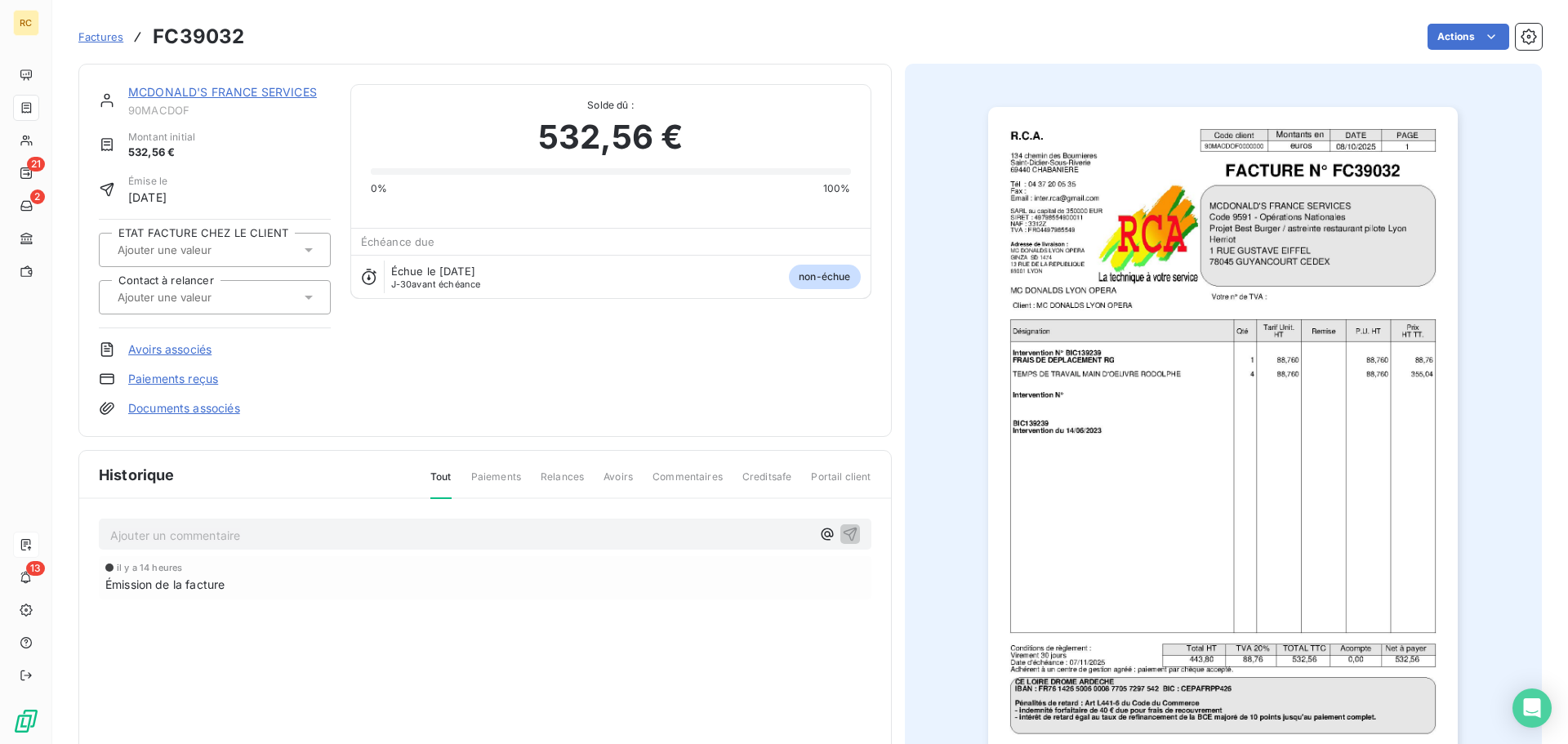
click at [88, 37] on span "Factures" at bounding box center [100, 36] width 45 height 13
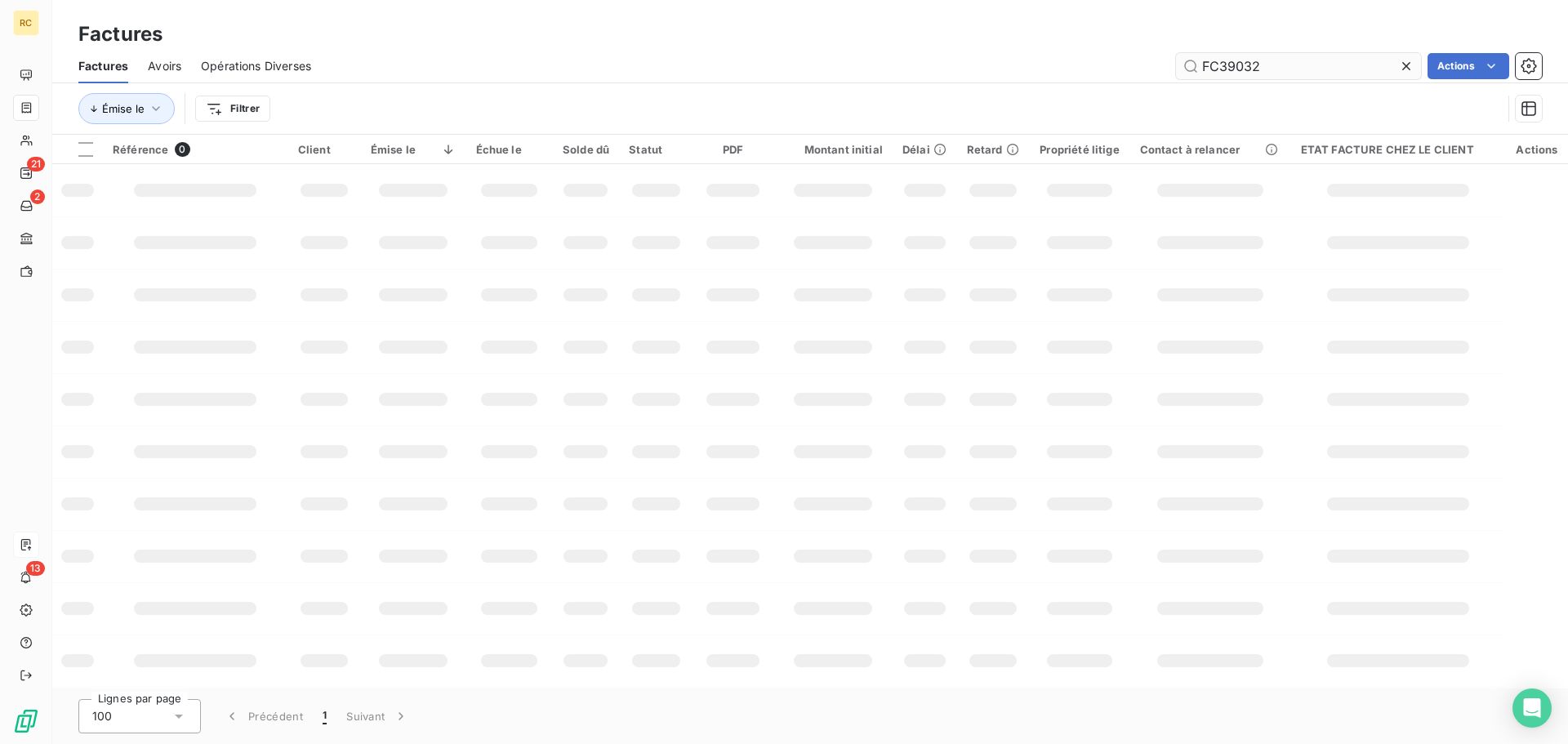
click at [1289, 70] on input "FC39032" at bounding box center [1298, 66] width 245 height 26
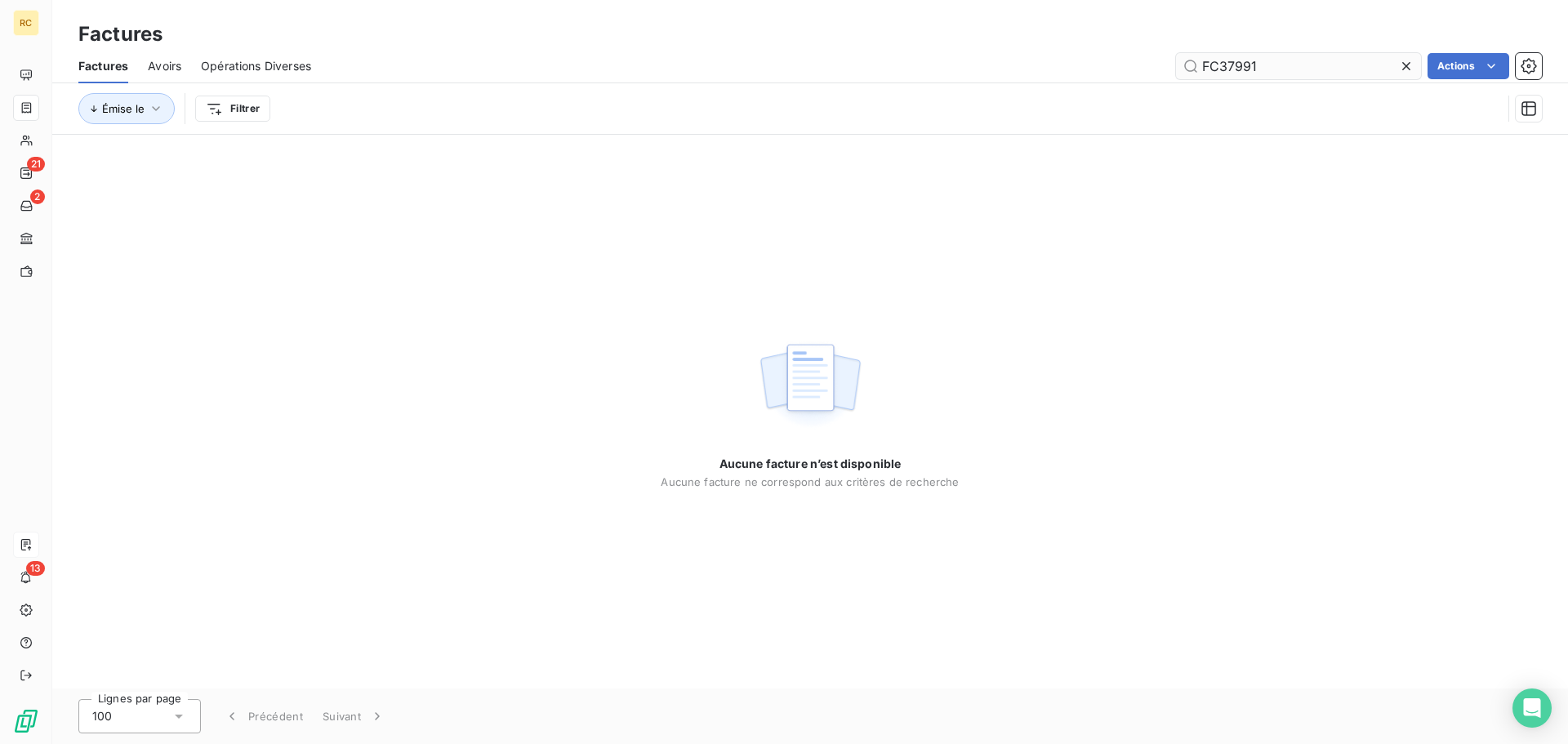
type input "FC37991"
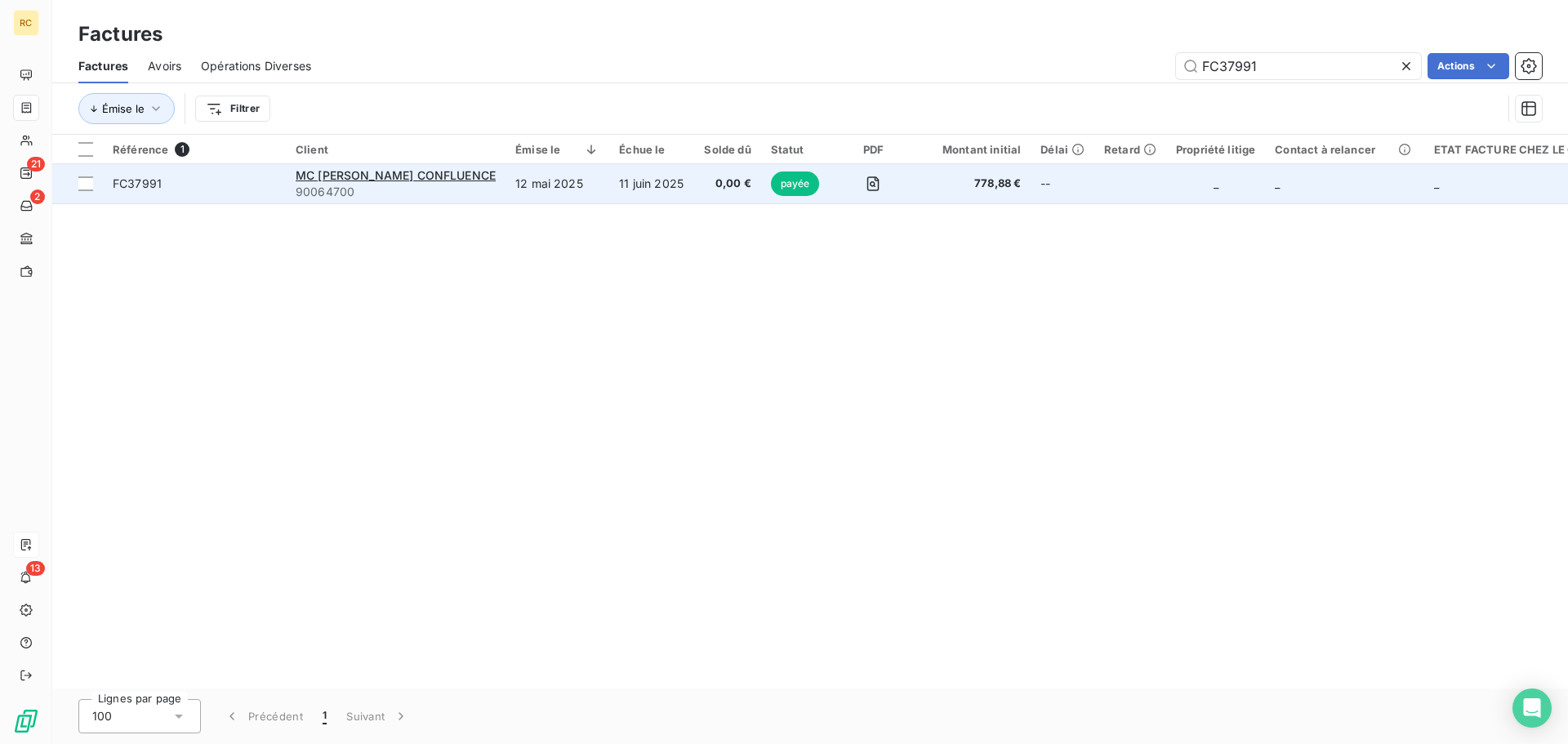
click at [140, 187] on span "FC37991" at bounding box center [138, 183] width 49 height 14
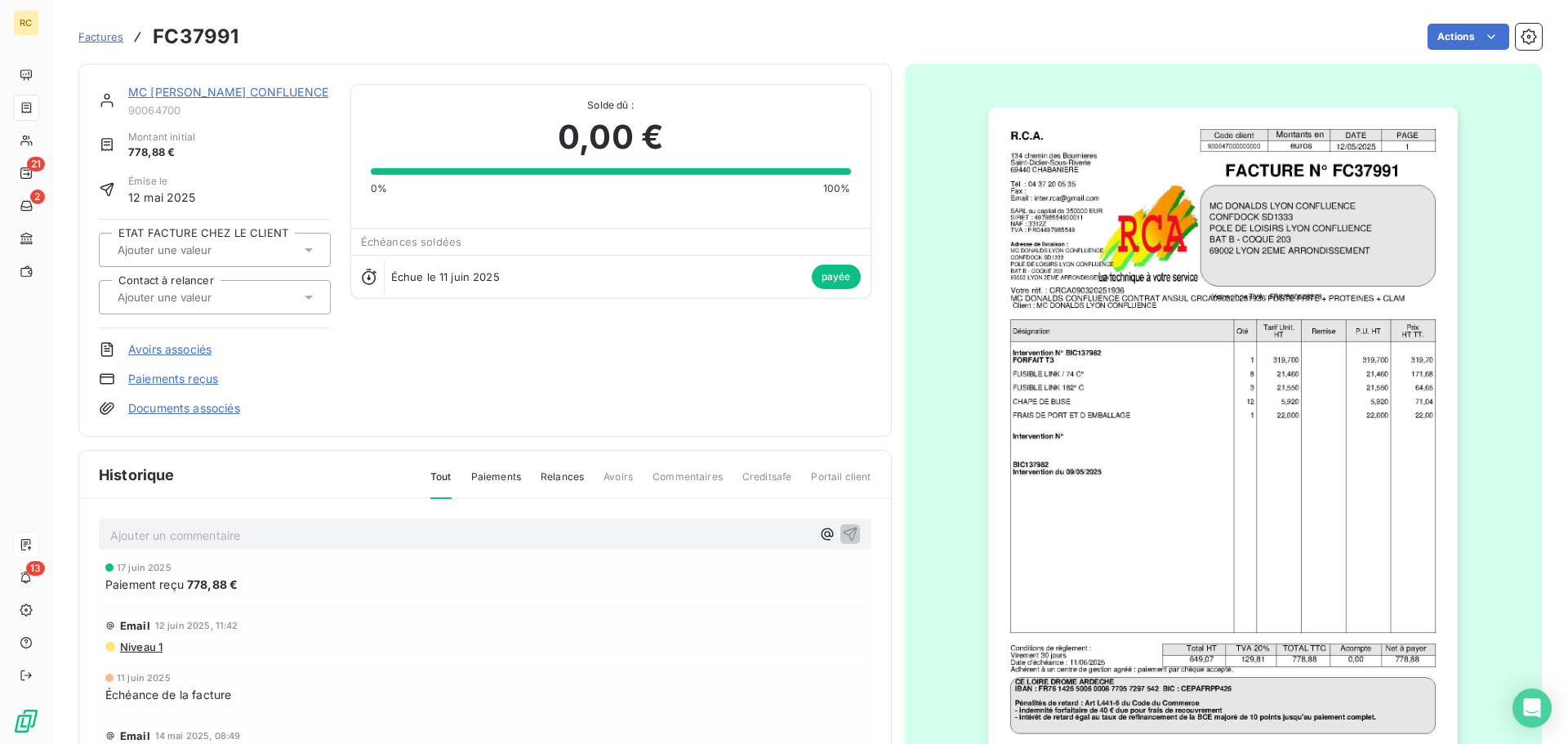
click at [178, 405] on link "Documents associés" at bounding box center [184, 408] width 112 height 16
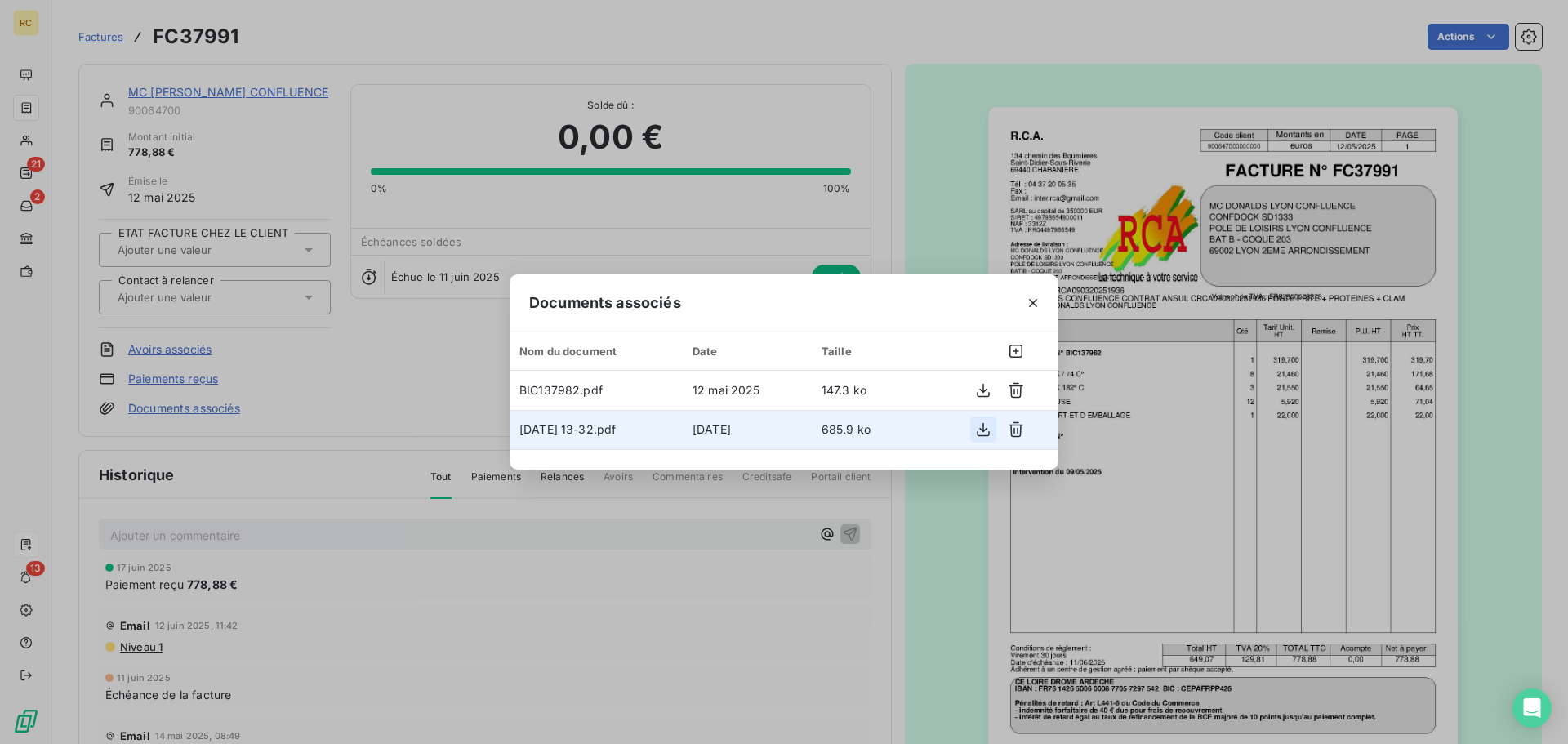
click at [985, 427] on icon "button" at bounding box center [984, 429] width 16 height 16
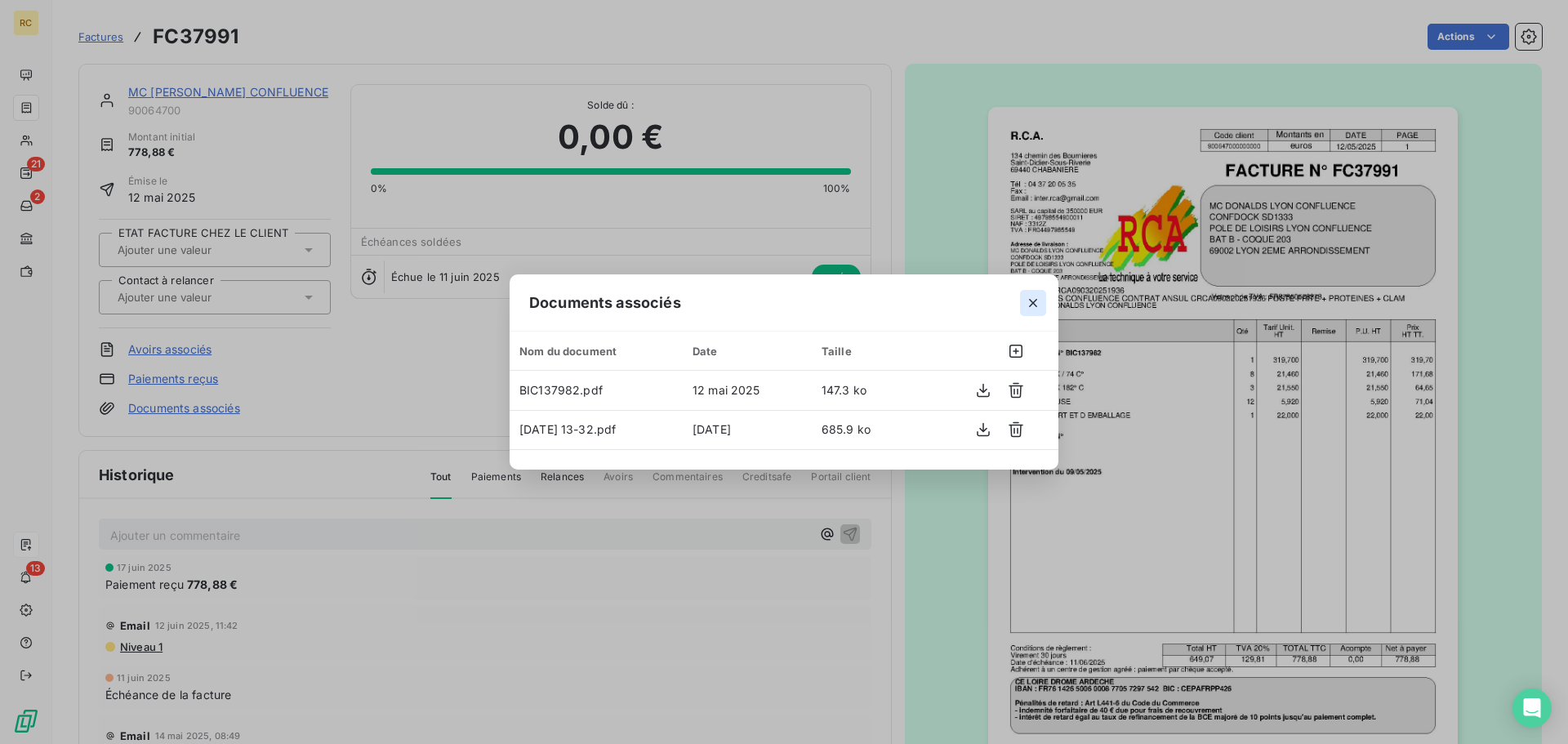
click at [1034, 302] on icon "button" at bounding box center [1033, 303] width 8 height 8
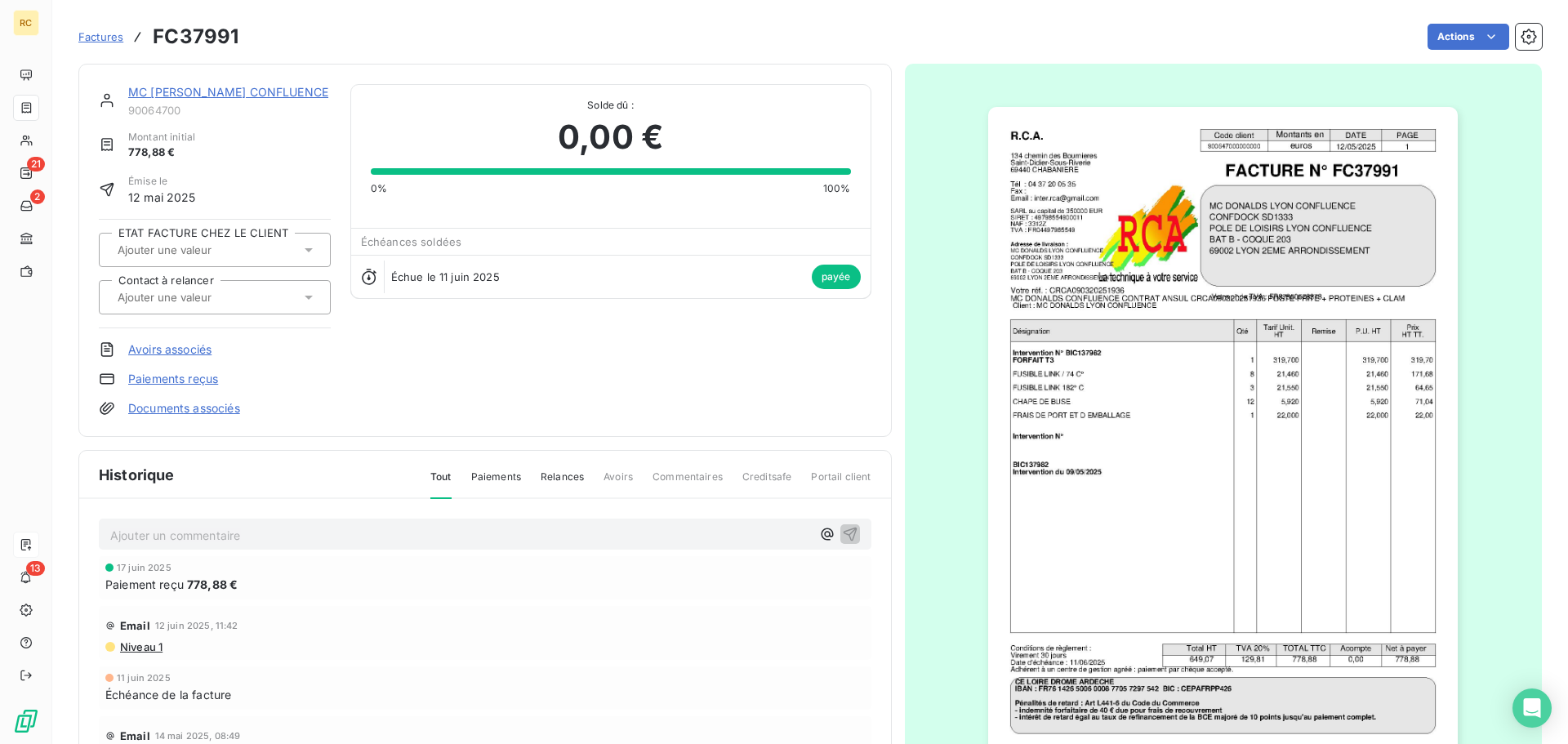
click at [91, 35] on span "Factures" at bounding box center [100, 36] width 45 height 13
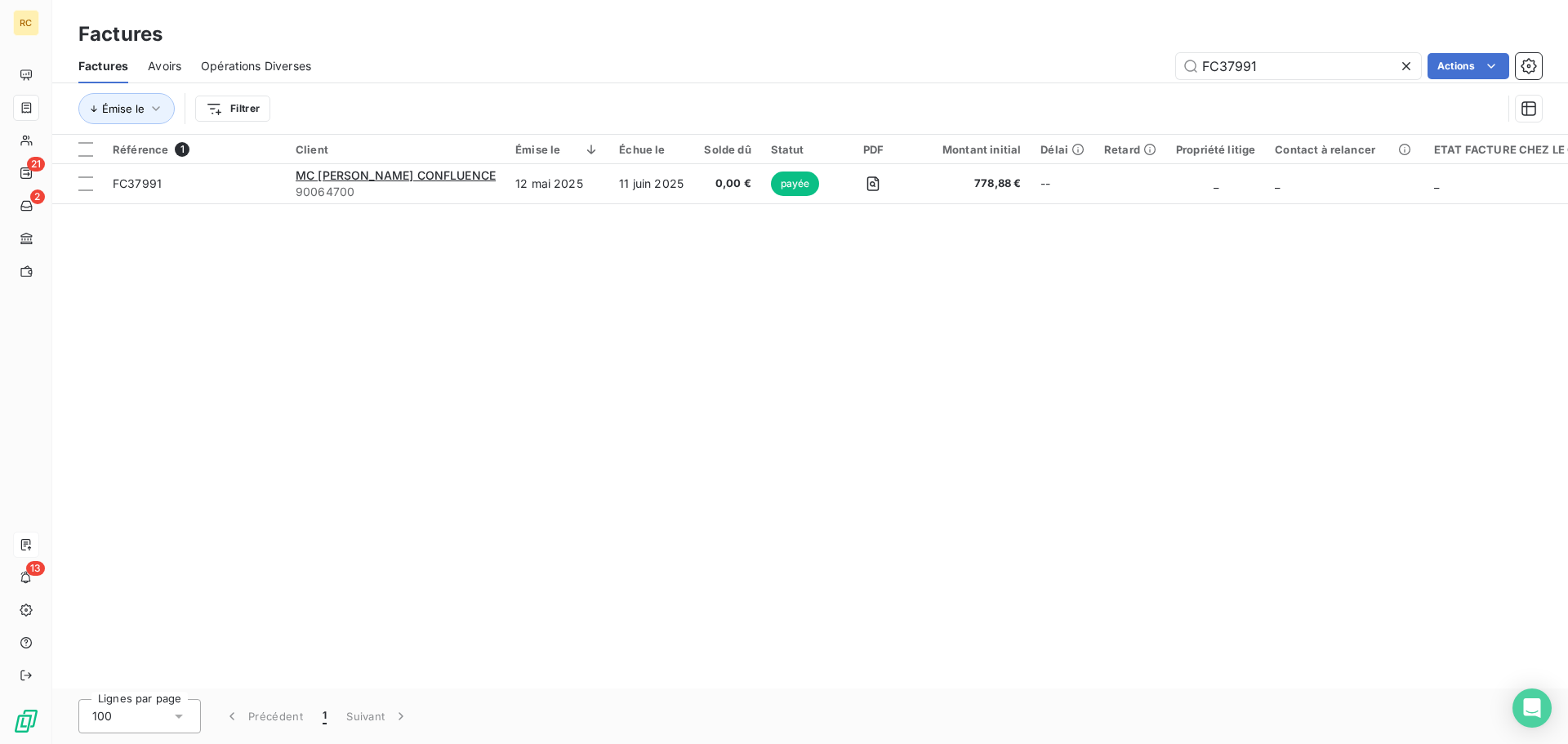
drag, startPoint x: 1131, startPoint y: 73, endPoint x: 1106, endPoint y: 67, distance: 25.7
click at [1116, 68] on div "FC37991 Actions" at bounding box center [936, 66] width 1212 height 26
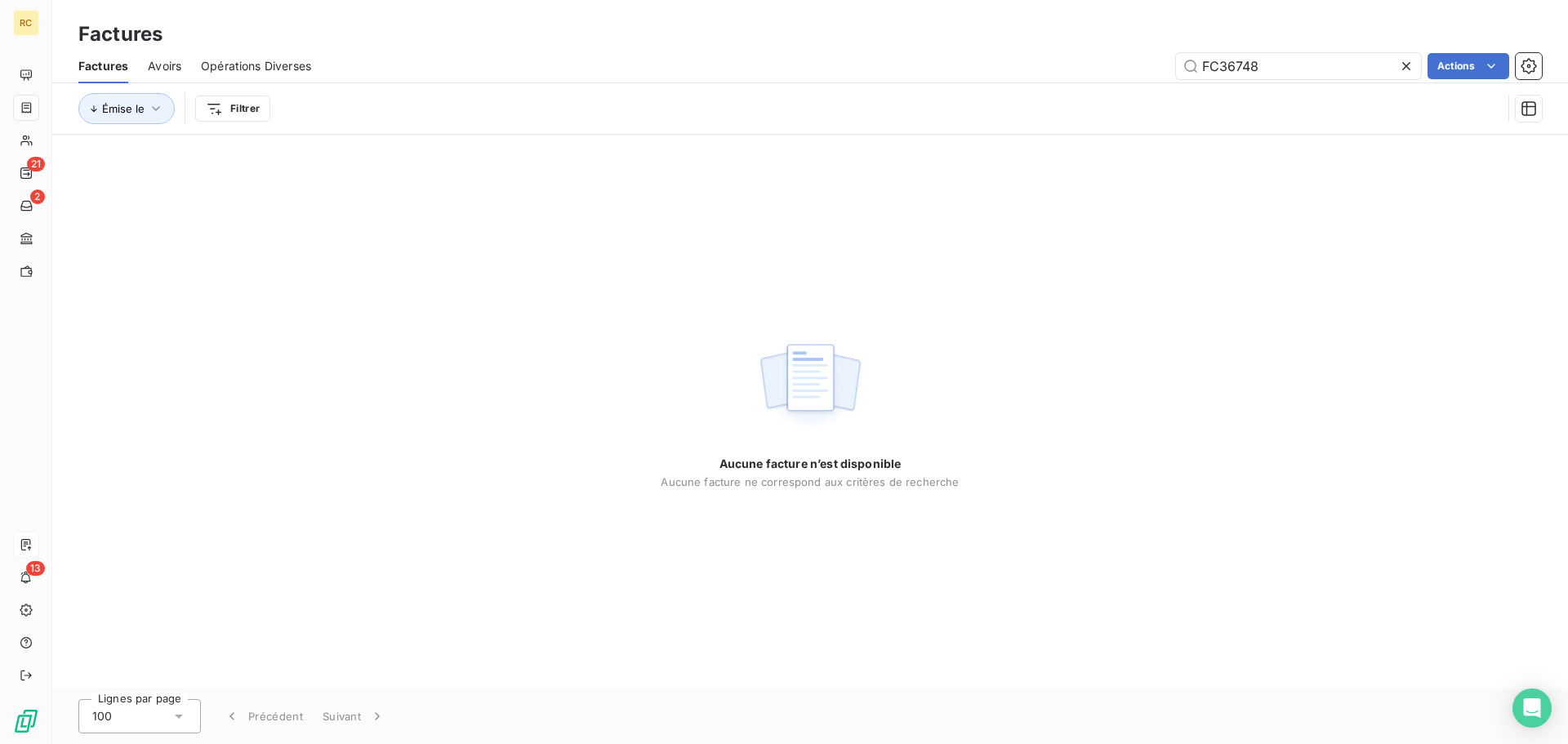
type input "FC36748"
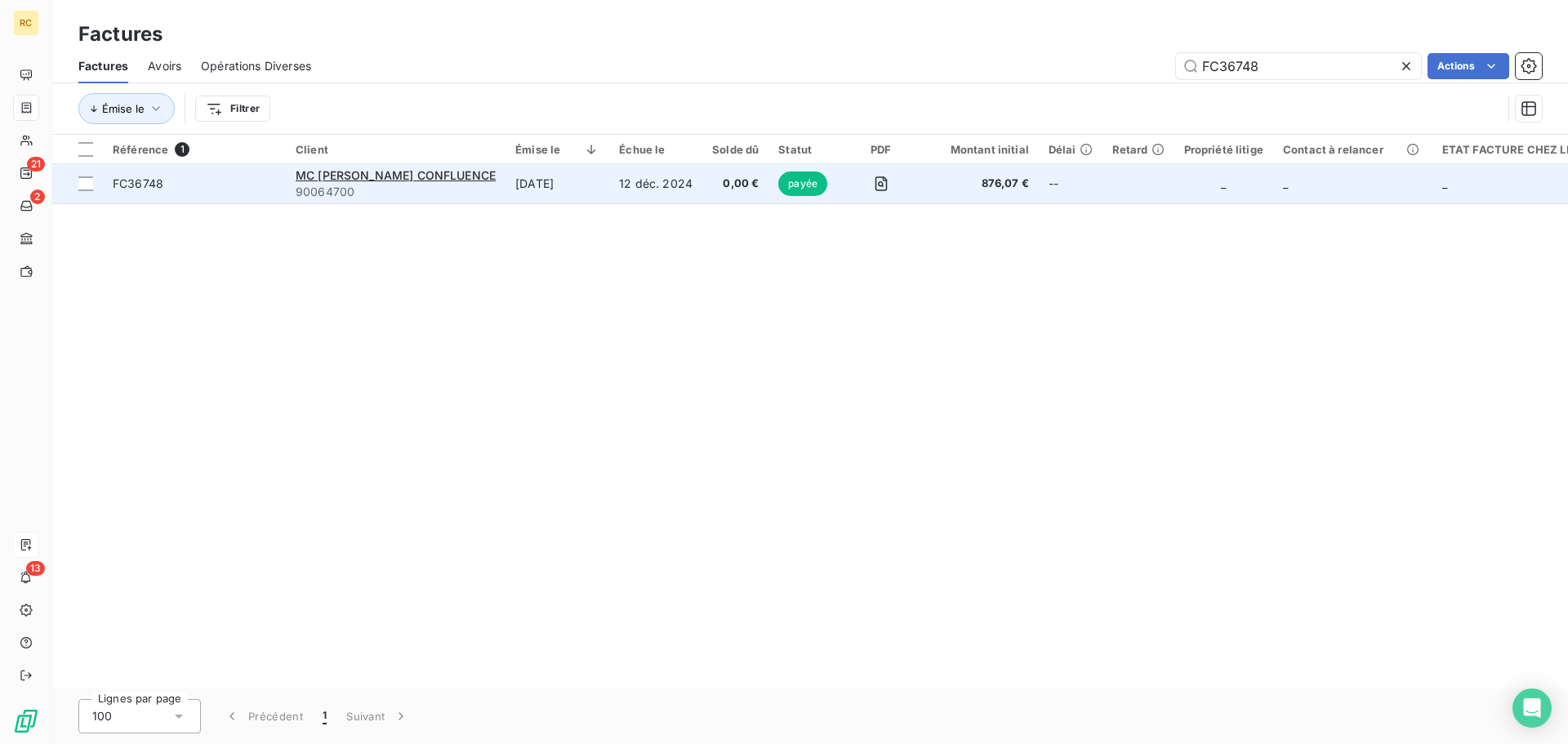
click at [128, 185] on span "FC36748" at bounding box center [139, 183] width 51 height 14
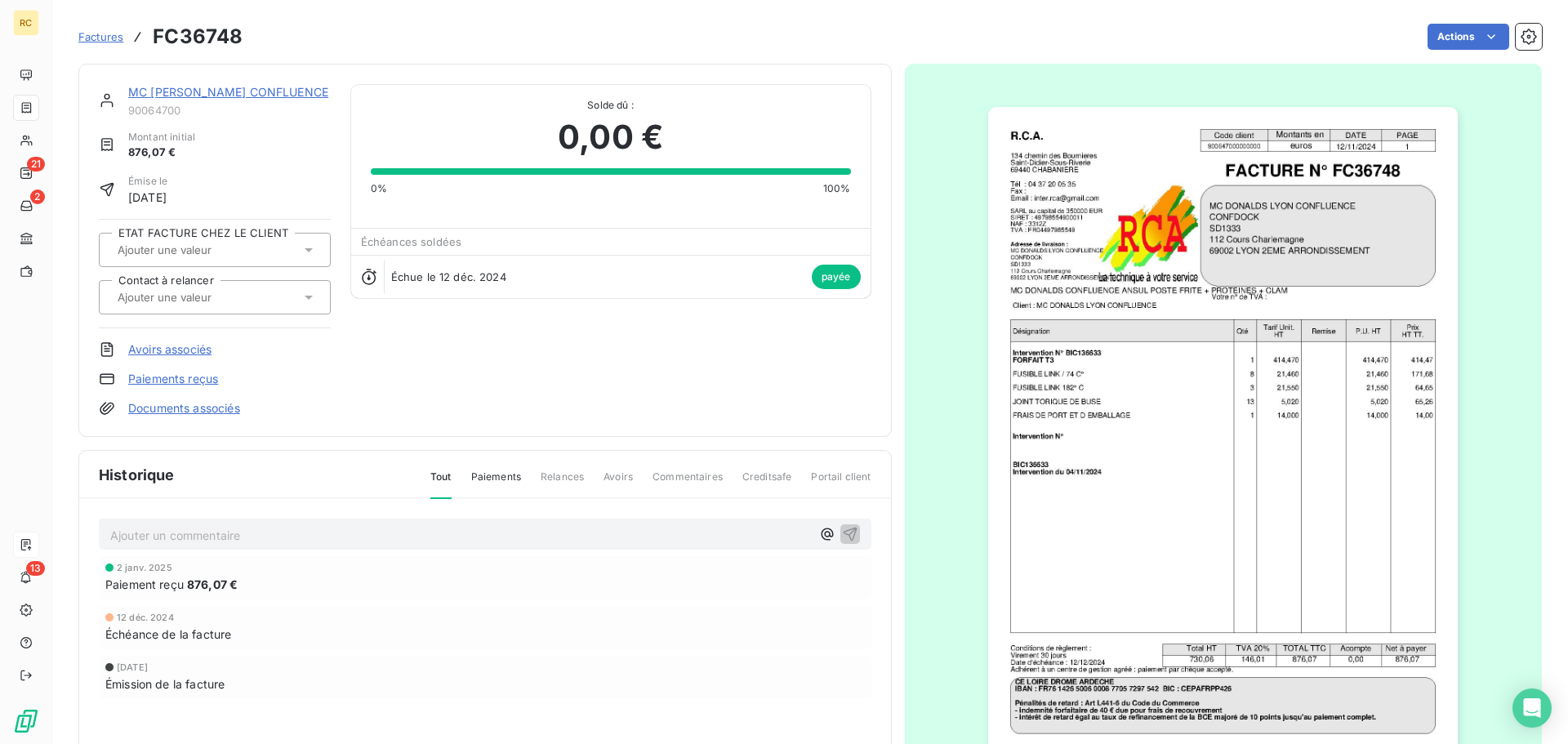
click at [175, 408] on link "Documents associés" at bounding box center [184, 408] width 112 height 16
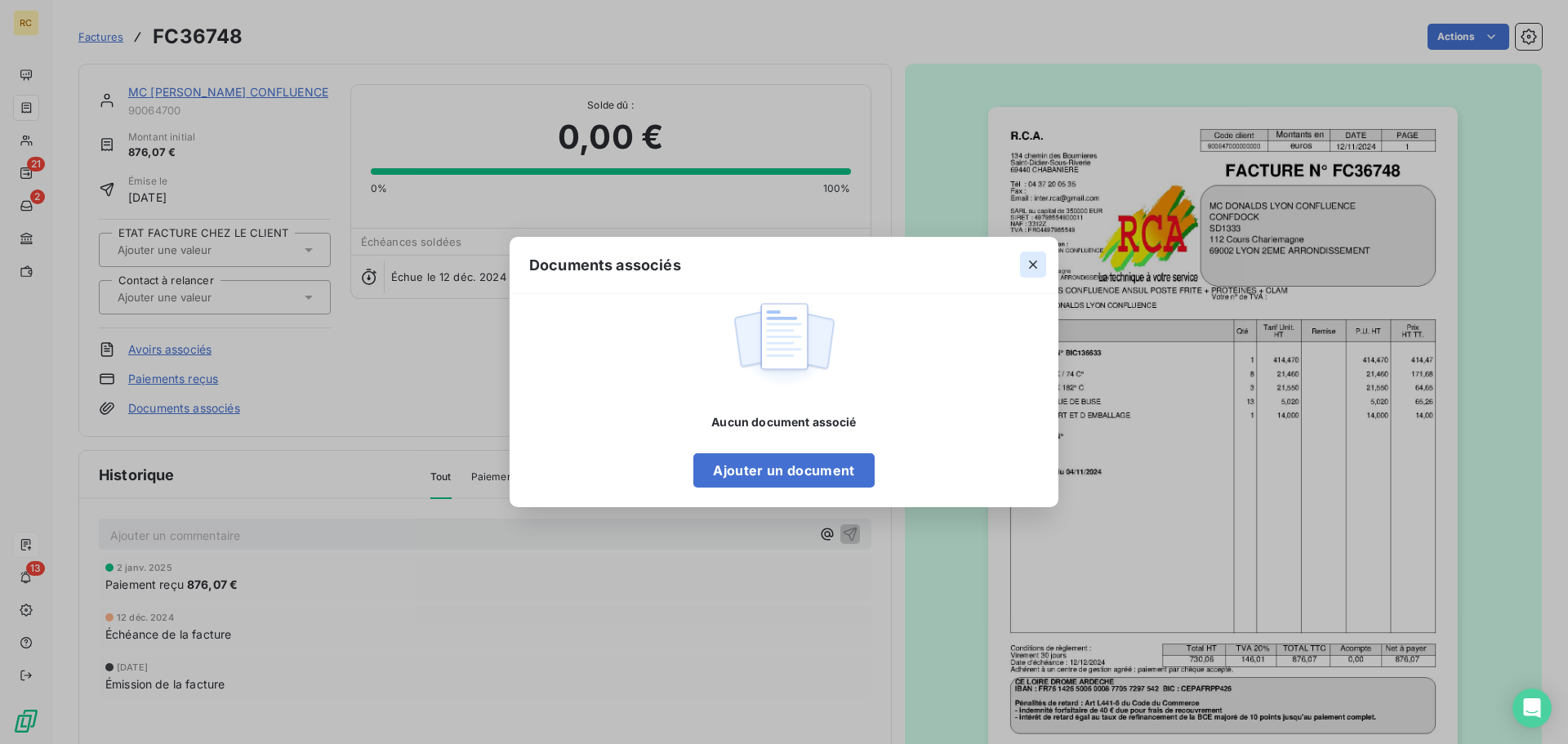
click at [1025, 267] on button "button" at bounding box center [1033, 264] width 26 height 26
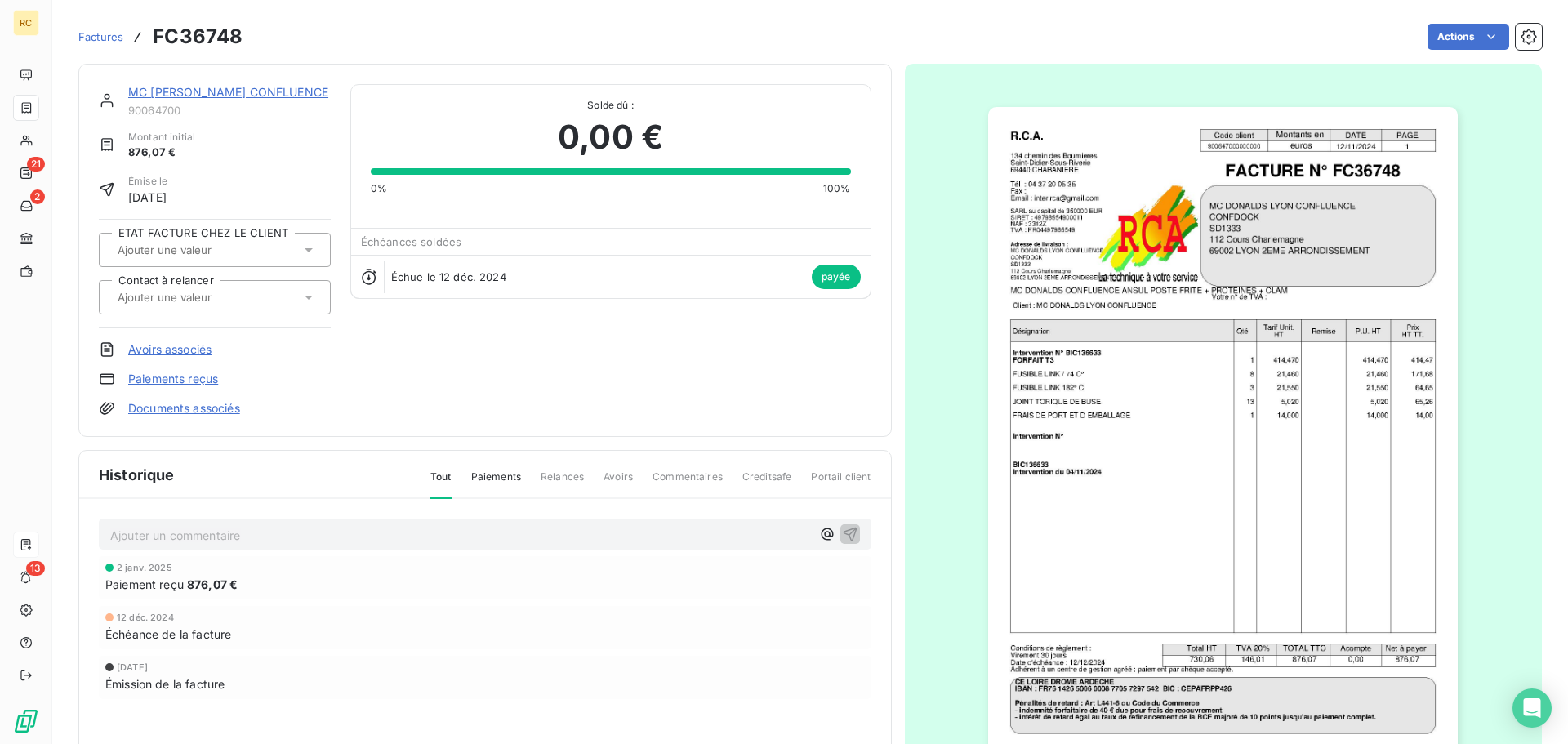
click at [204, 403] on link "Documents associés" at bounding box center [184, 408] width 112 height 16
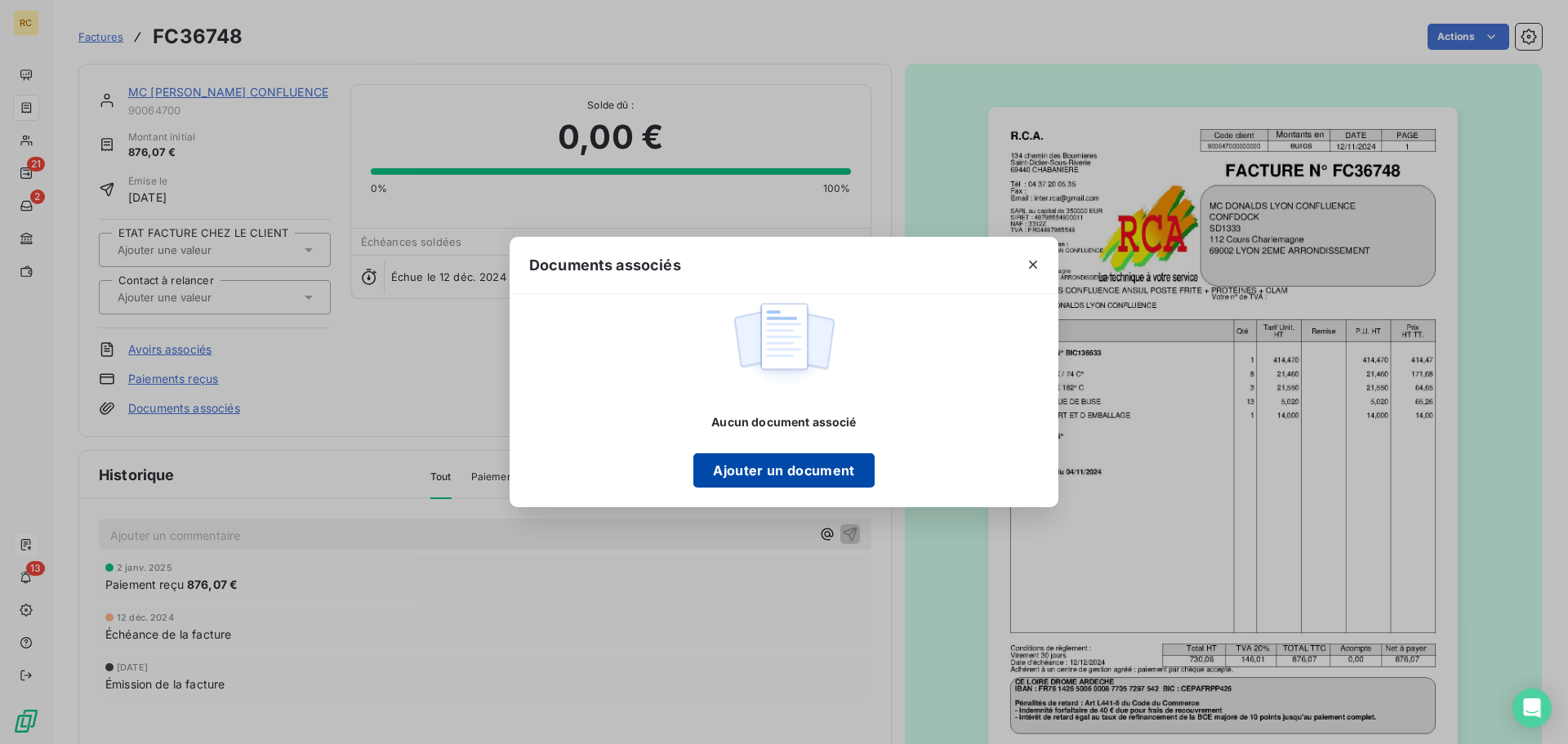
click at [767, 476] on button "Ajouter un document" at bounding box center [784, 470] width 181 height 35
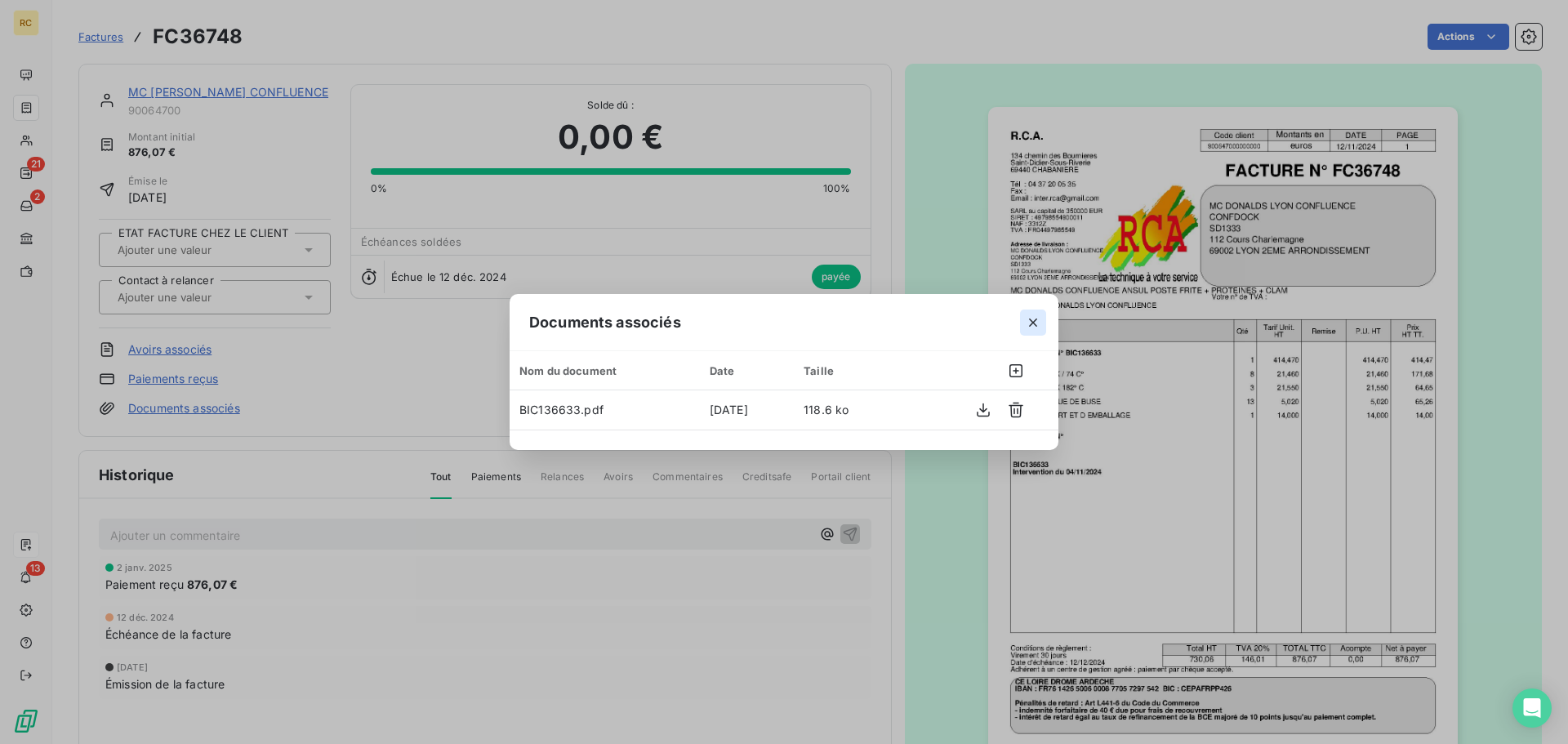
click at [1034, 324] on icon "button" at bounding box center [1034, 323] width 16 height 16
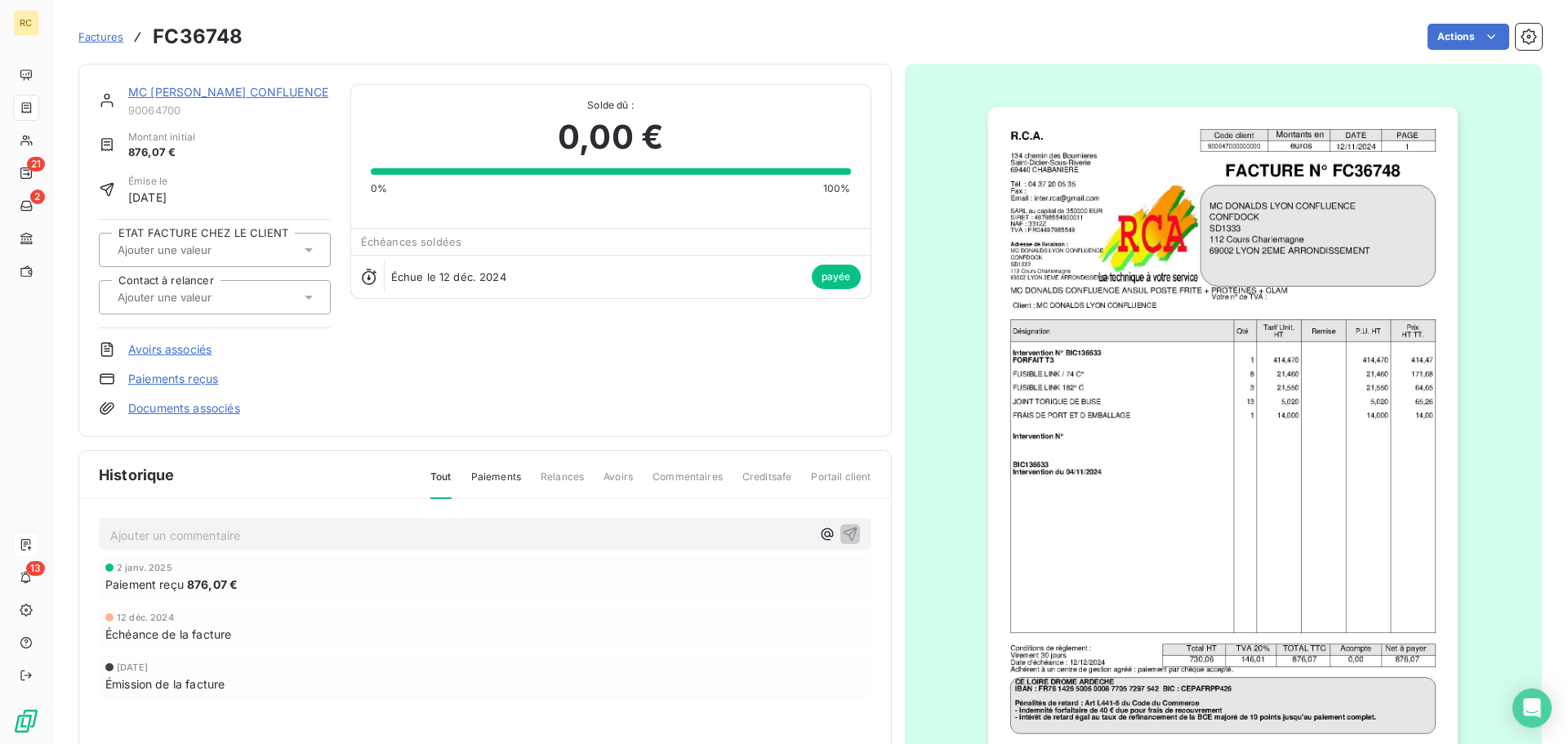
click at [209, 405] on link "Documents associés" at bounding box center [184, 408] width 112 height 16
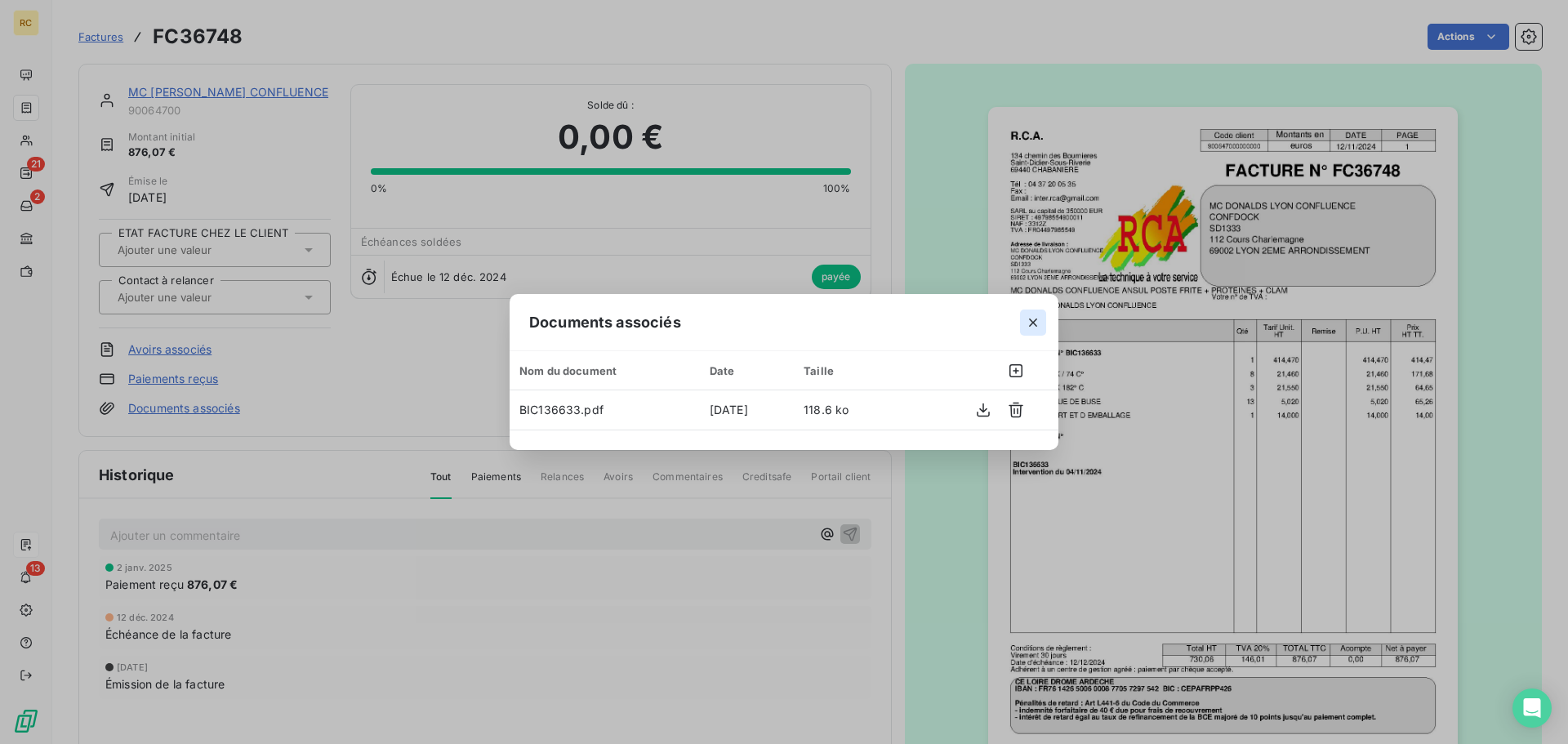
click at [1034, 324] on icon "button" at bounding box center [1034, 323] width 16 height 16
